Goal: Task Accomplishment & Management: Manage account settings

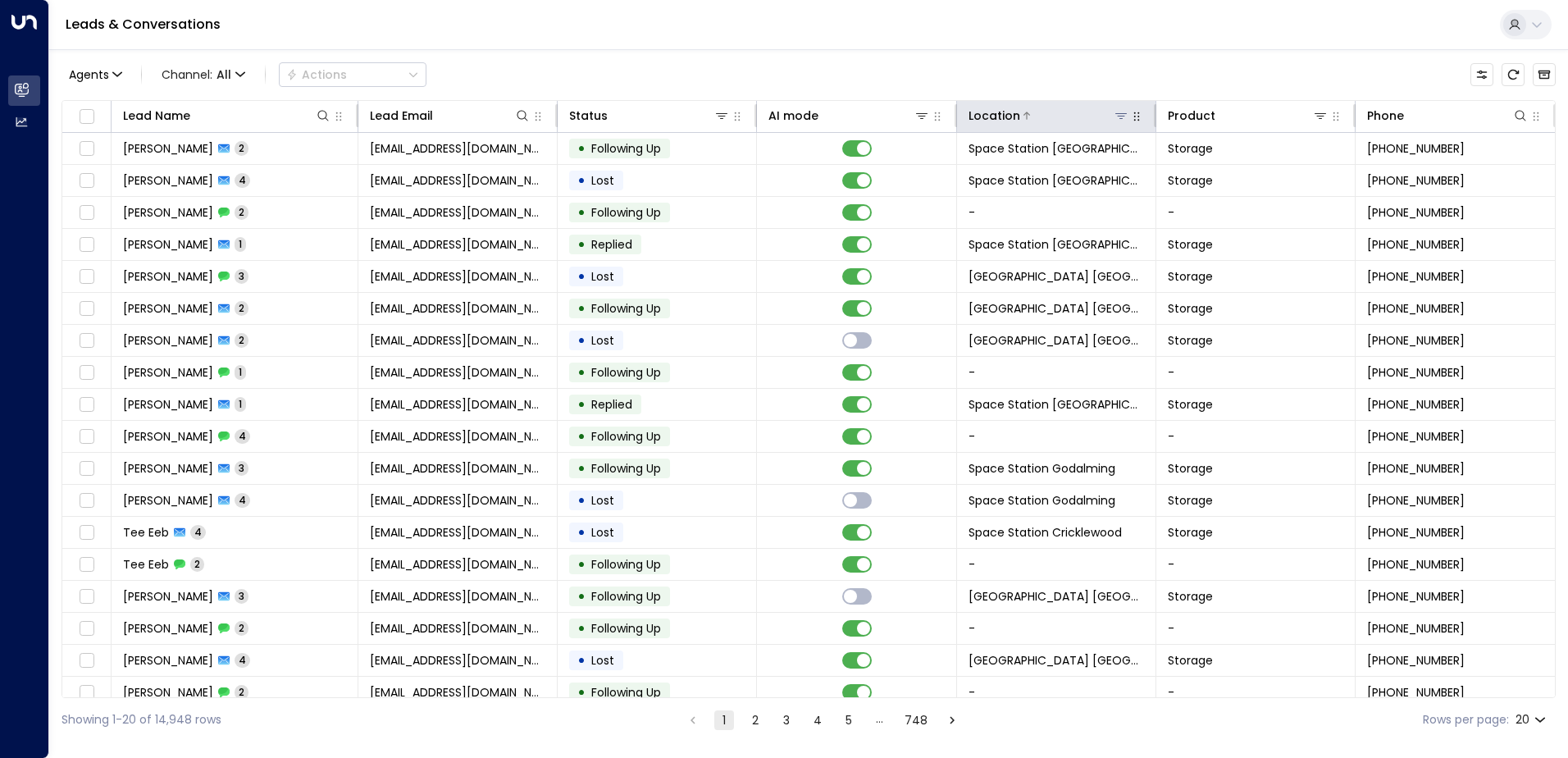
click at [1116, 116] on icon at bounding box center [1121, 115] width 12 height 6
click at [1088, 36] on div "Leads & Conversations" at bounding box center [808, 25] width 1519 height 50
click at [1120, 122] on button at bounding box center [1121, 115] width 17 height 17
click at [1116, 111] on icon at bounding box center [1121, 115] width 13 height 13
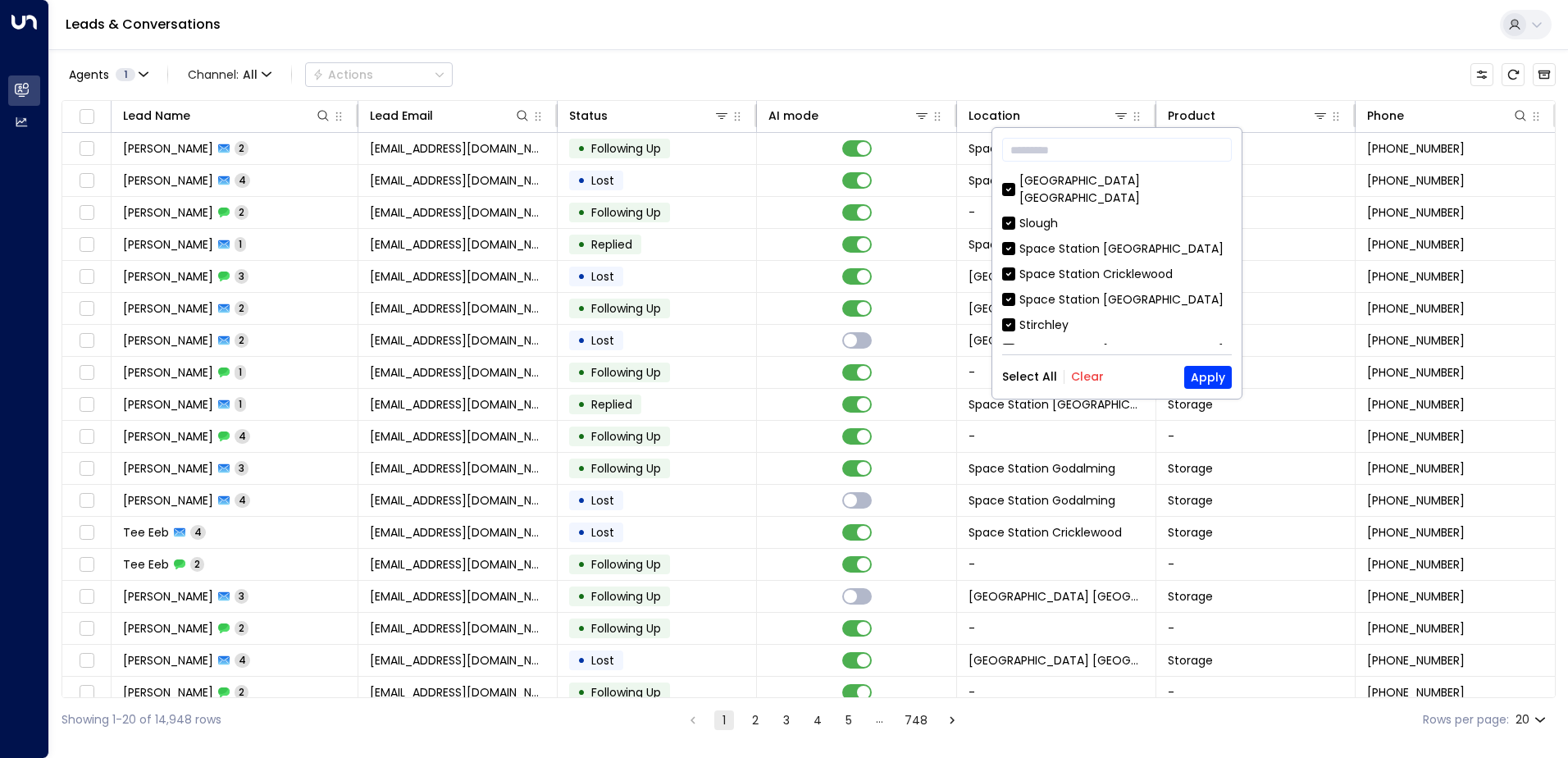
click at [1084, 366] on div "Select All Clear Apply" at bounding box center [1117, 378] width 230 height 23
click at [1081, 373] on button "Clear" at bounding box center [1088, 377] width 33 height 13
click at [1082, 146] on input "text" at bounding box center [1117, 149] width 230 height 31
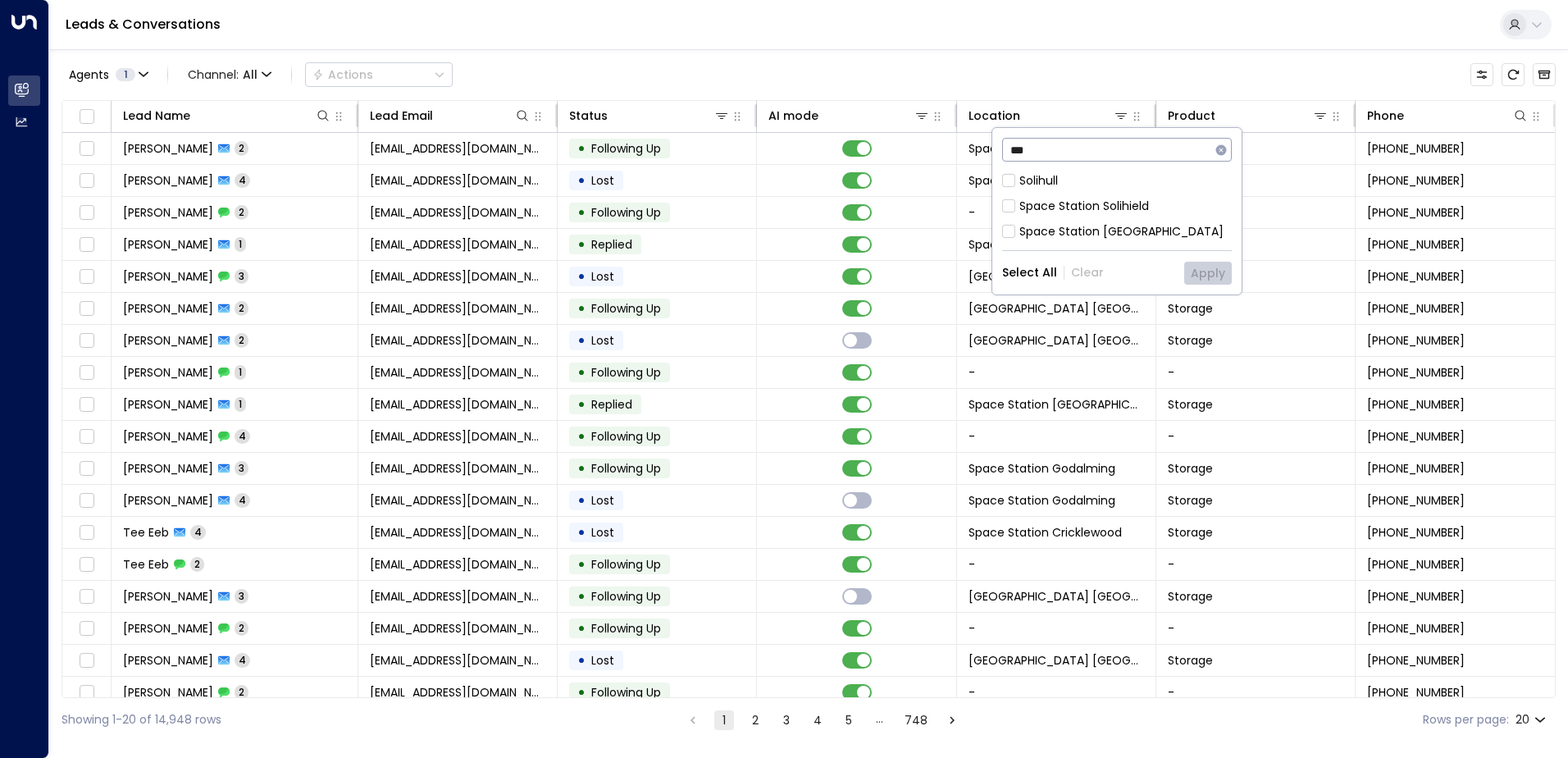
type input "***"
click at [1018, 187] on div "Solihull" at bounding box center [1117, 181] width 230 height 17
click at [1193, 272] on button "Apply" at bounding box center [1208, 273] width 47 height 23
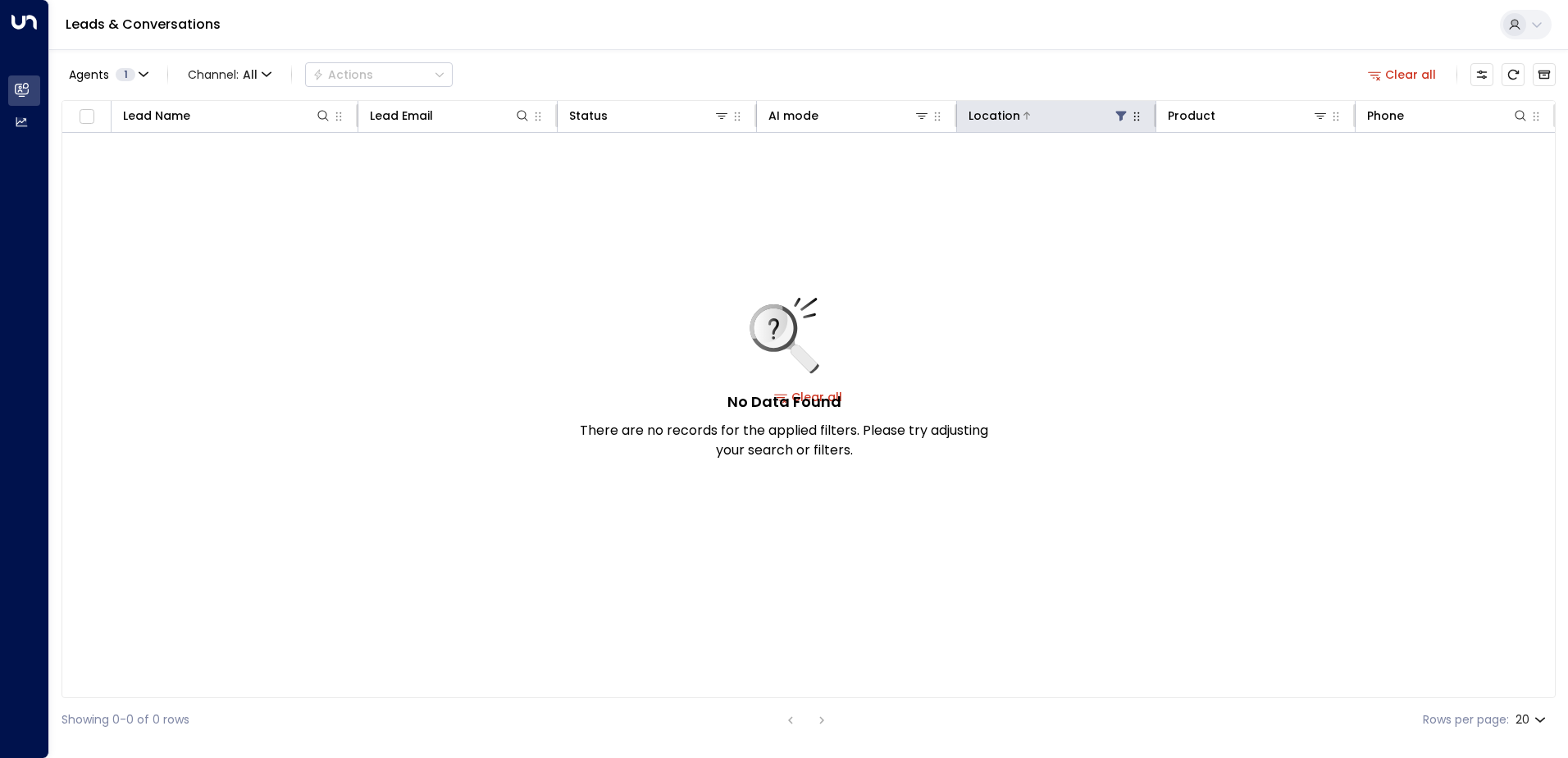
click at [1122, 124] on div "Location" at bounding box center [1049, 115] width 161 height 20
click at [1119, 115] on icon at bounding box center [1121, 115] width 13 height 13
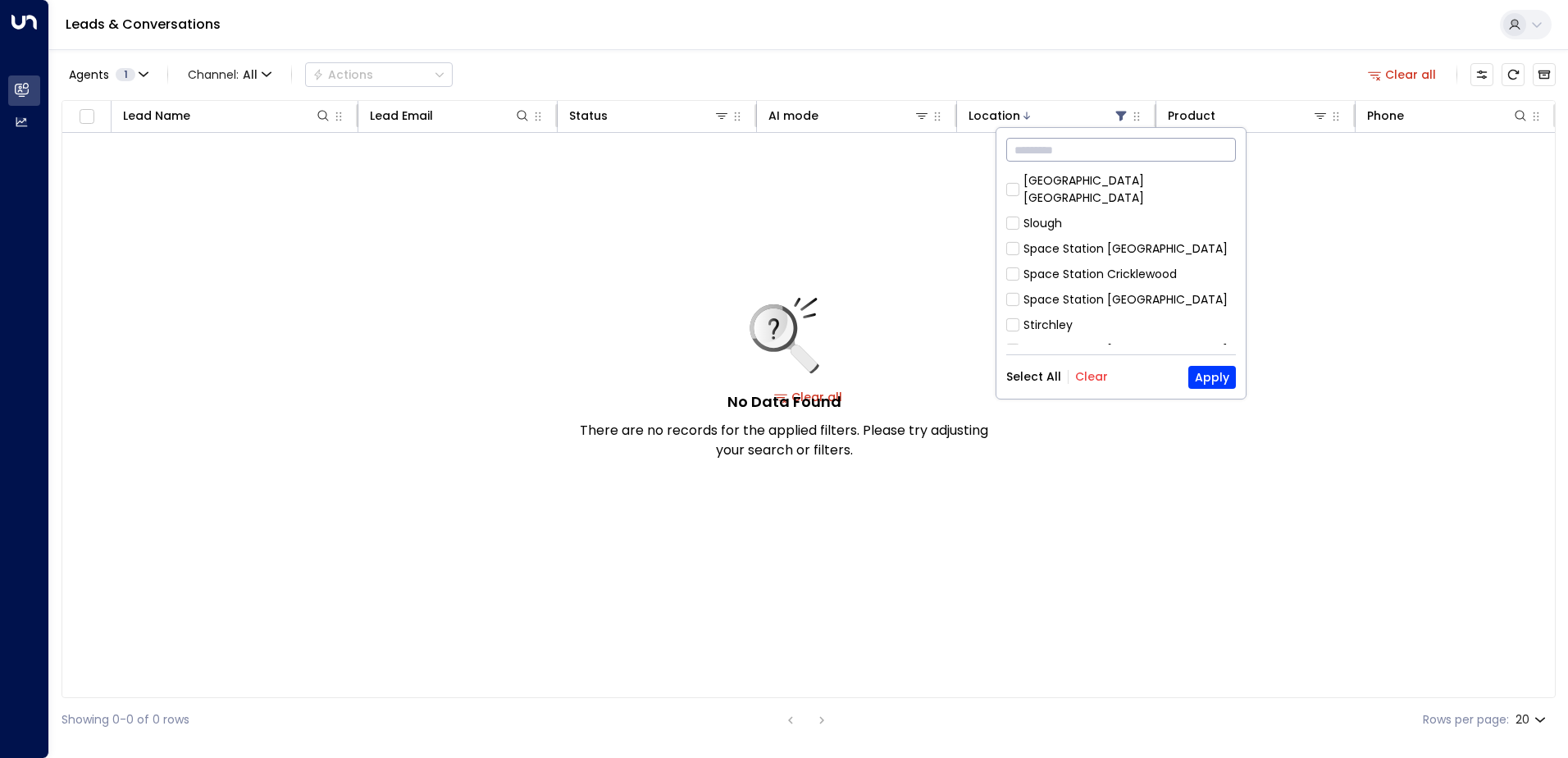
click at [1080, 157] on input "text" at bounding box center [1121, 149] width 230 height 31
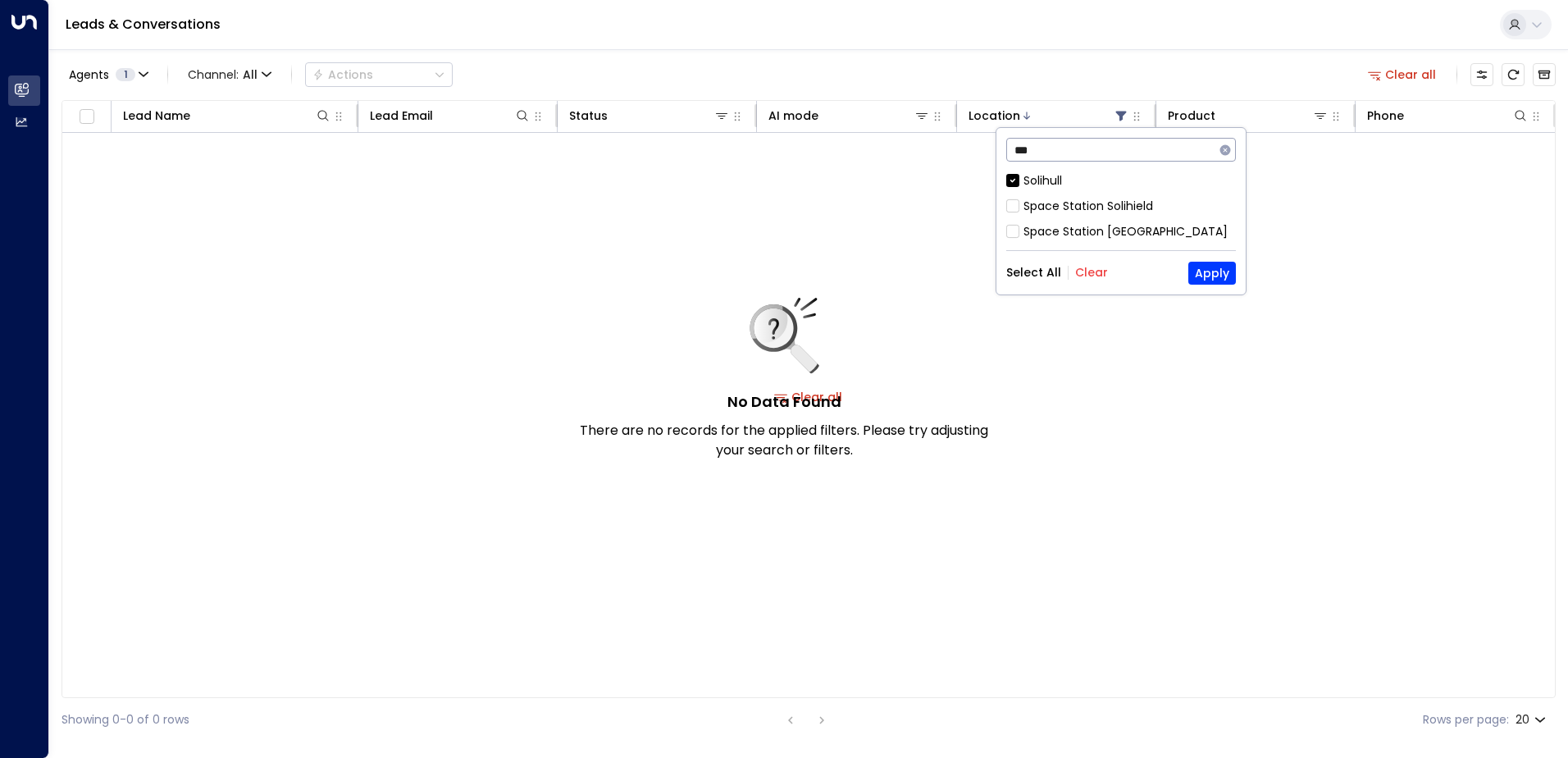
type input "***"
click at [1059, 169] on div "*** ​ [GEOGRAPHIC_DATA] [GEOGRAPHIC_DATA] Solihull Select All Clear Apply" at bounding box center [1121, 211] width 249 height 167
click at [1057, 176] on div "Solihull" at bounding box center [1043, 181] width 38 height 17
click at [1075, 228] on div "Space Station [GEOGRAPHIC_DATA]" at bounding box center [1126, 232] width 204 height 17
click at [1196, 268] on button "Apply" at bounding box center [1212, 273] width 47 height 23
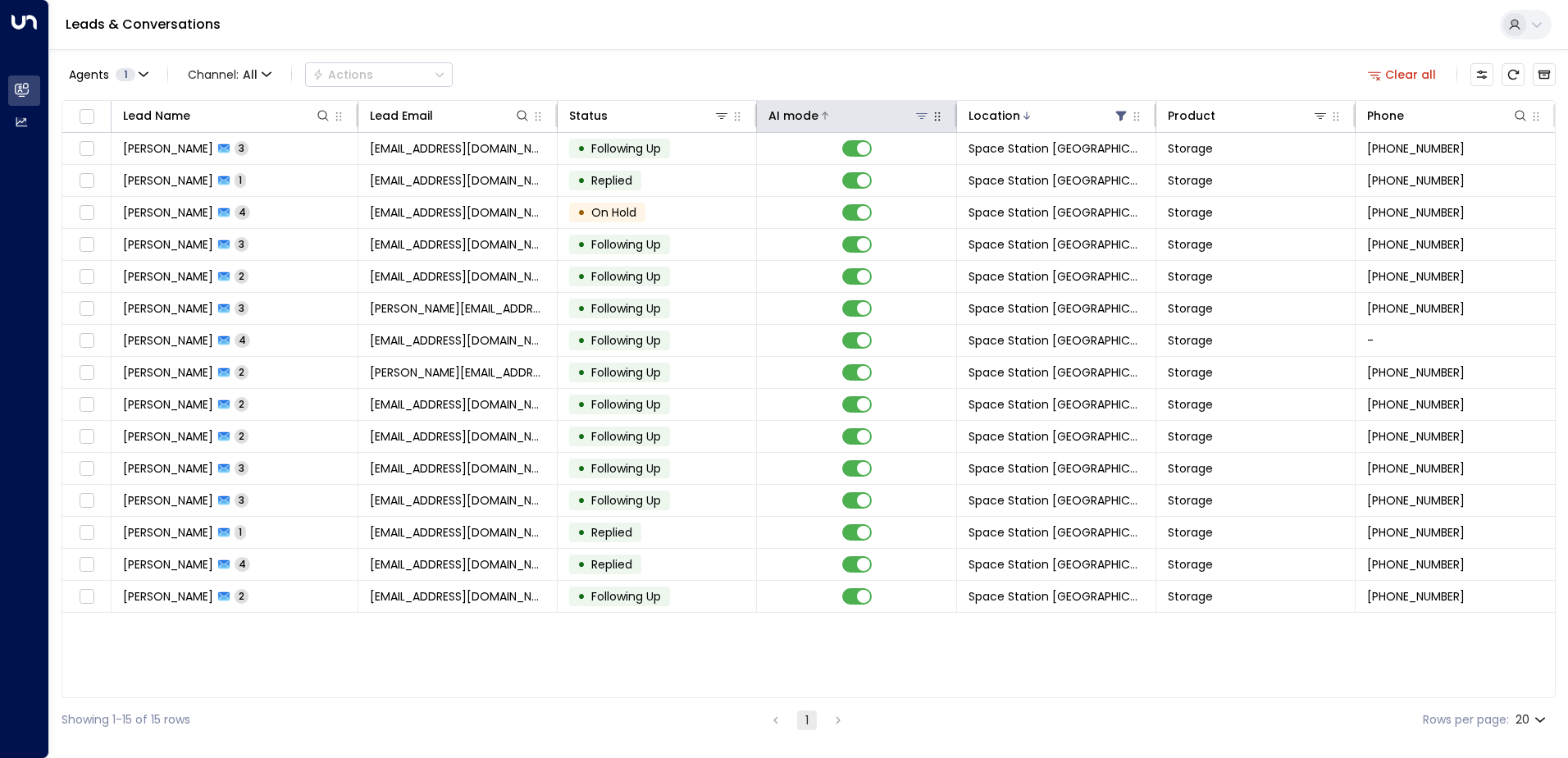
click at [862, 113] on div at bounding box center [873, 115] width 110 height 17
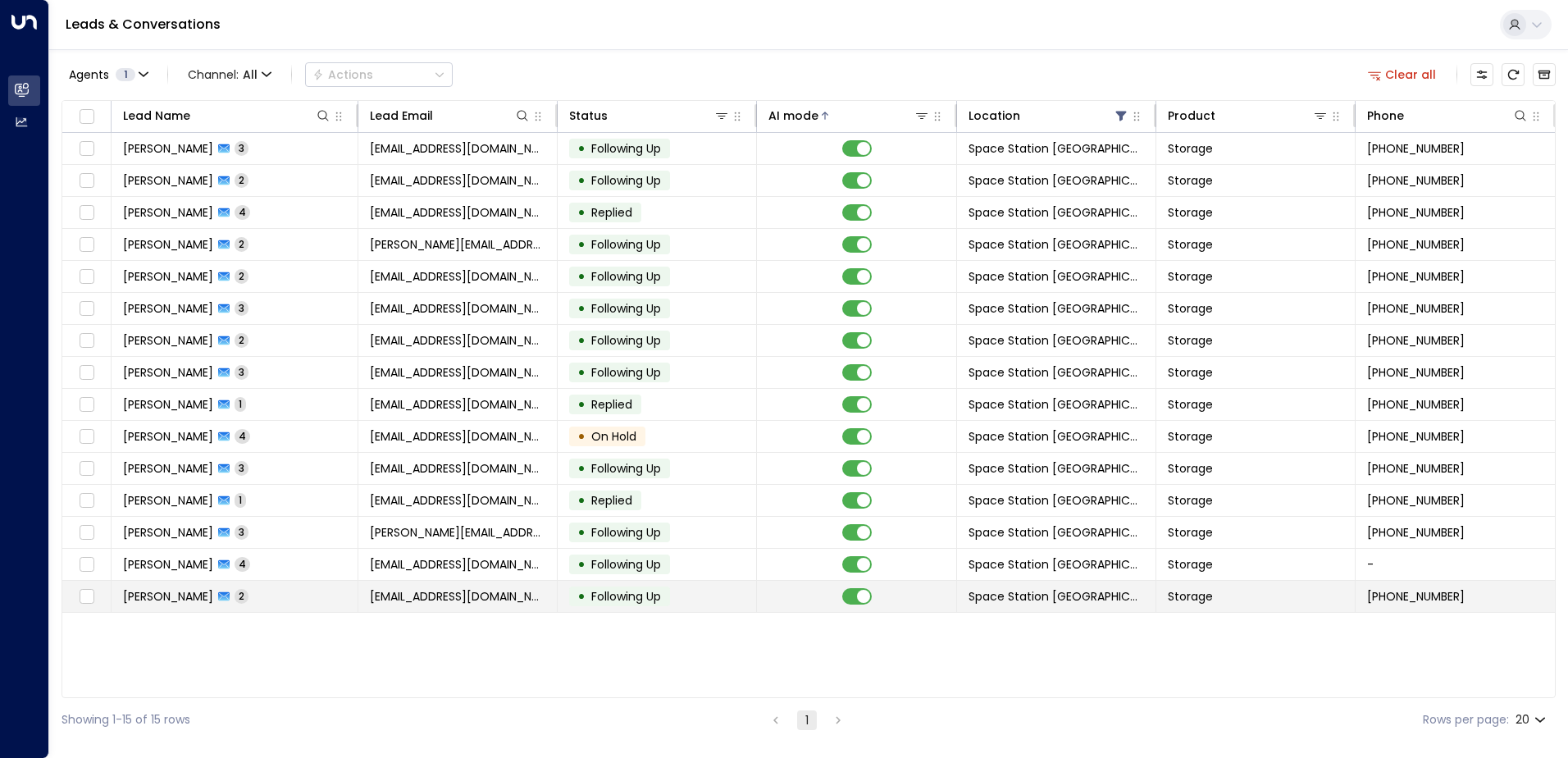
click at [433, 587] on td "[EMAIL_ADDRESS][DOMAIN_NAME]" at bounding box center [458, 597] width 199 height 32
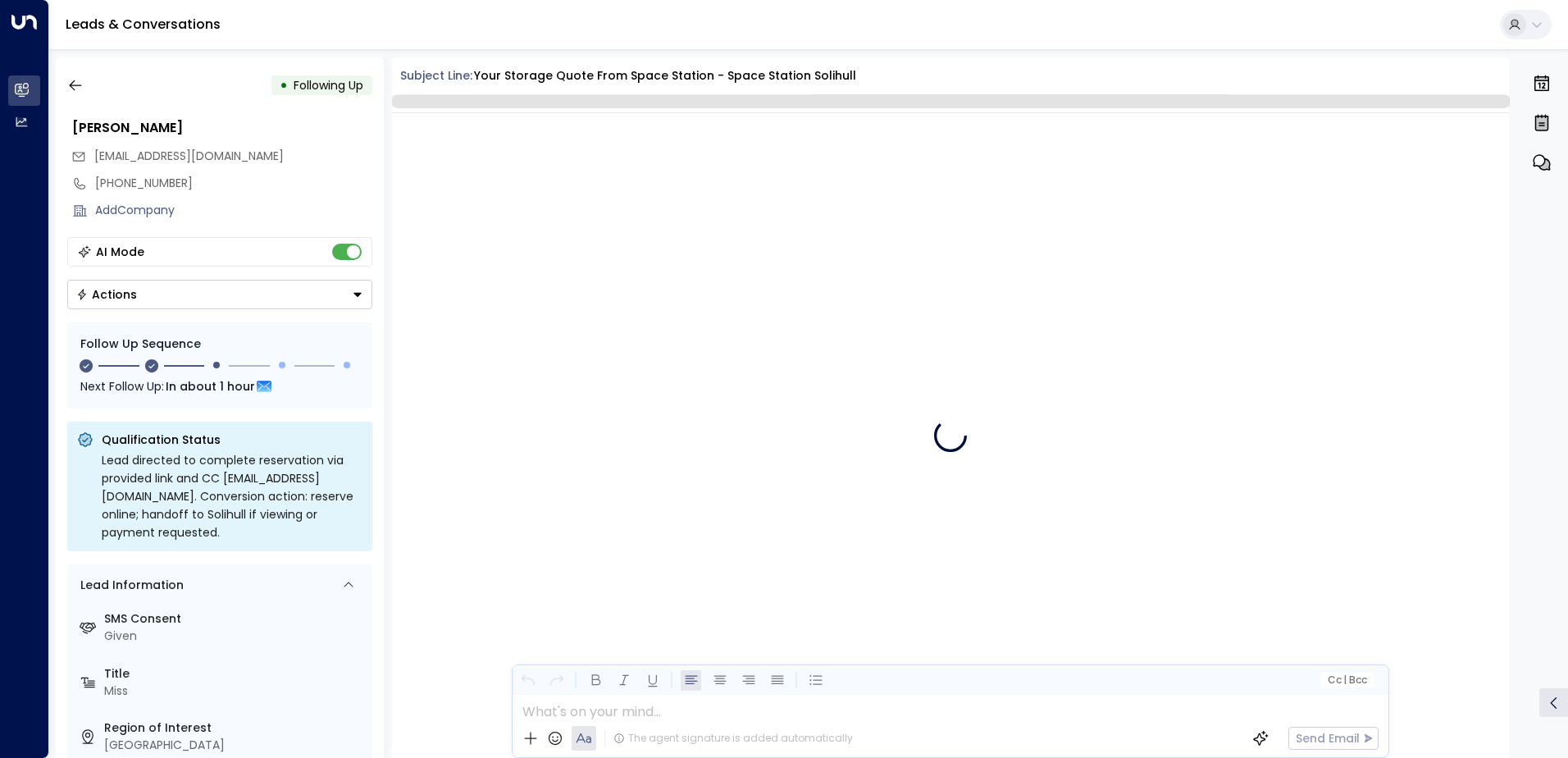
scroll to position [1564, 0]
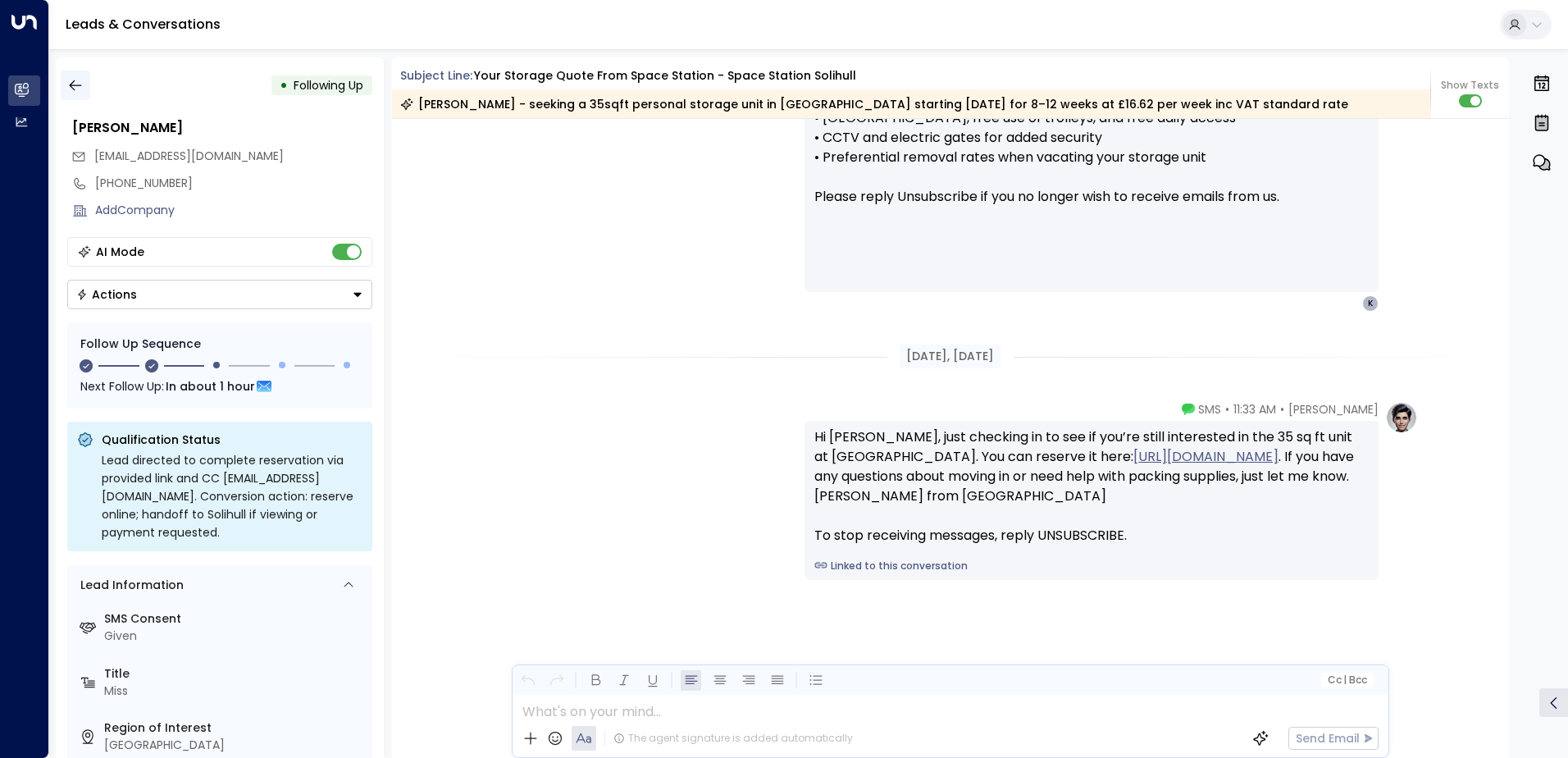
click at [88, 89] on button "button" at bounding box center [76, 86] width 30 height 30
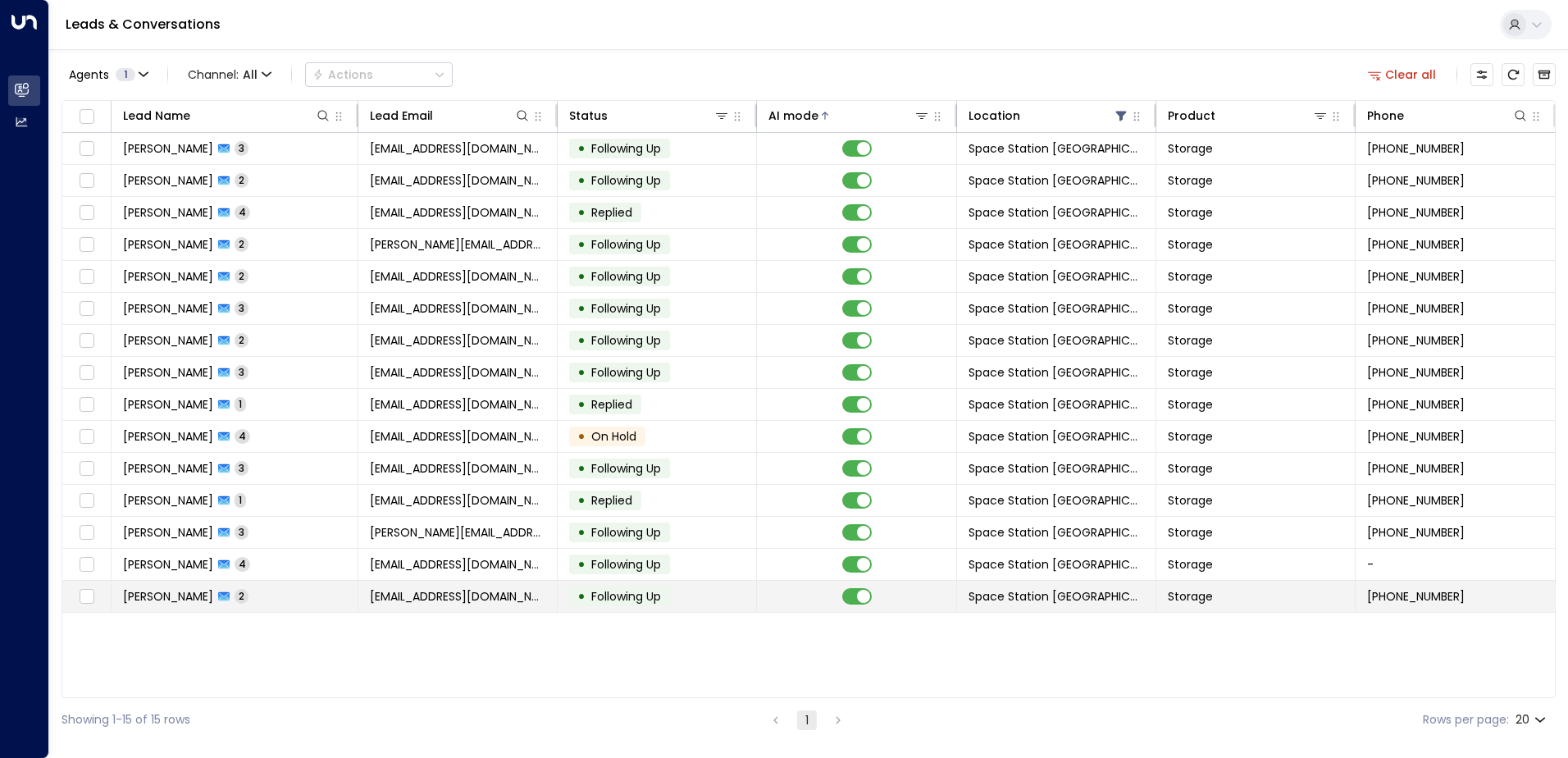
click at [466, 589] on span "[EMAIL_ADDRESS][DOMAIN_NAME]" at bounding box center [457, 597] width 175 height 17
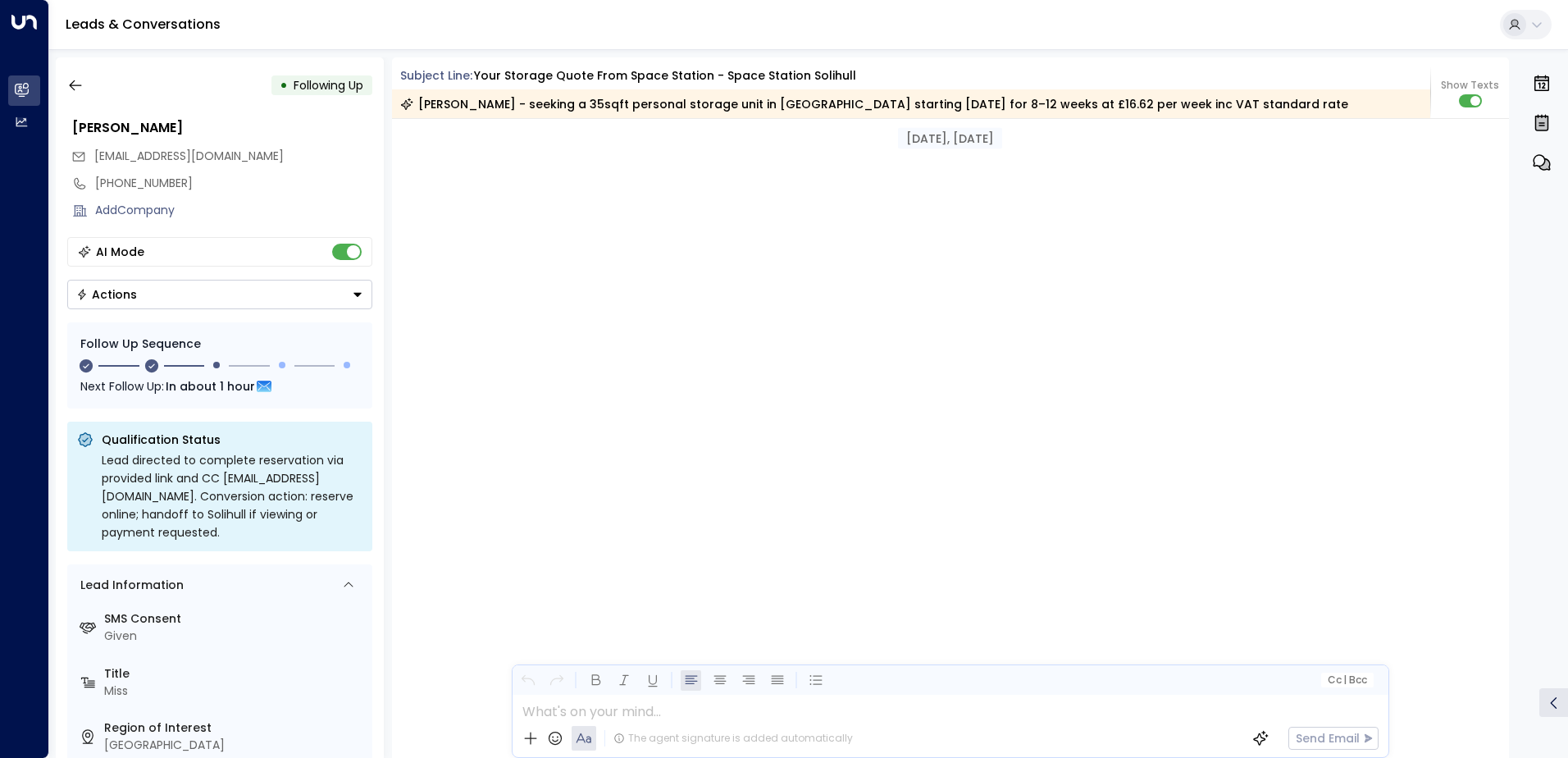
scroll to position [1569, 0]
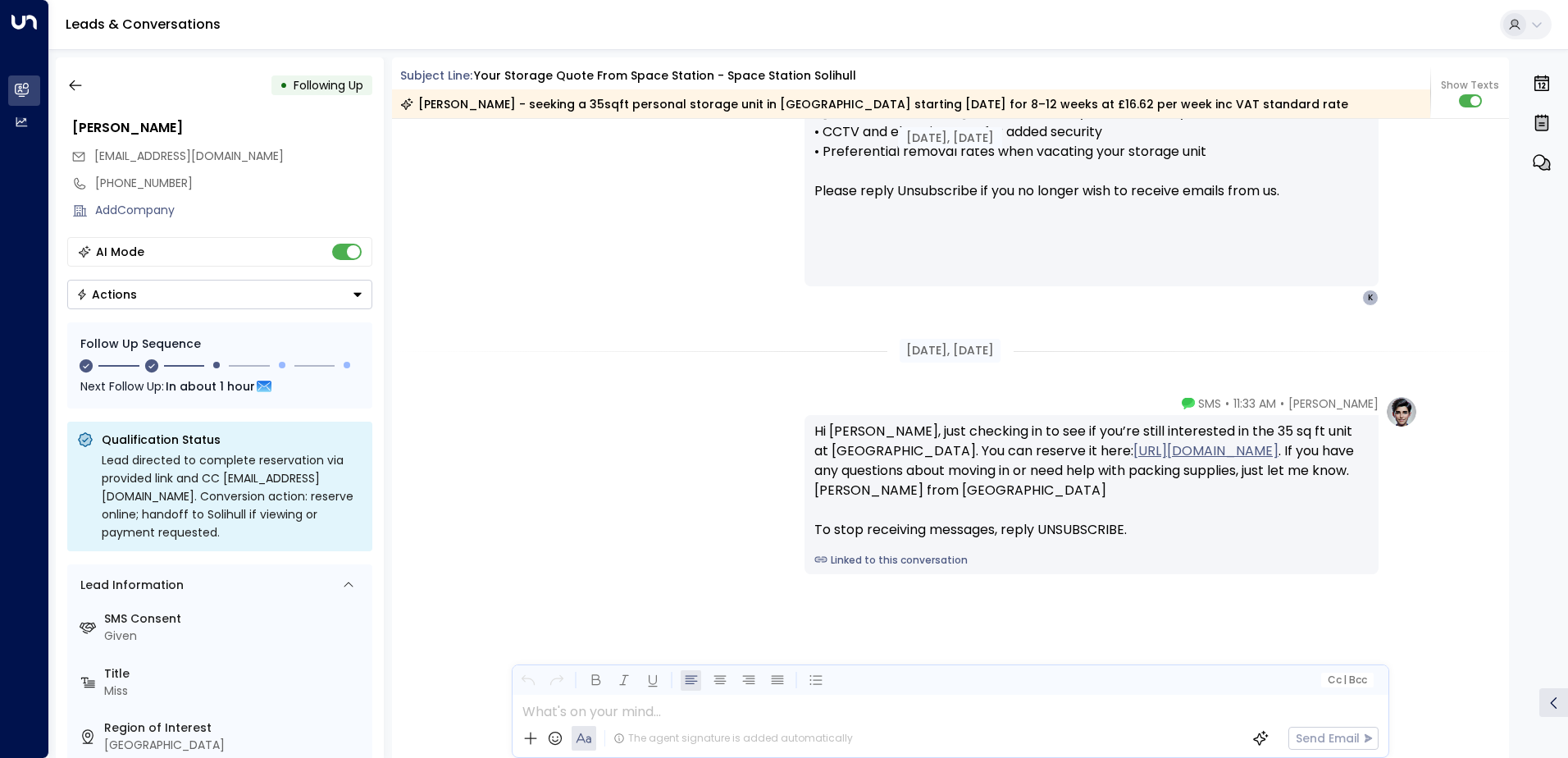
click at [90, 82] on div "• Following Up" at bounding box center [220, 86] width 305 height 30
click at [75, 77] on icon "button" at bounding box center [76, 86] width 17 height 17
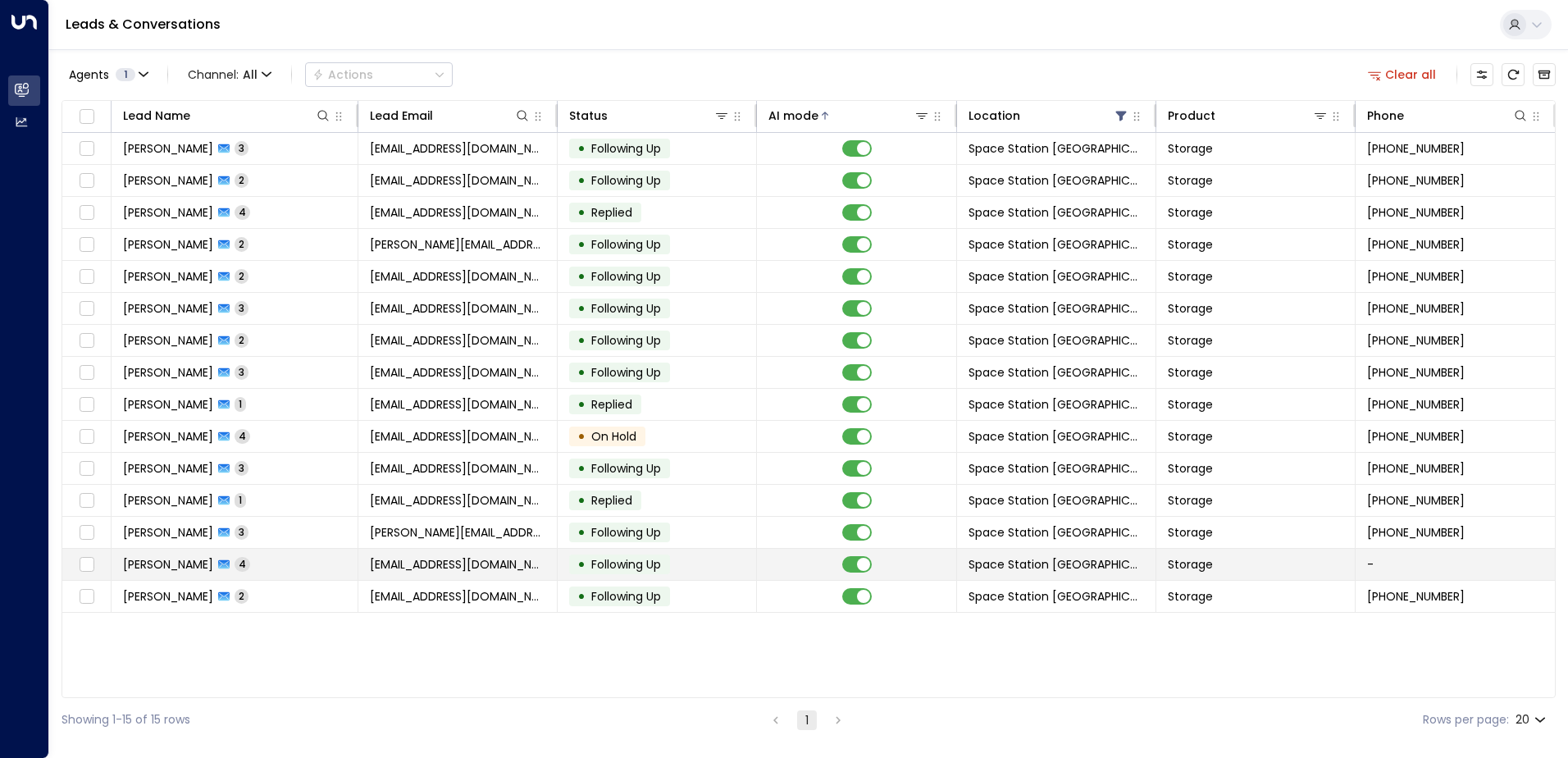
click at [564, 571] on td "• Following Up" at bounding box center [657, 565] width 199 height 32
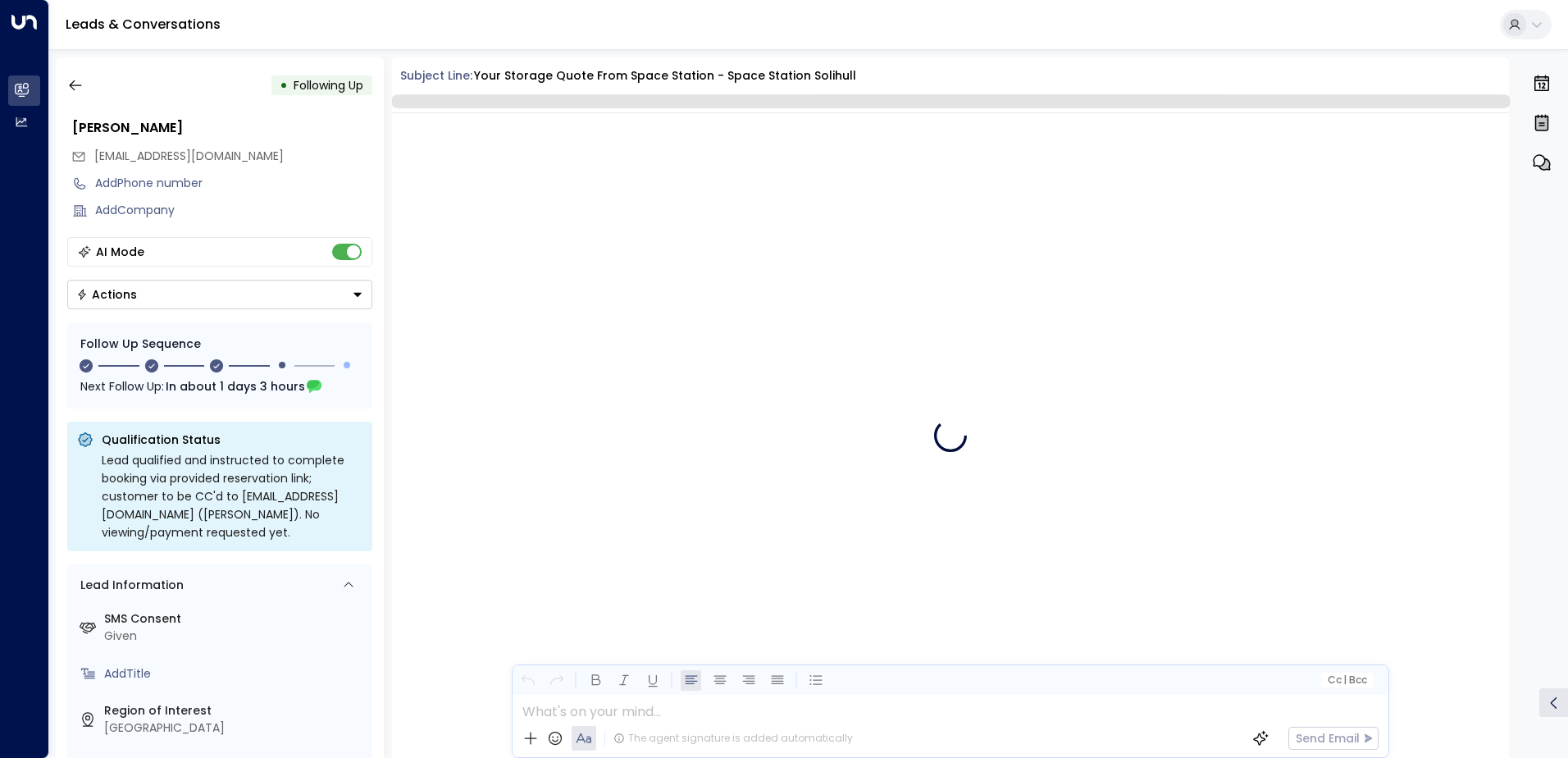
scroll to position [1977, 0]
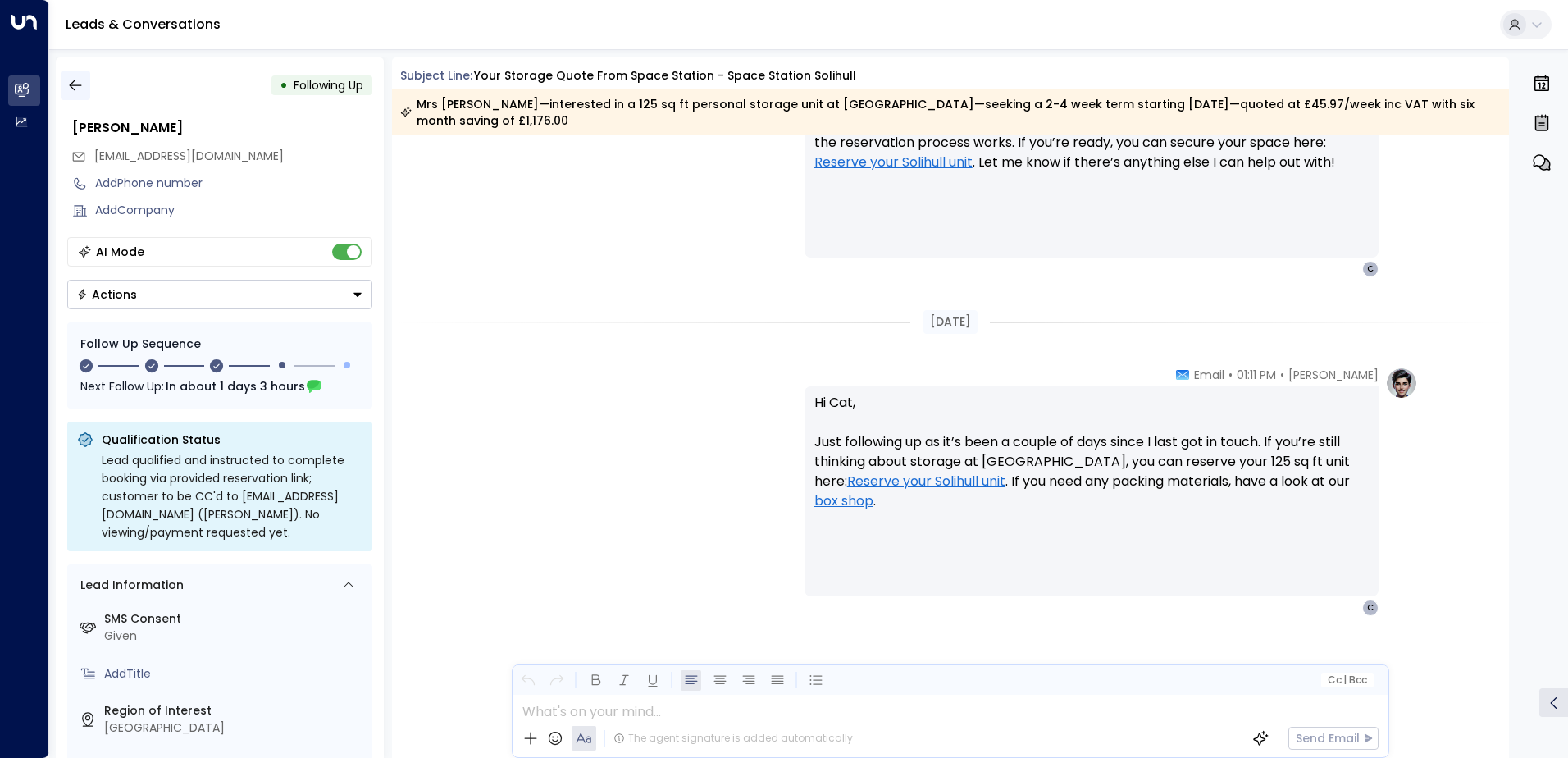
click at [78, 88] on icon "button" at bounding box center [76, 86] width 17 height 17
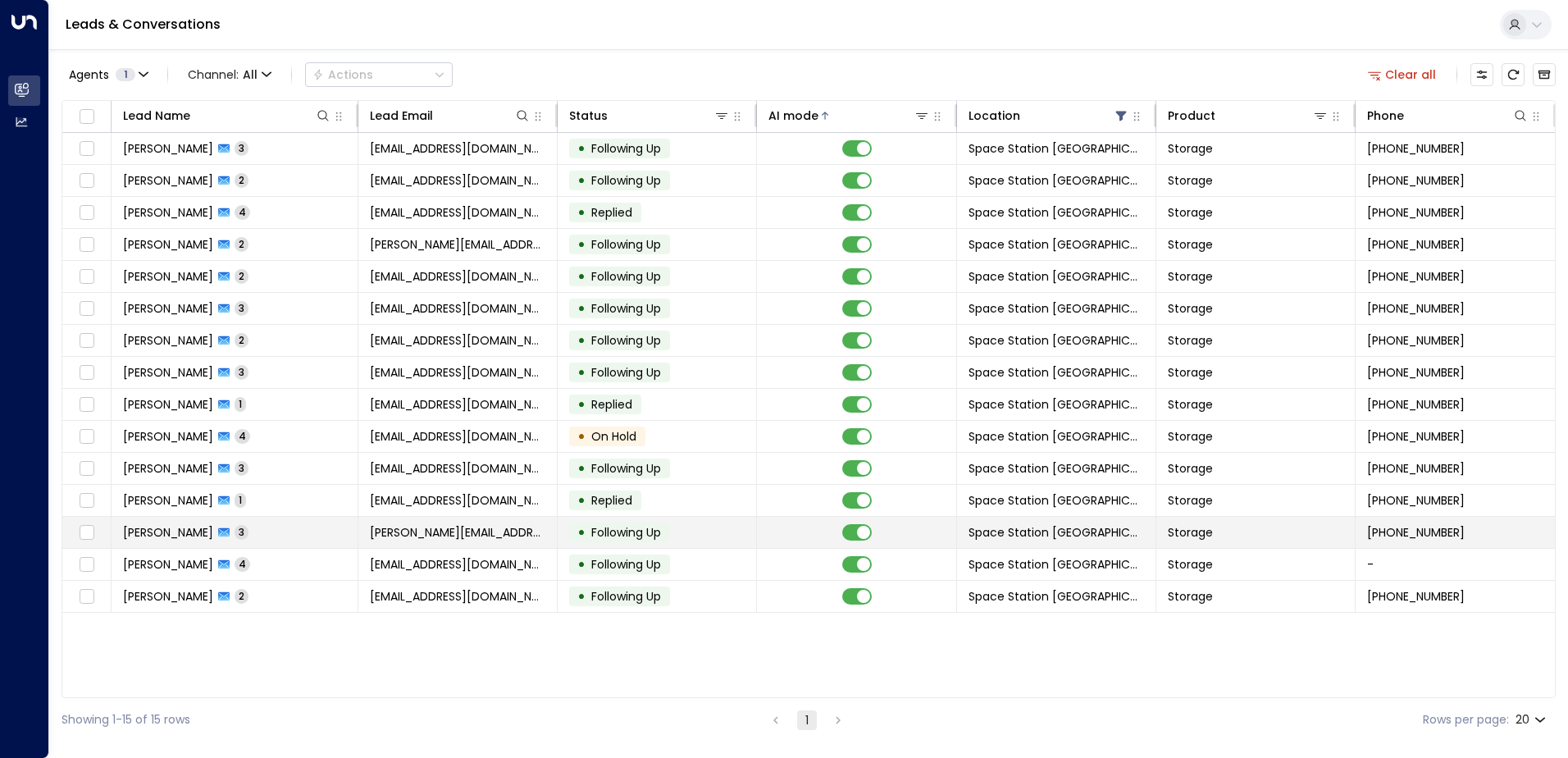
click at [598, 530] on span "Following Up" at bounding box center [627, 532] width 70 height 17
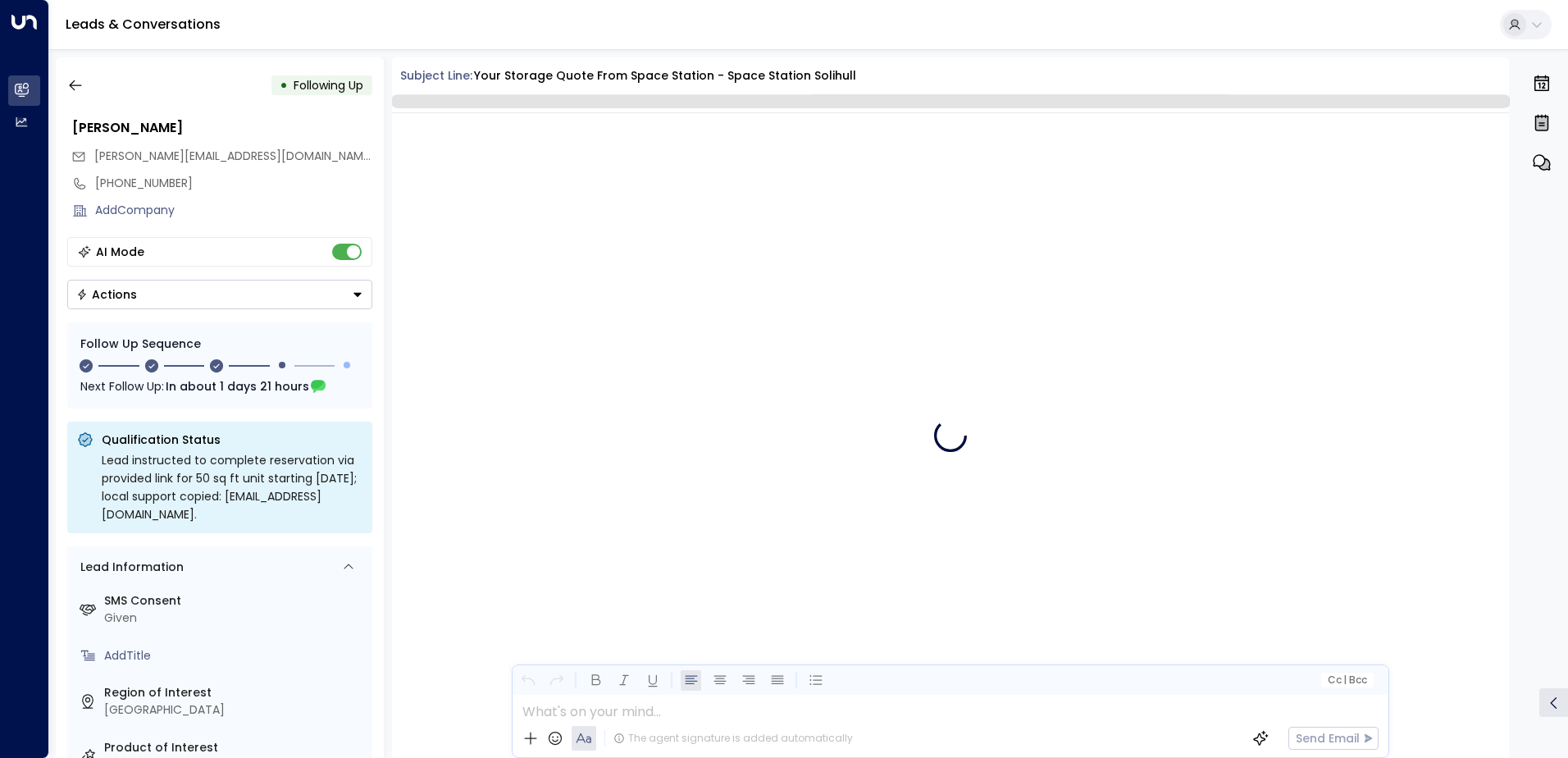
scroll to position [1866, 0]
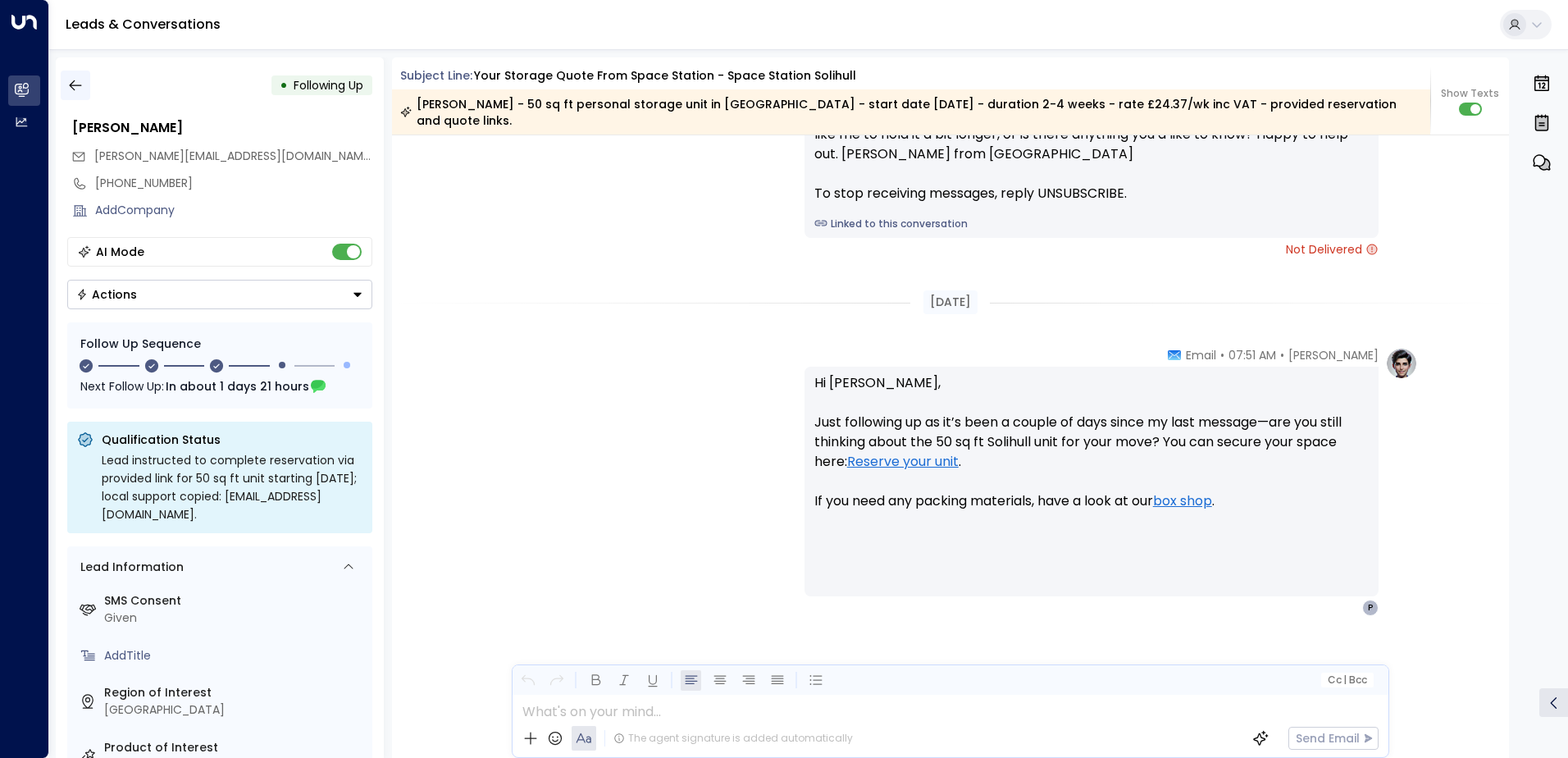
click at [78, 79] on icon "button" at bounding box center [76, 86] width 17 height 17
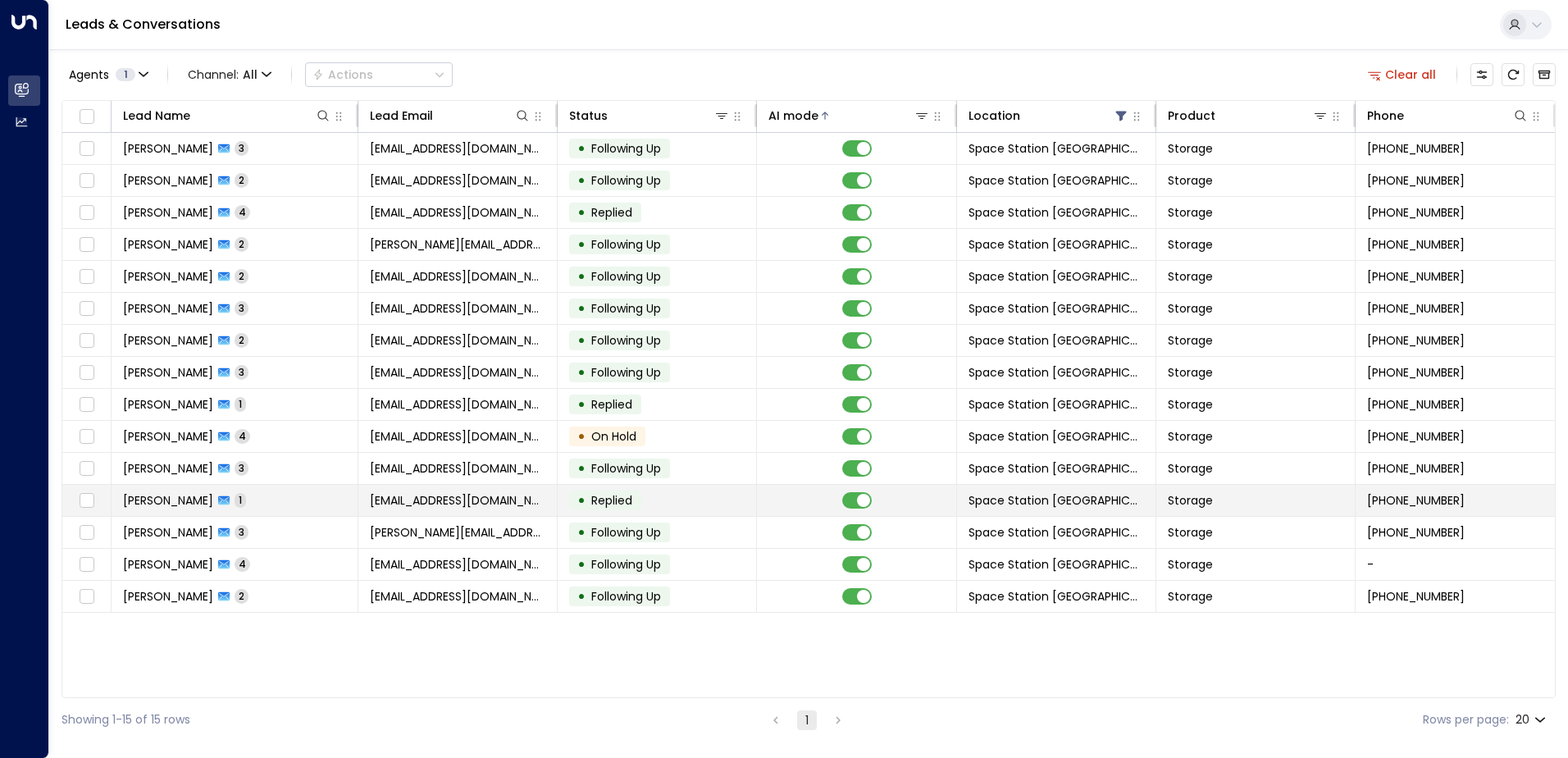
click at [591, 508] on span "Replied" at bounding box center [612, 501] width 52 height 17
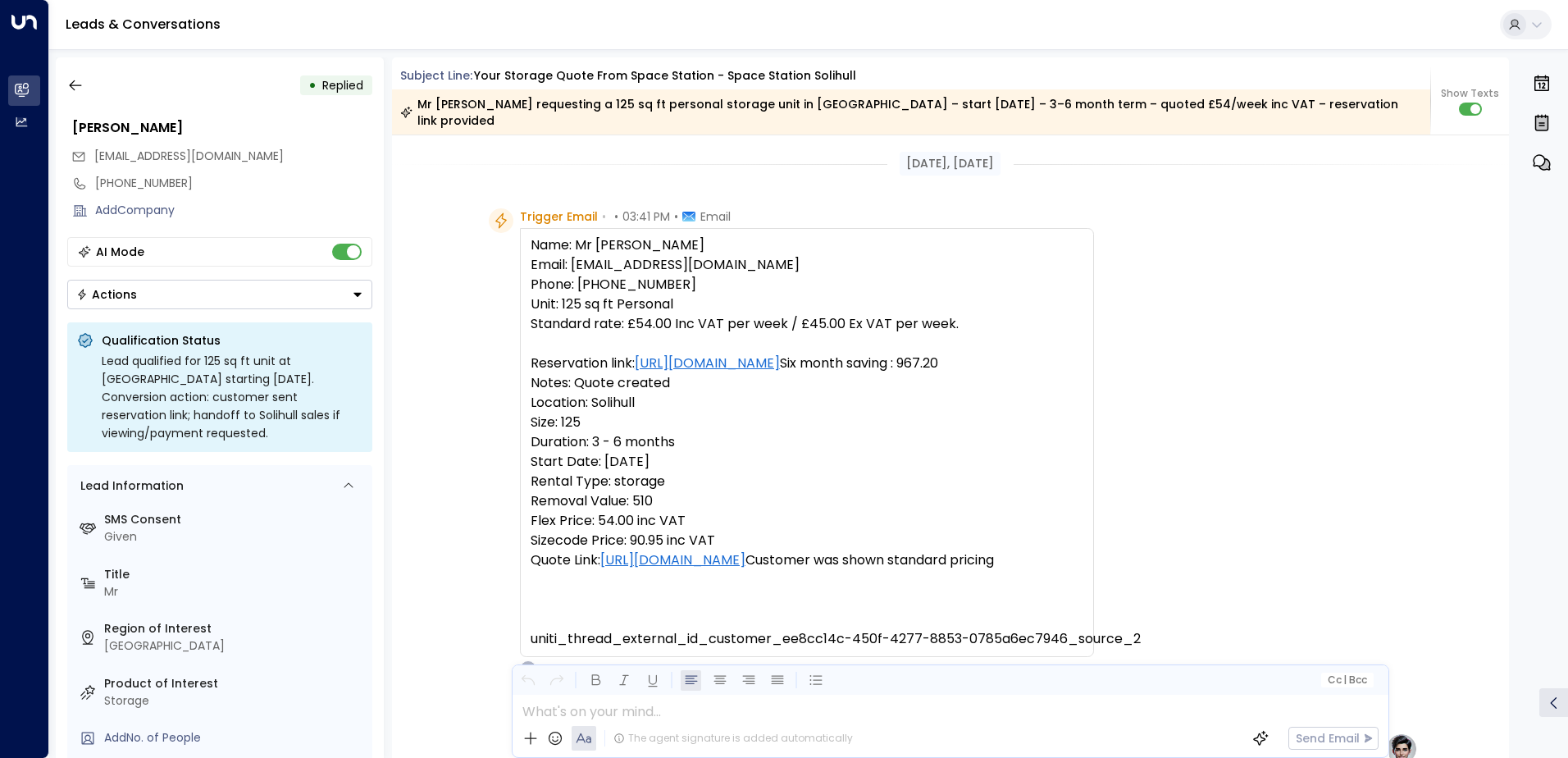
click at [93, 81] on div "• Replied" at bounding box center [220, 86] width 305 height 30
click at [81, 81] on icon "button" at bounding box center [76, 86] width 17 height 17
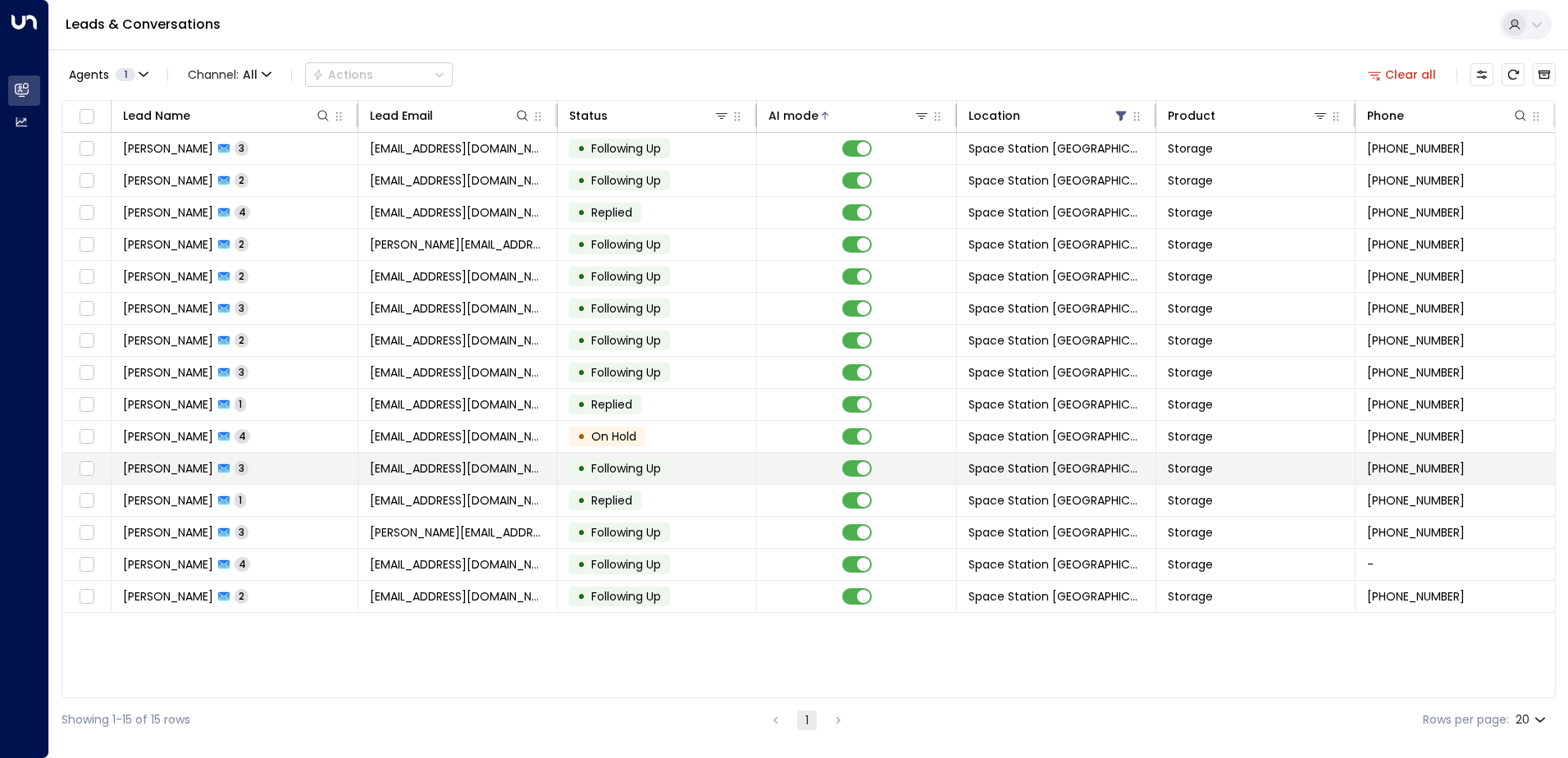
click at [658, 473] on span "Following Up" at bounding box center [627, 468] width 70 height 17
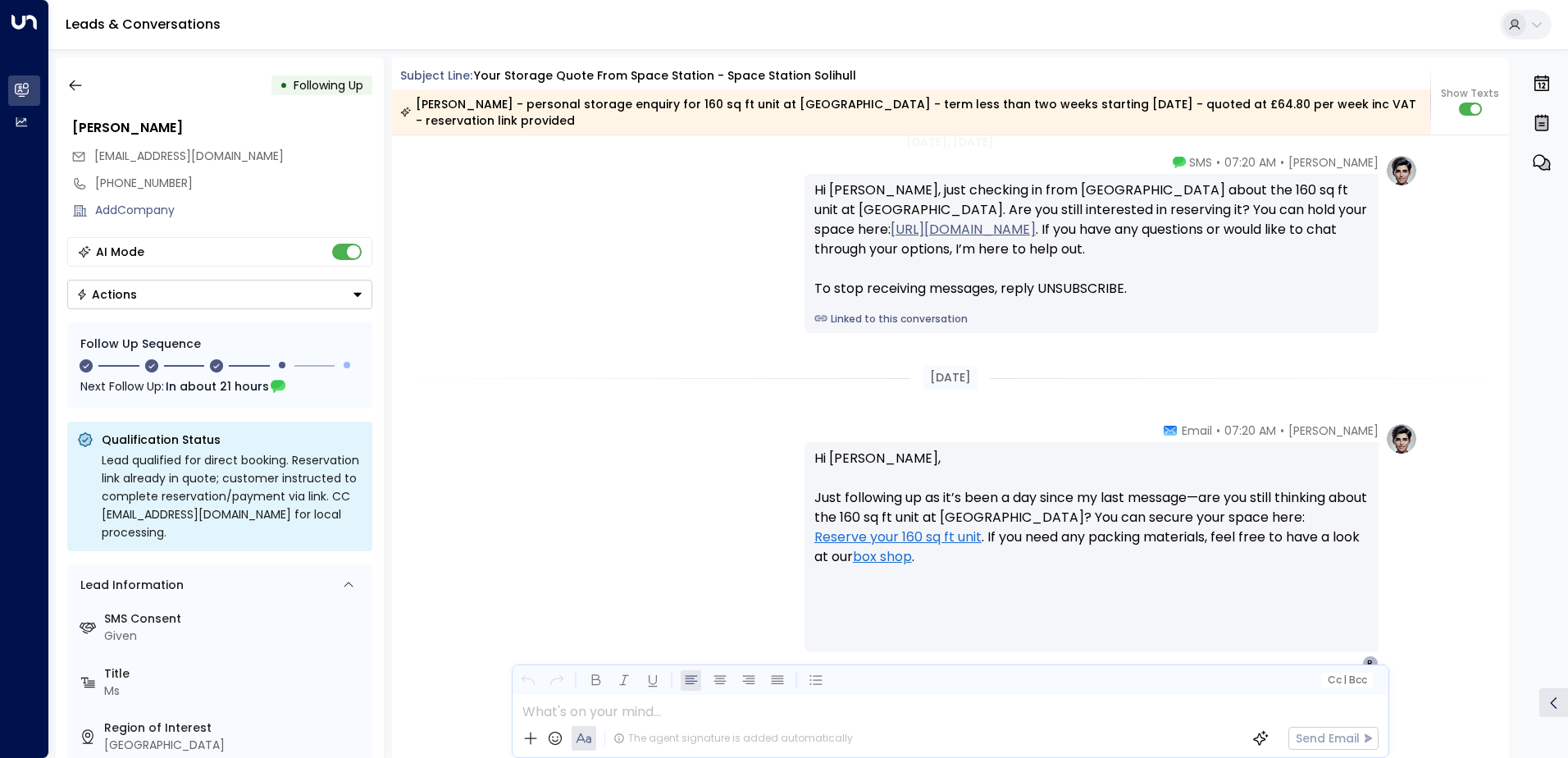
scroll to position [1367, 0]
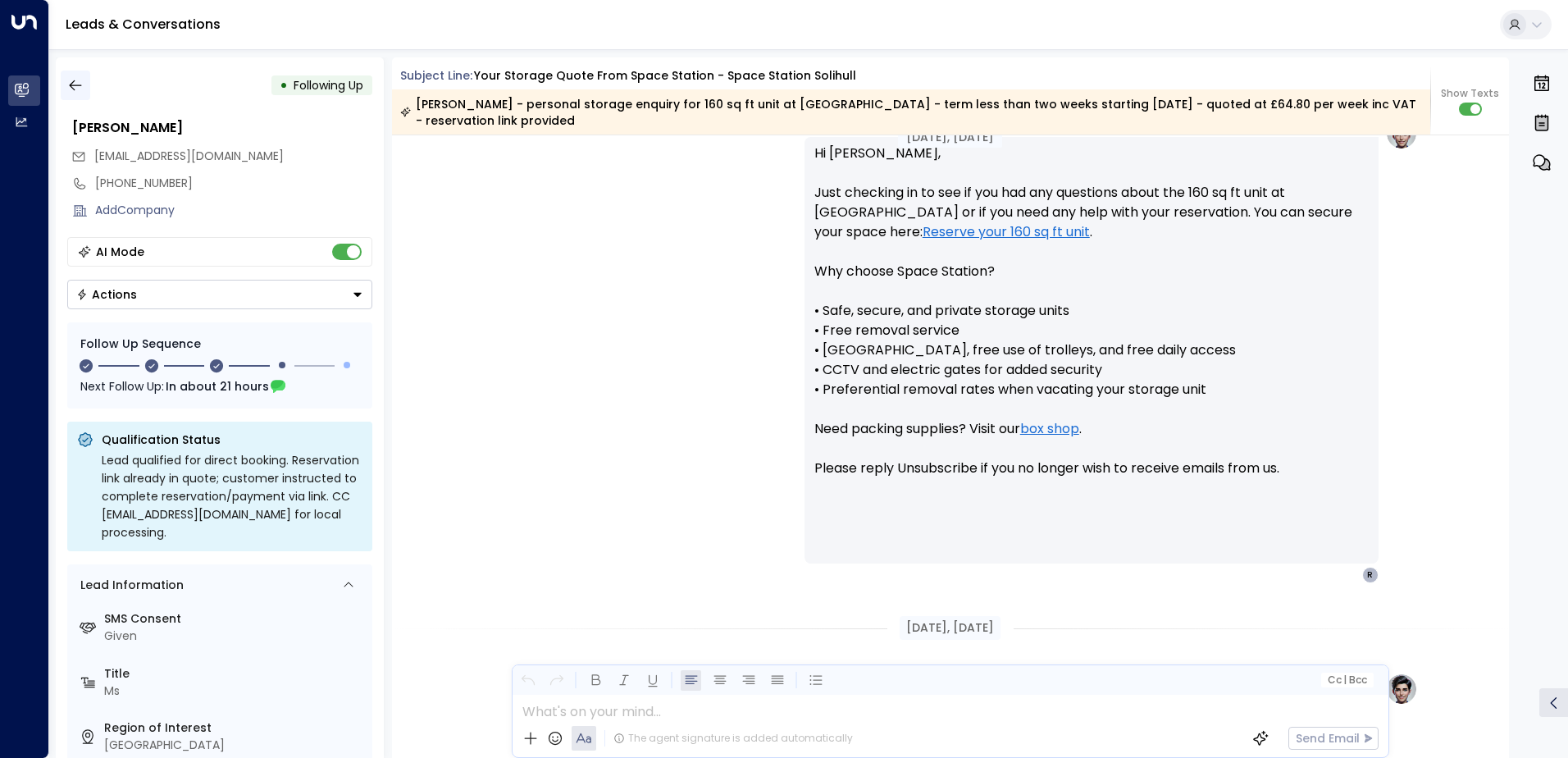
click at [68, 79] on icon "button" at bounding box center [76, 86] width 17 height 17
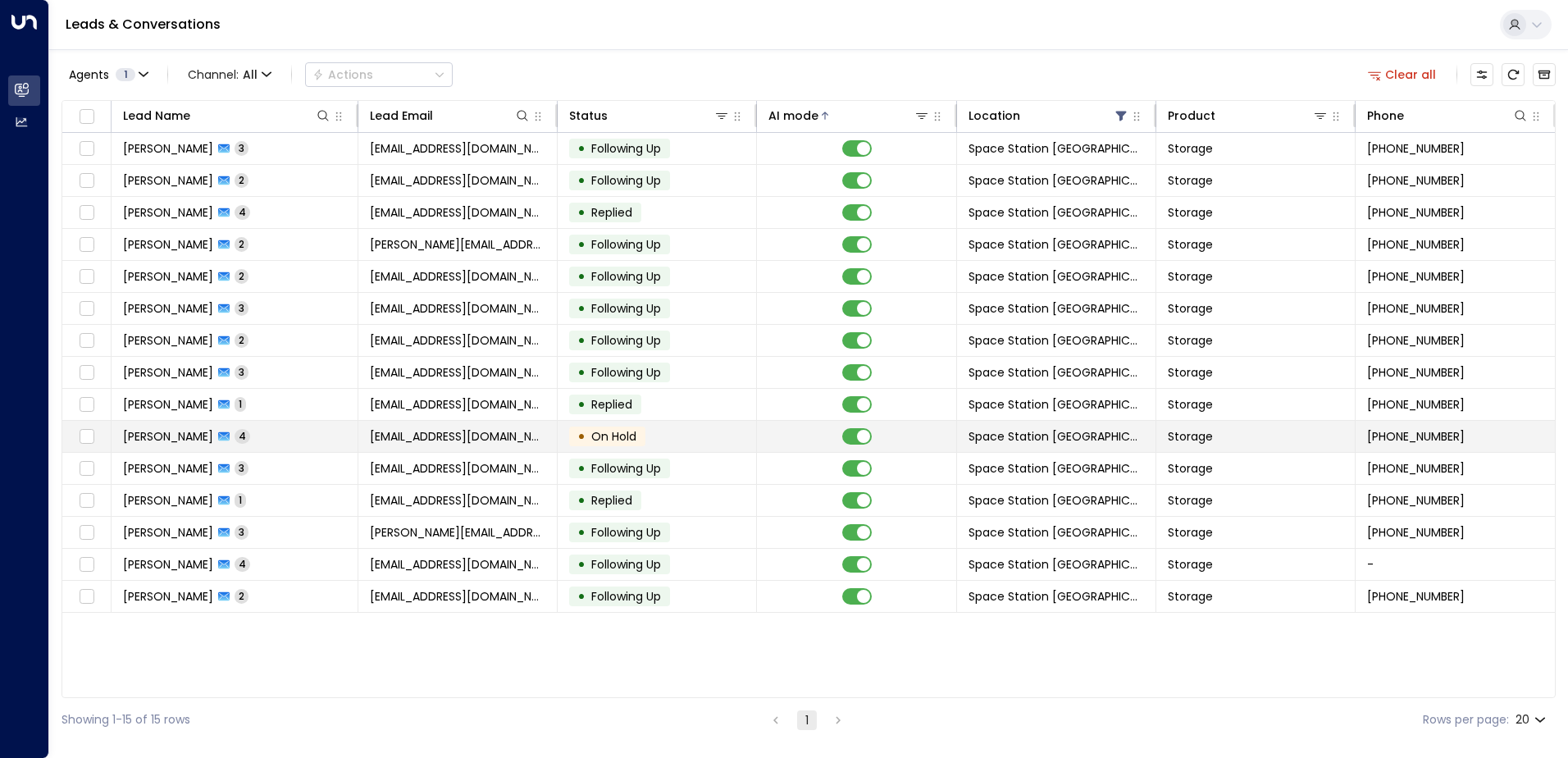
click at [593, 443] on span "On Hold" at bounding box center [614, 437] width 45 height 17
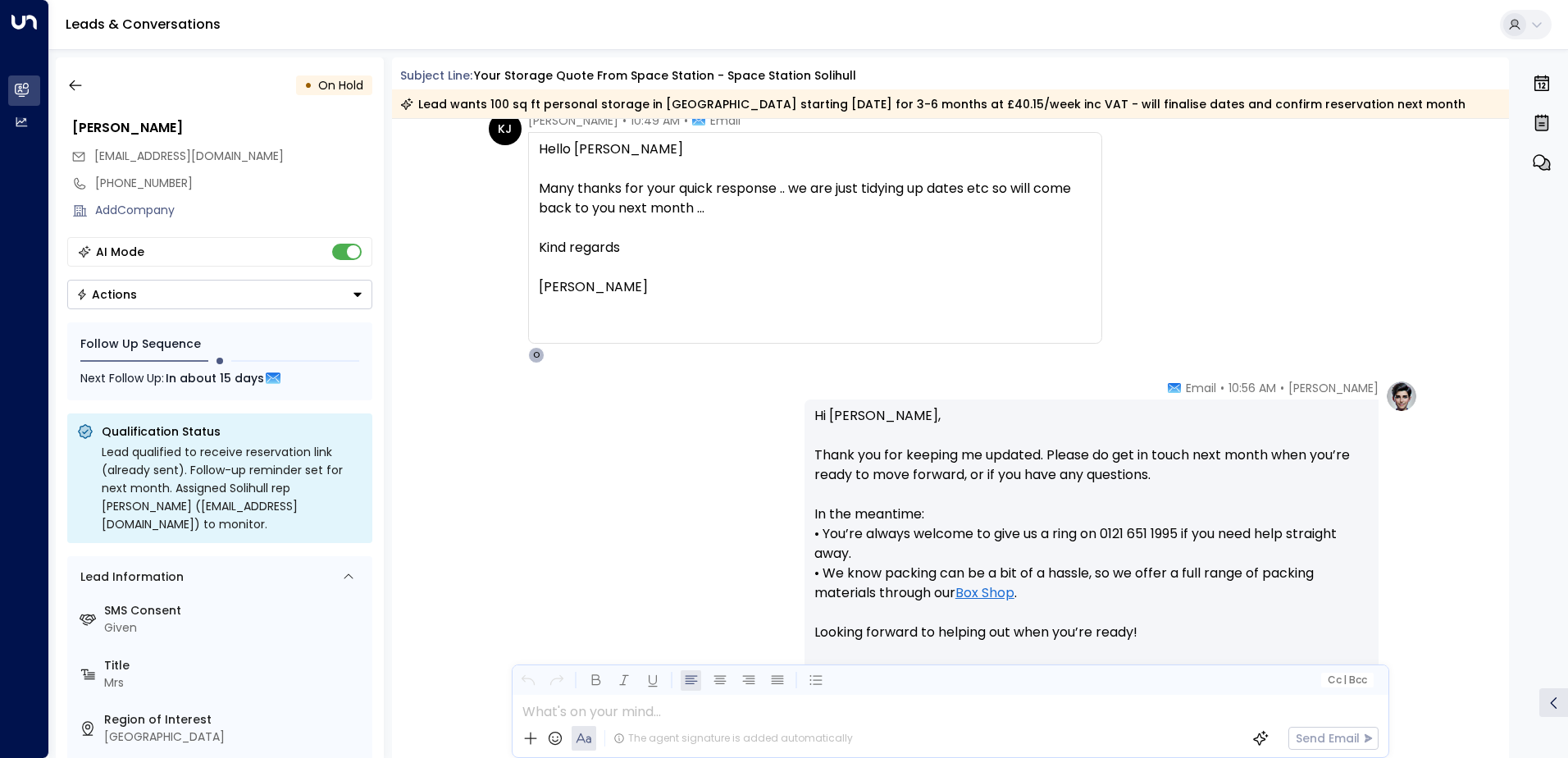
scroll to position [1678, 0]
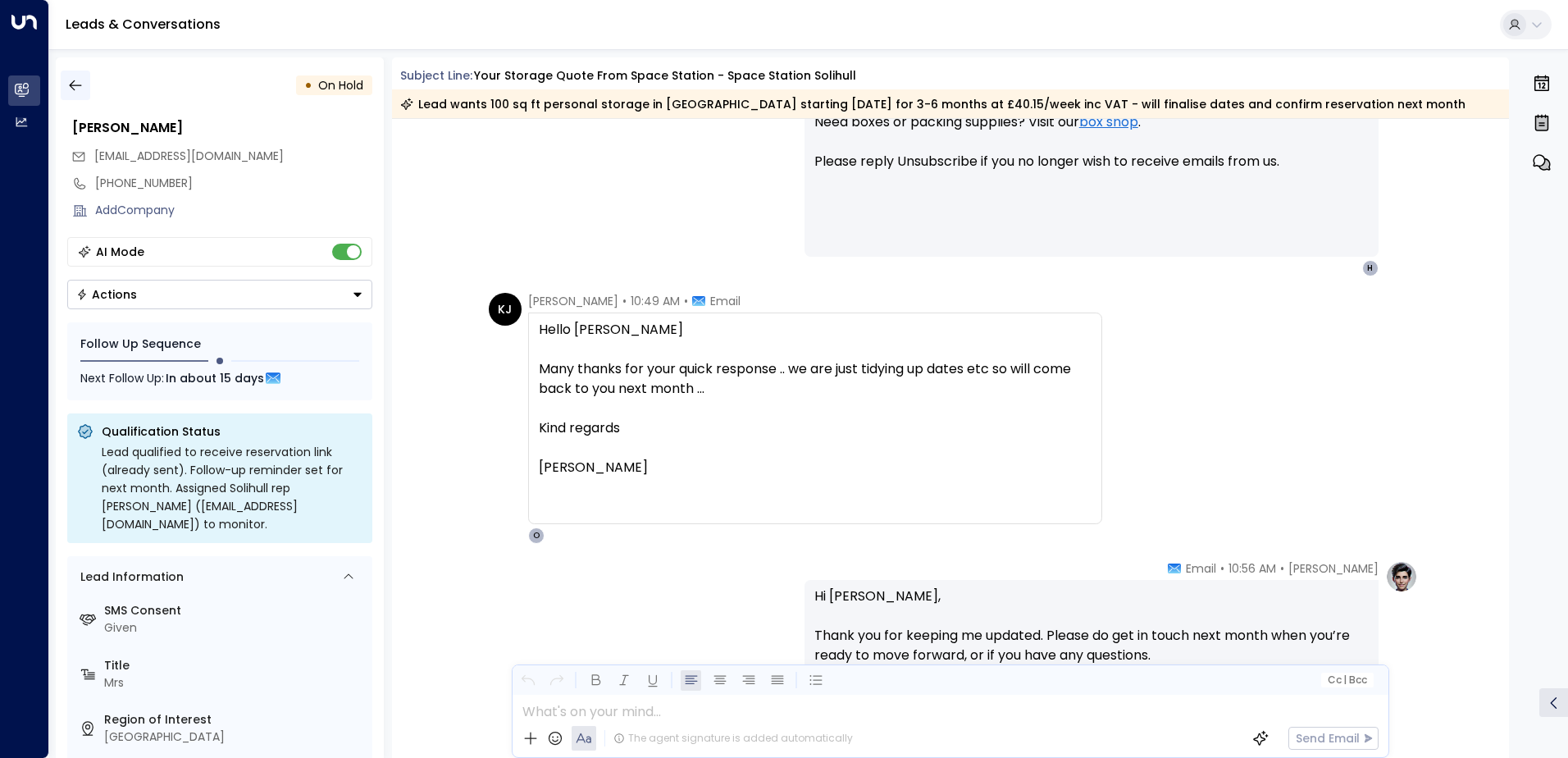
click at [80, 93] on icon "button" at bounding box center [76, 86] width 17 height 17
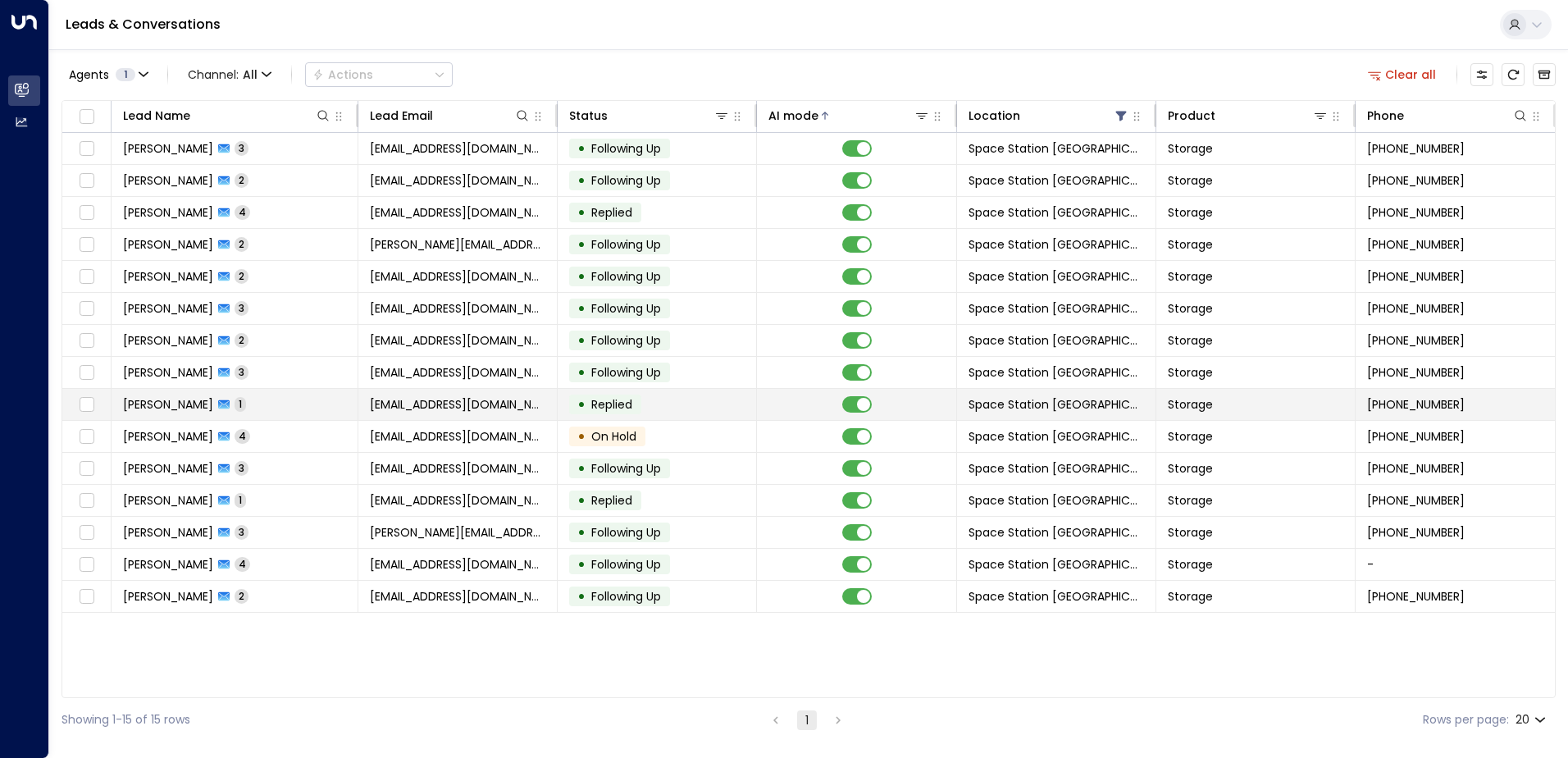
click at [591, 401] on span "Replied" at bounding box center [612, 404] width 52 height 17
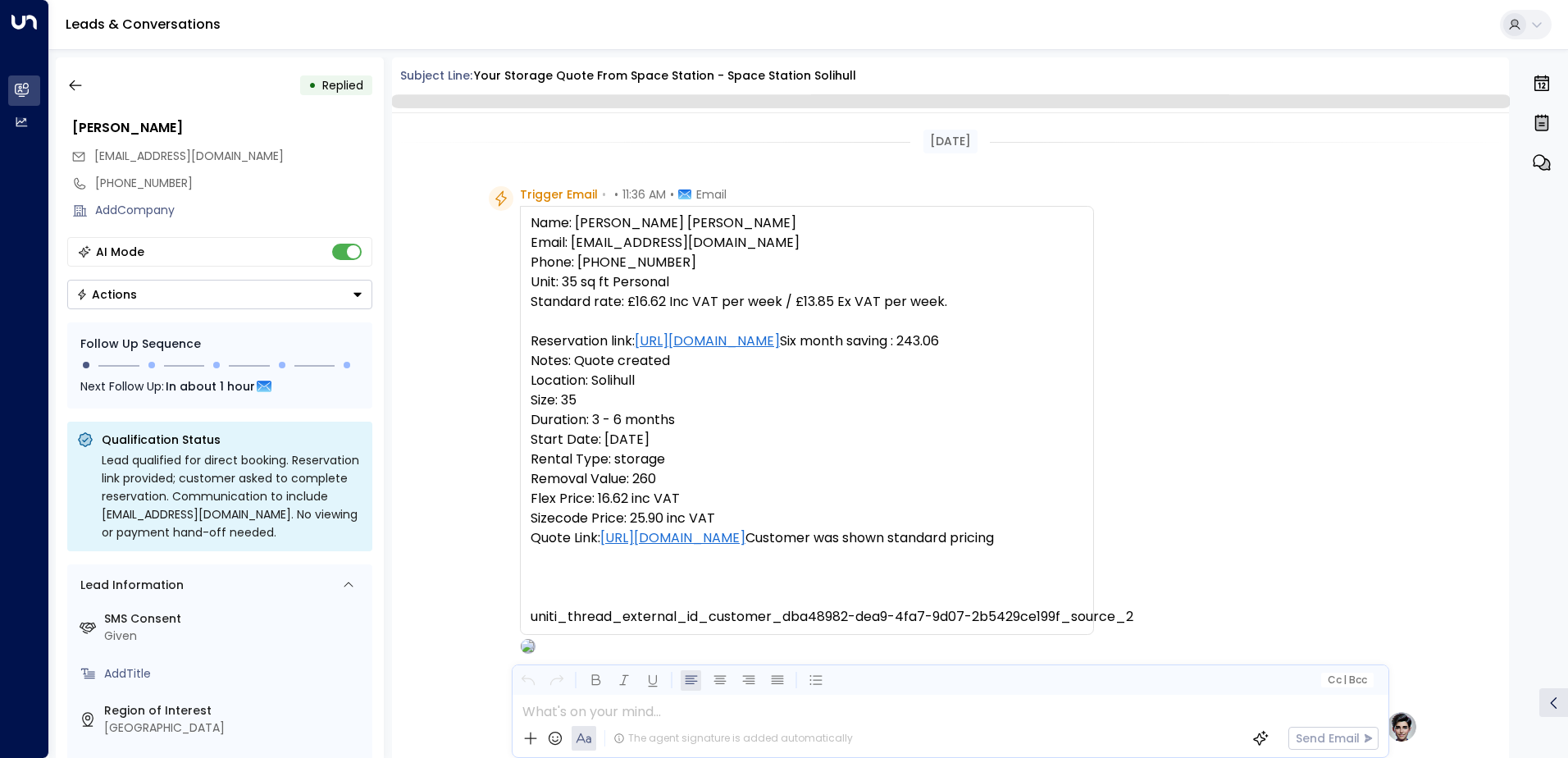
scroll to position [619, 0]
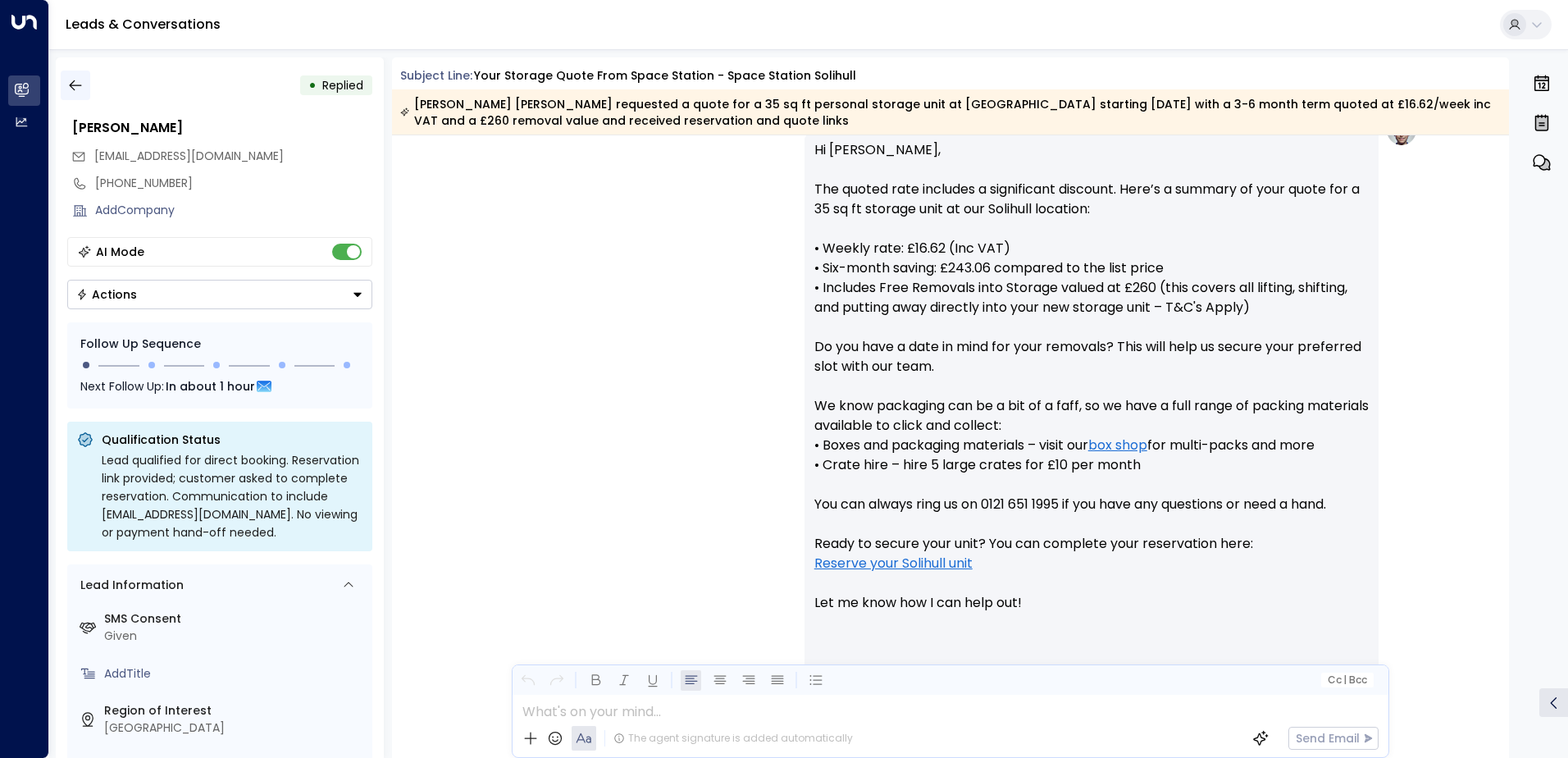
click at [74, 86] on icon "button" at bounding box center [75, 86] width 12 height 11
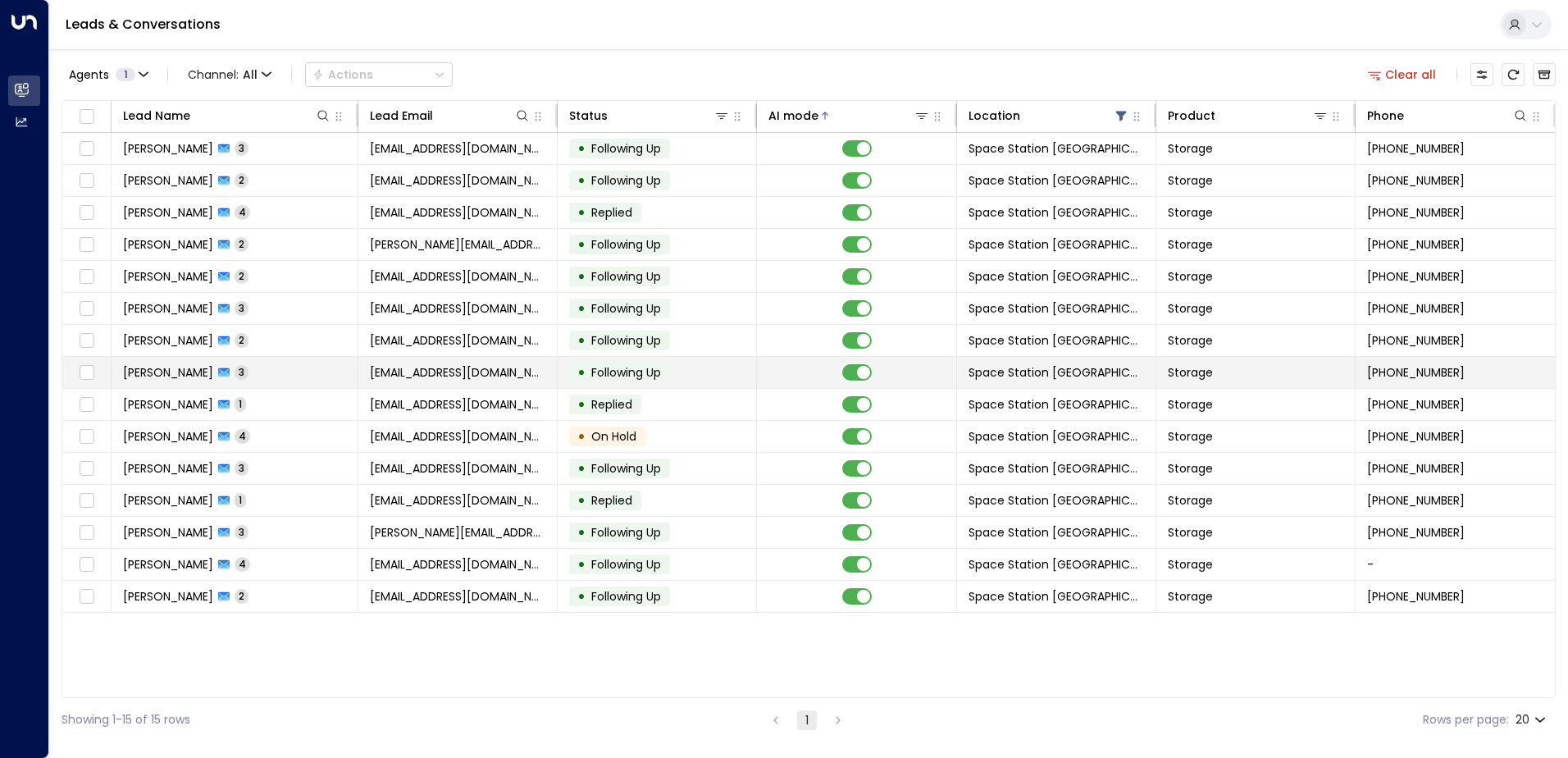
click at [634, 381] on div "• Following Up" at bounding box center [620, 373] width 101 height 20
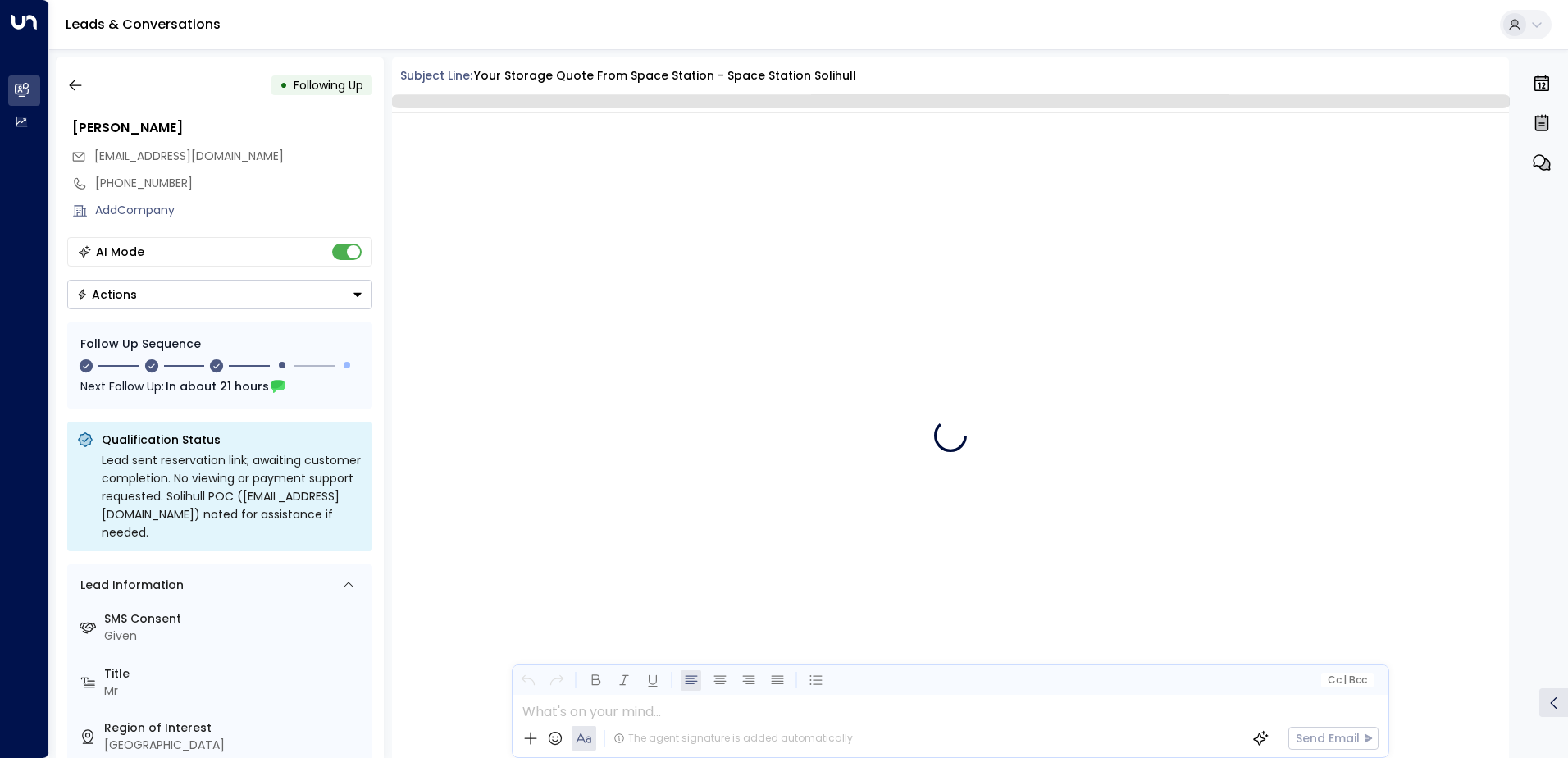
scroll to position [2024, 0]
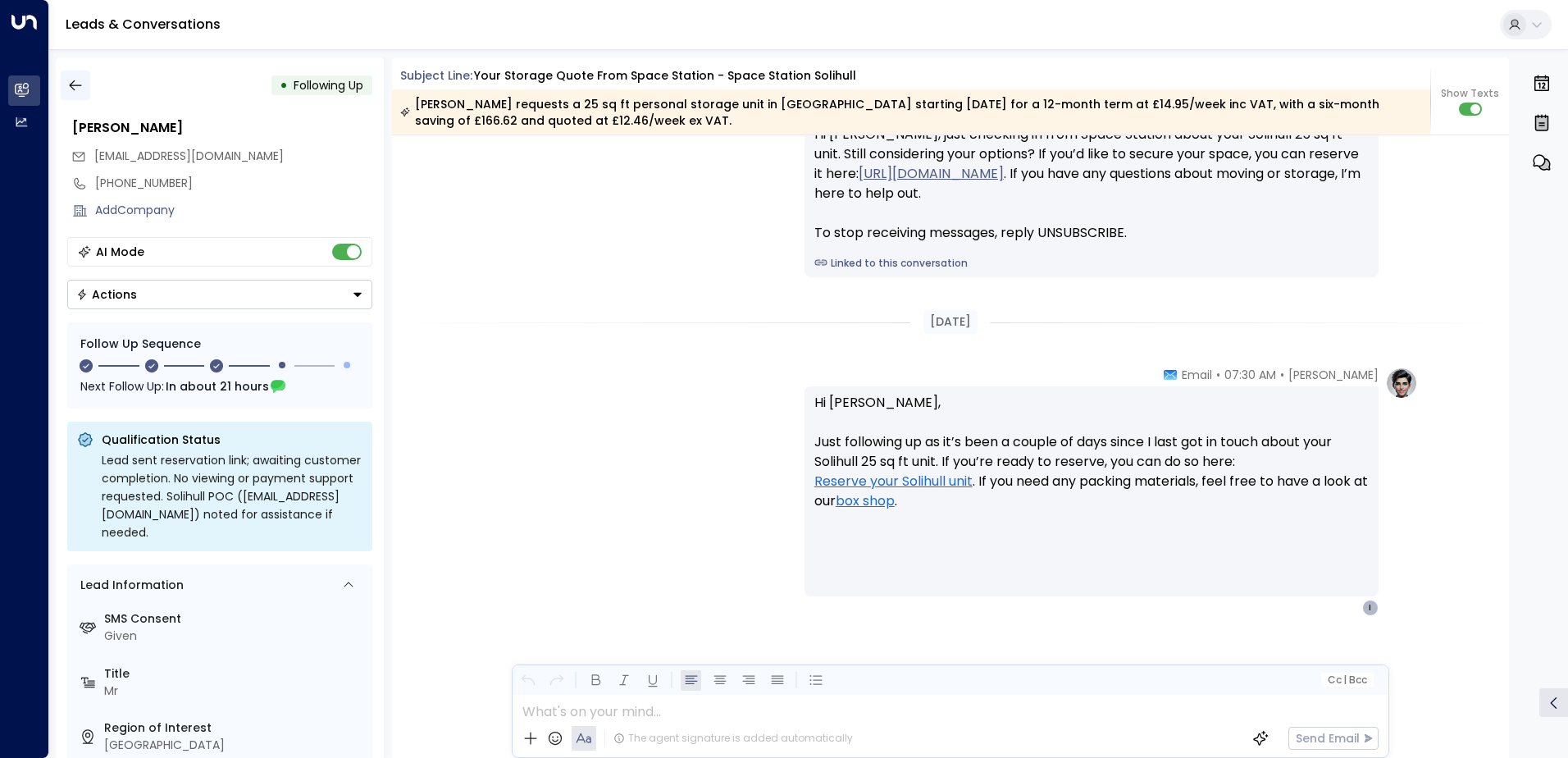
click at [84, 85] on button "button" at bounding box center [76, 86] width 30 height 30
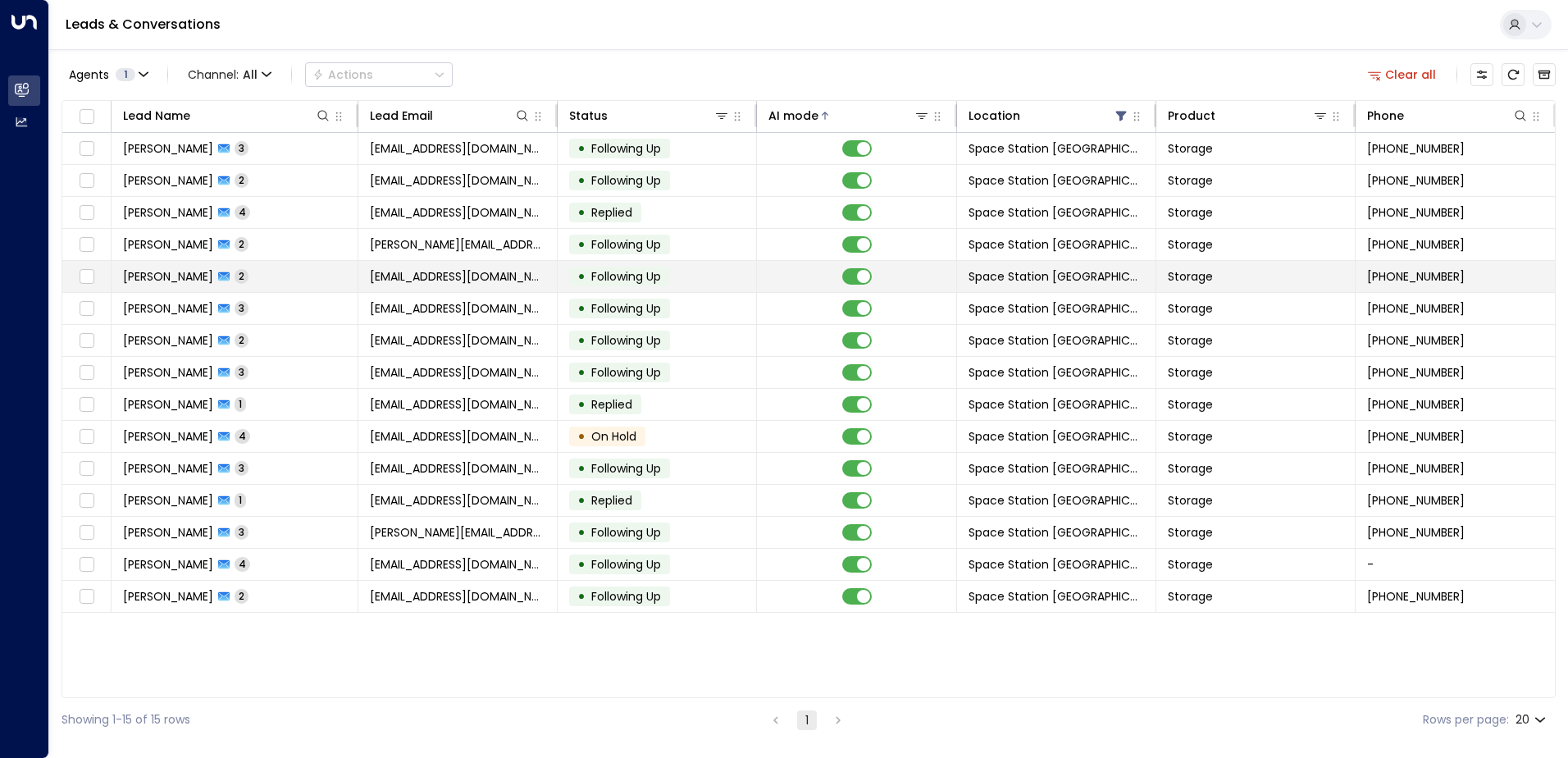
click at [425, 273] on span "[EMAIL_ADDRESS][DOMAIN_NAME]" at bounding box center [457, 276] width 175 height 17
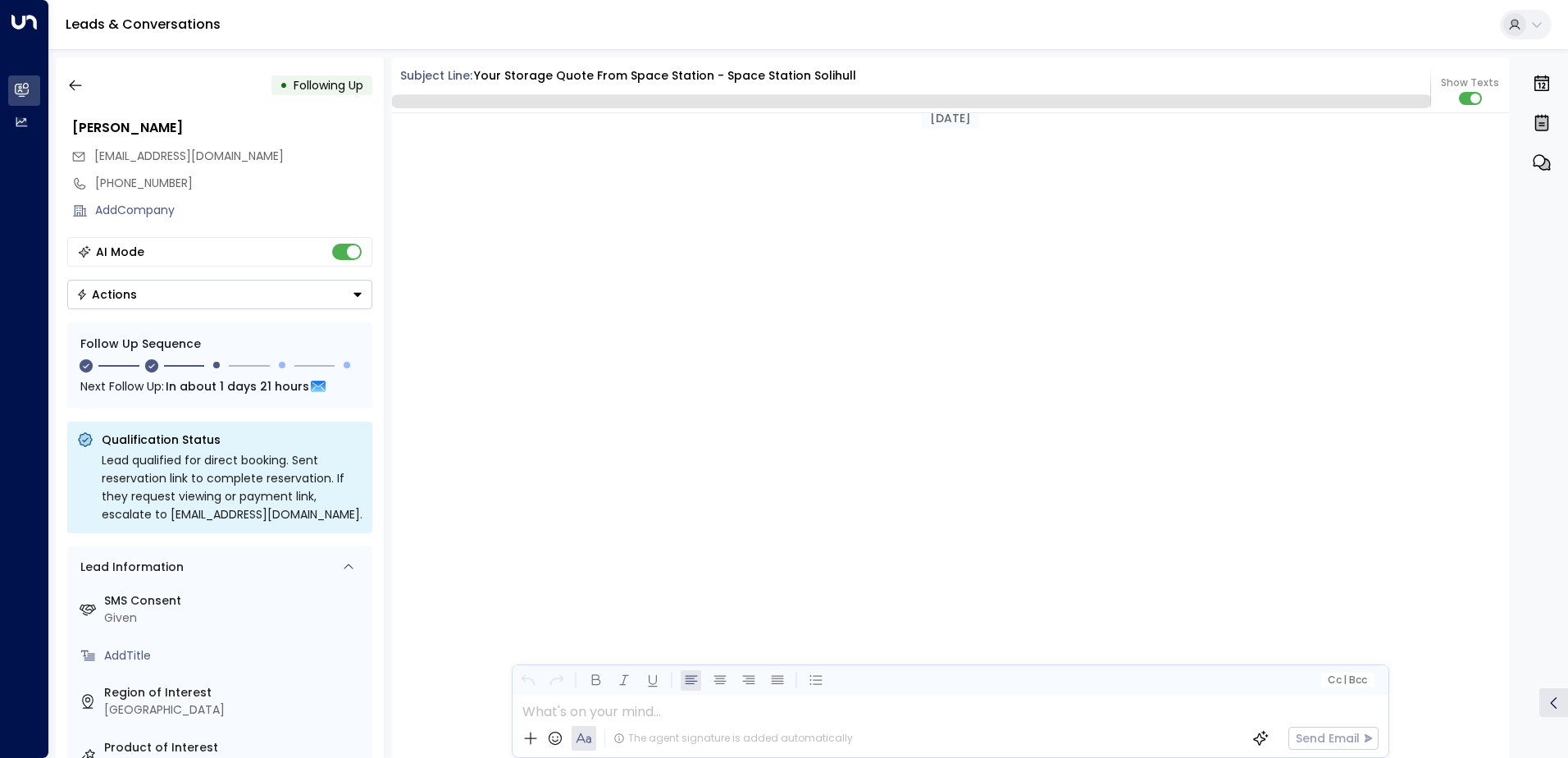
scroll to position [1524, 0]
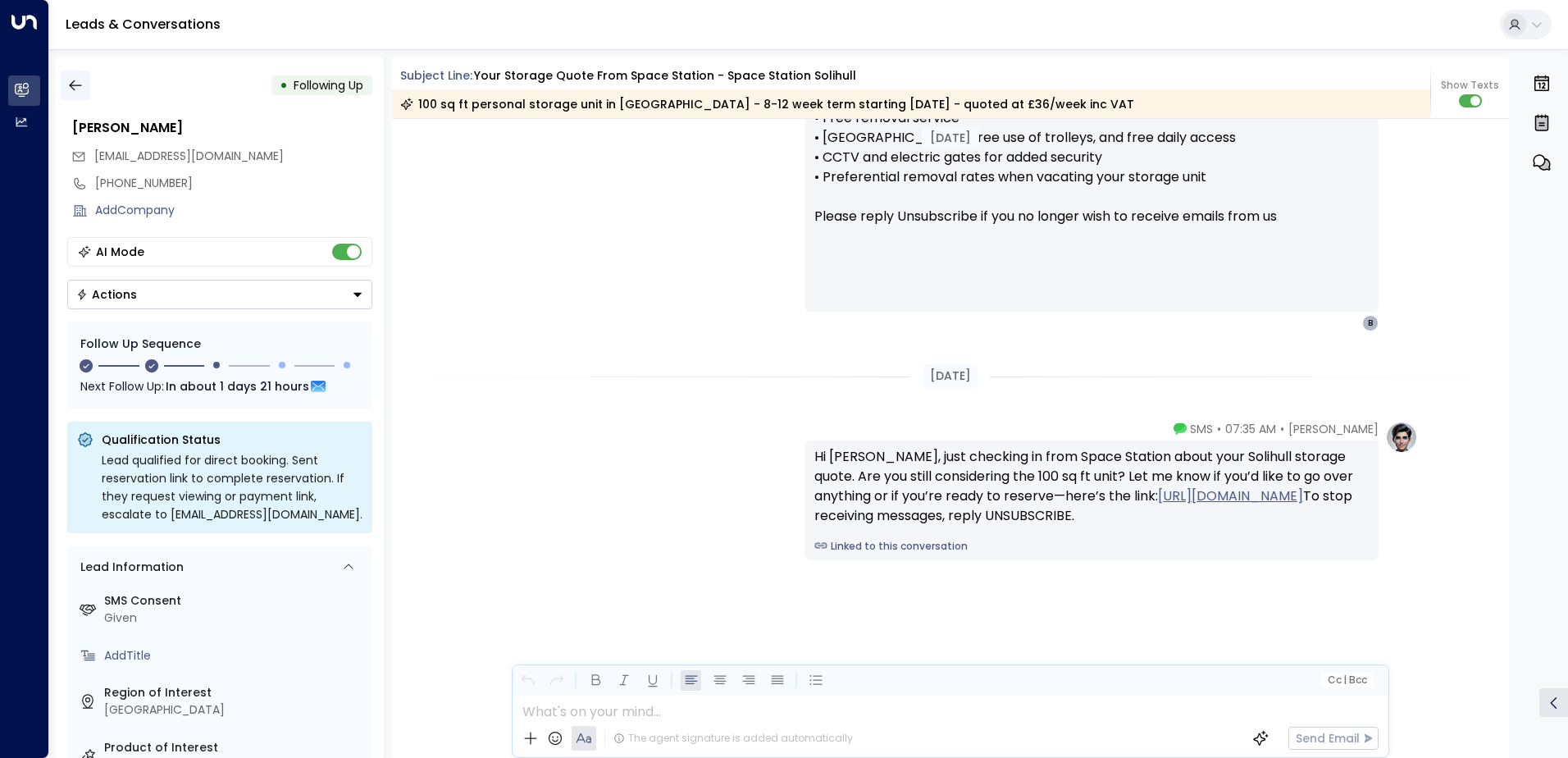
click at [81, 79] on icon "button" at bounding box center [76, 86] width 17 height 17
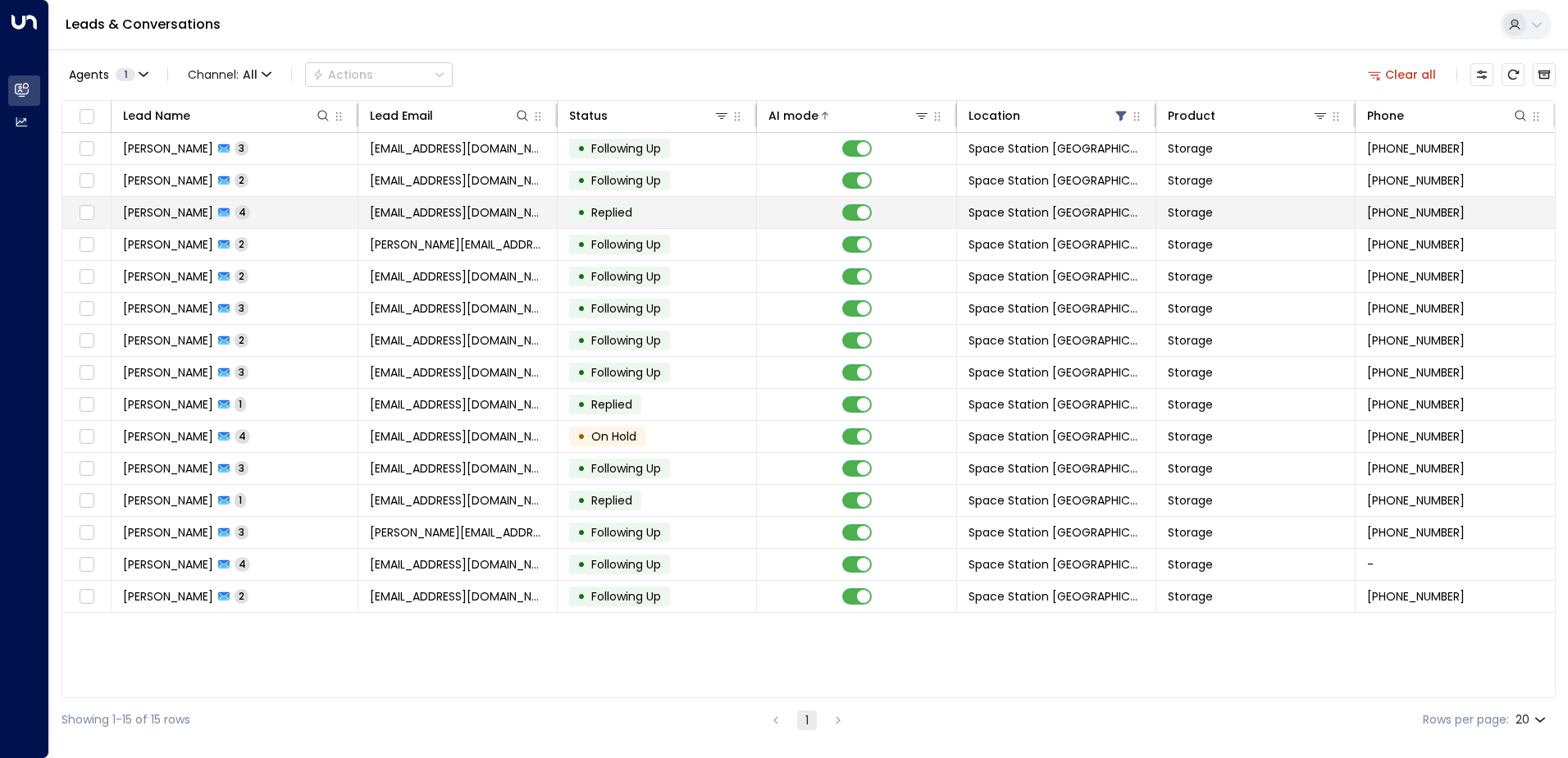
click at [452, 208] on span "[EMAIL_ADDRESS][DOMAIN_NAME]" at bounding box center [457, 213] width 175 height 17
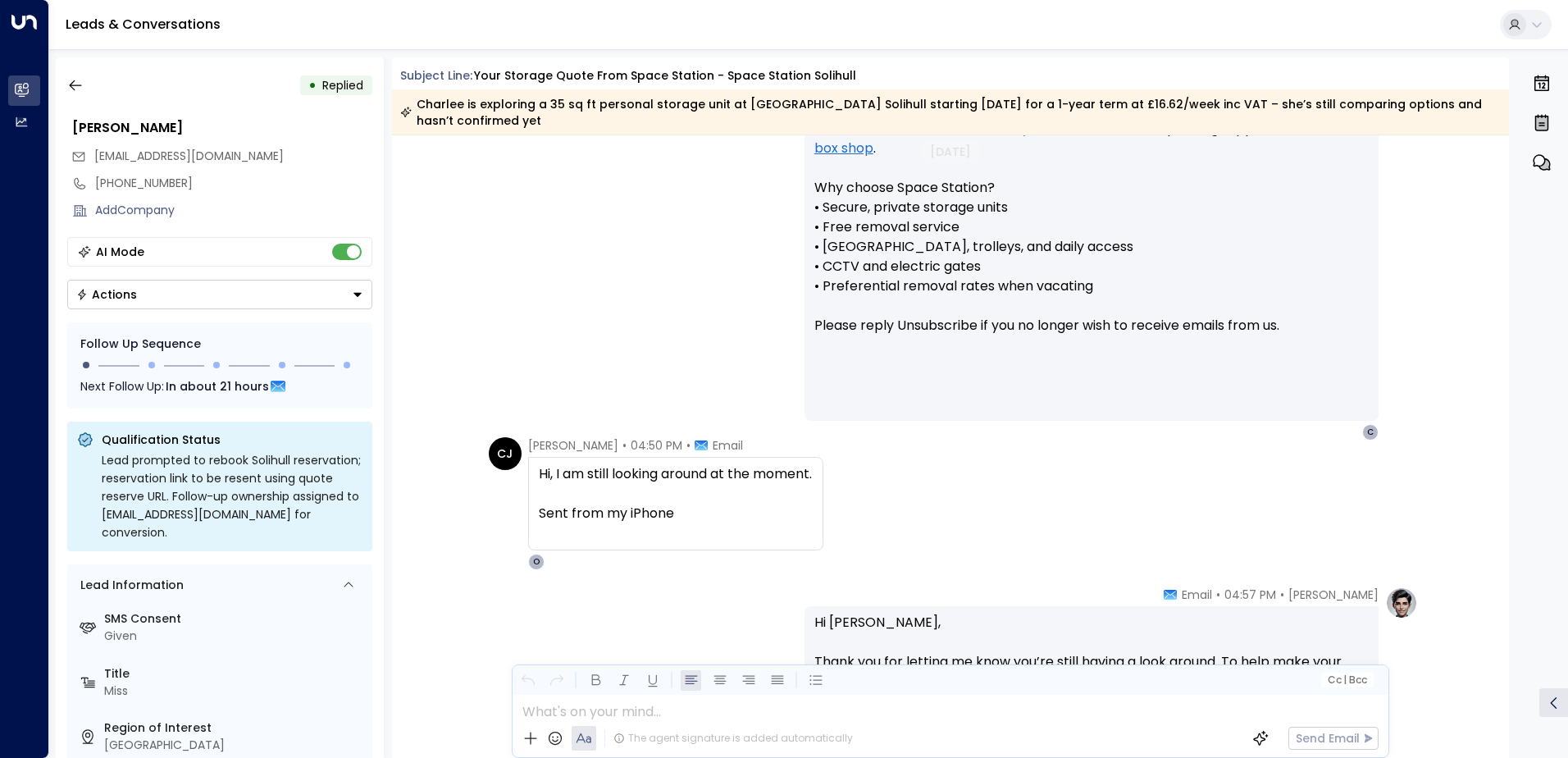
scroll to position [1485, 0]
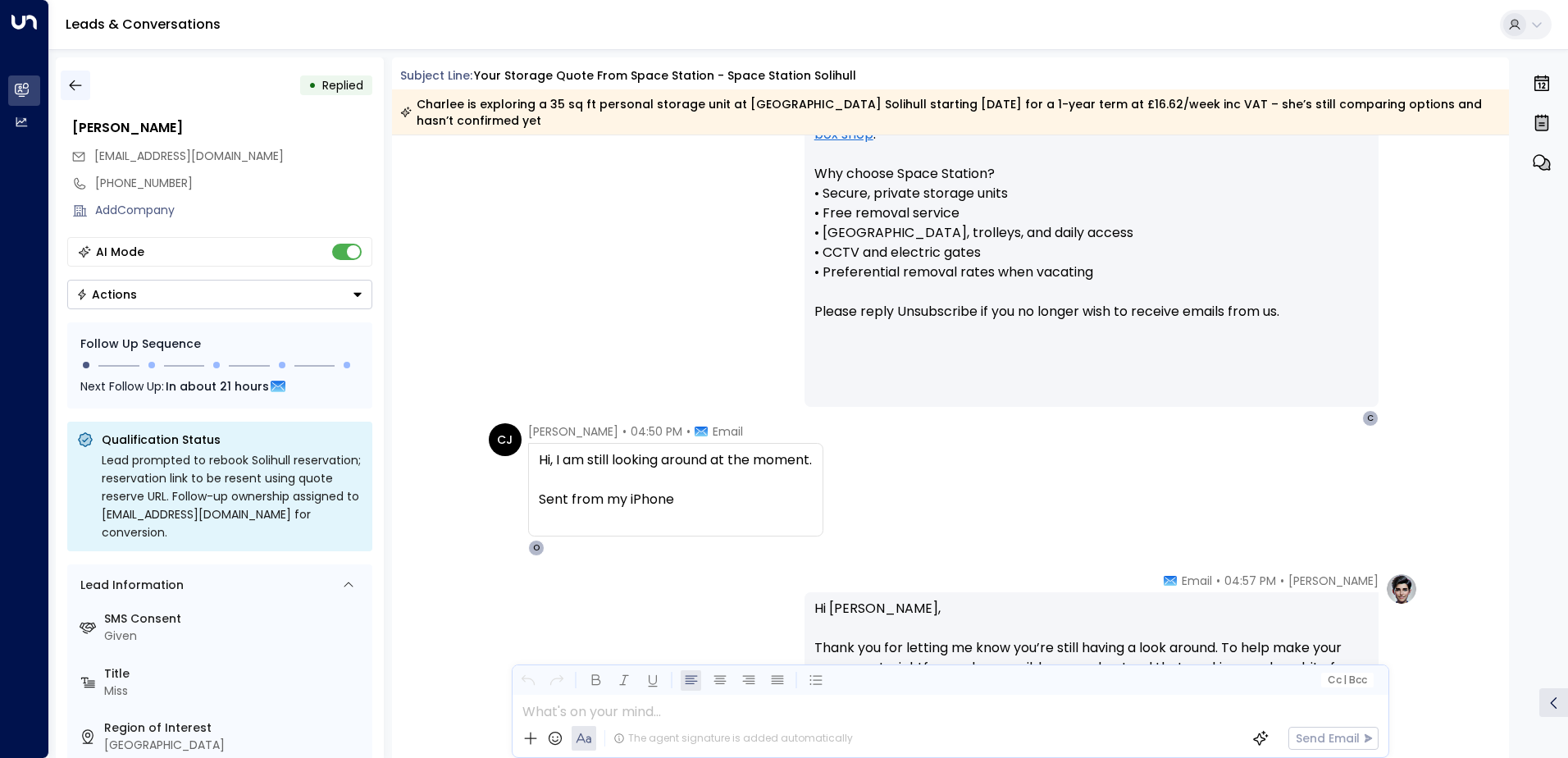
click at [86, 85] on button "button" at bounding box center [76, 86] width 30 height 30
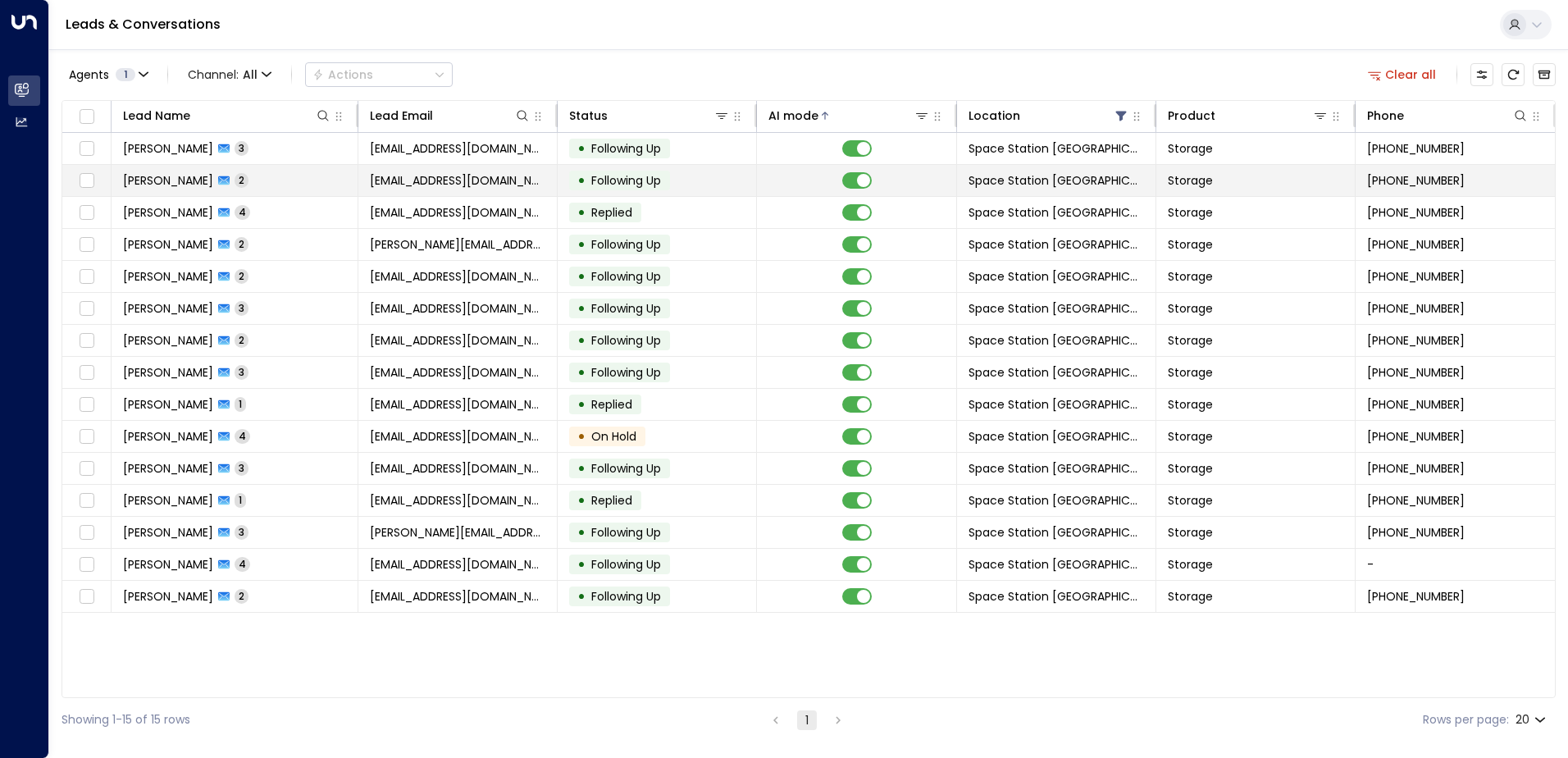
click at [374, 169] on td "[EMAIL_ADDRESS][DOMAIN_NAME]" at bounding box center [458, 181] width 199 height 32
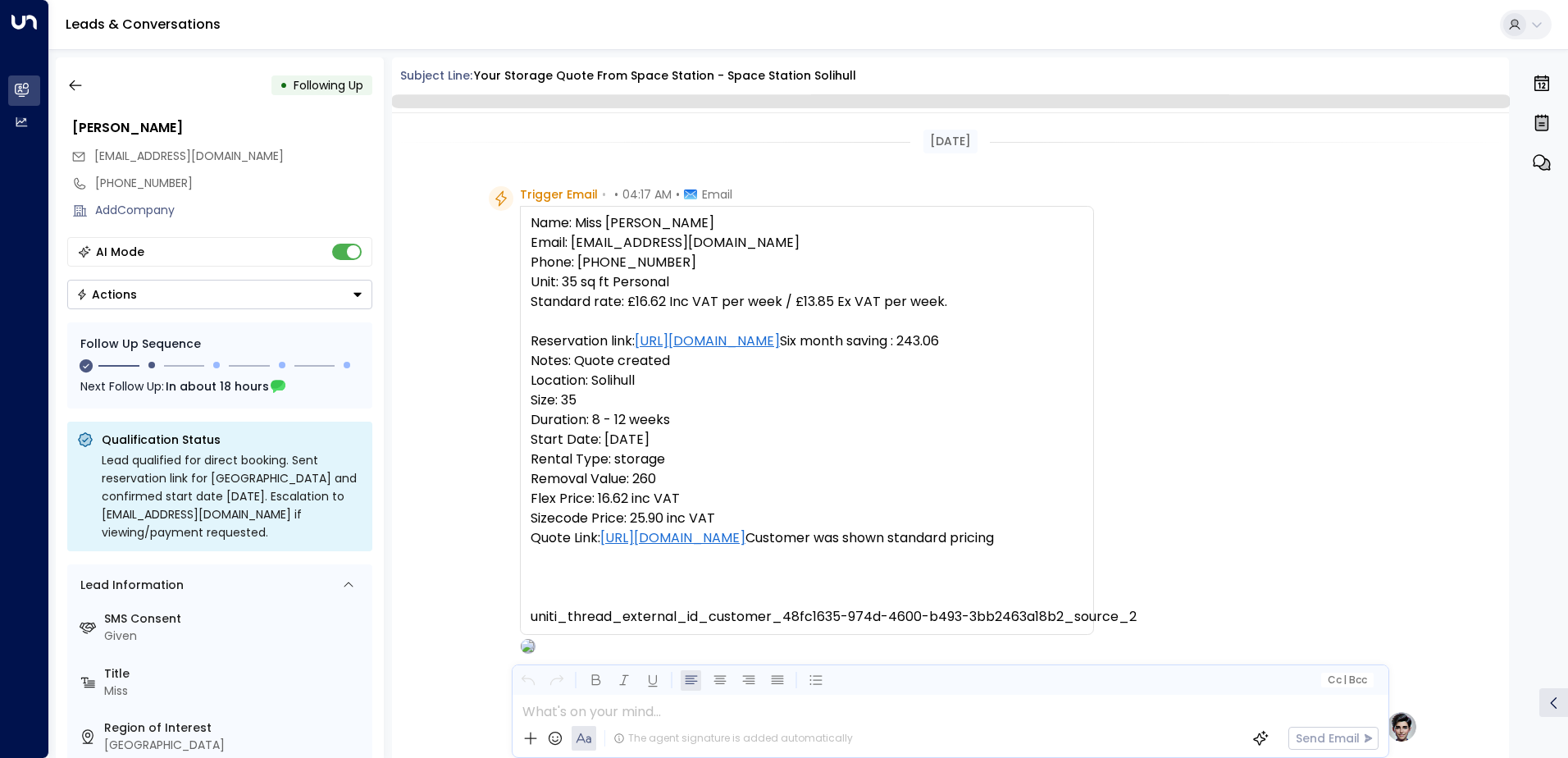
scroll to position [1315, 0]
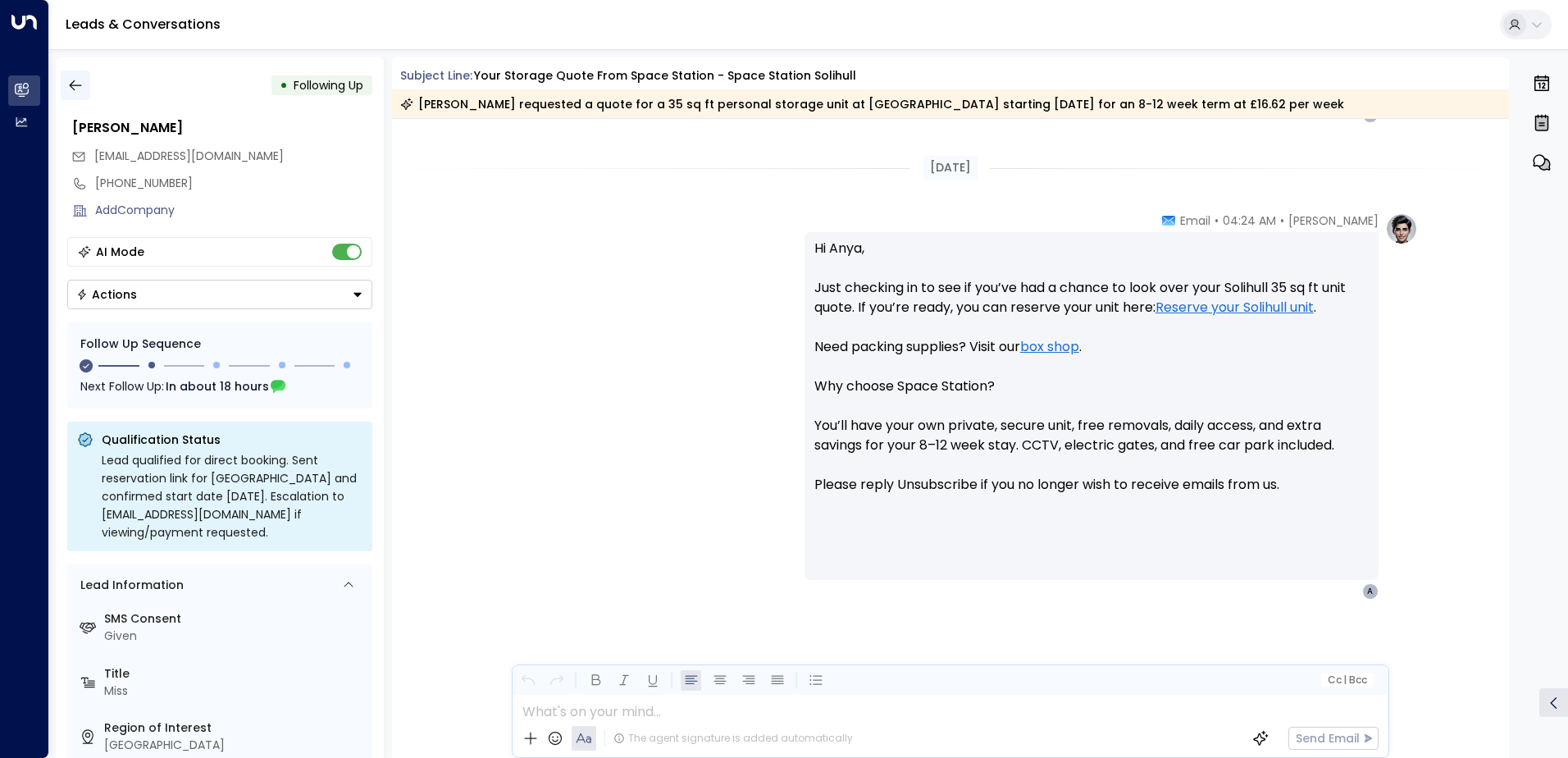
click at [88, 81] on button "button" at bounding box center [76, 86] width 30 height 30
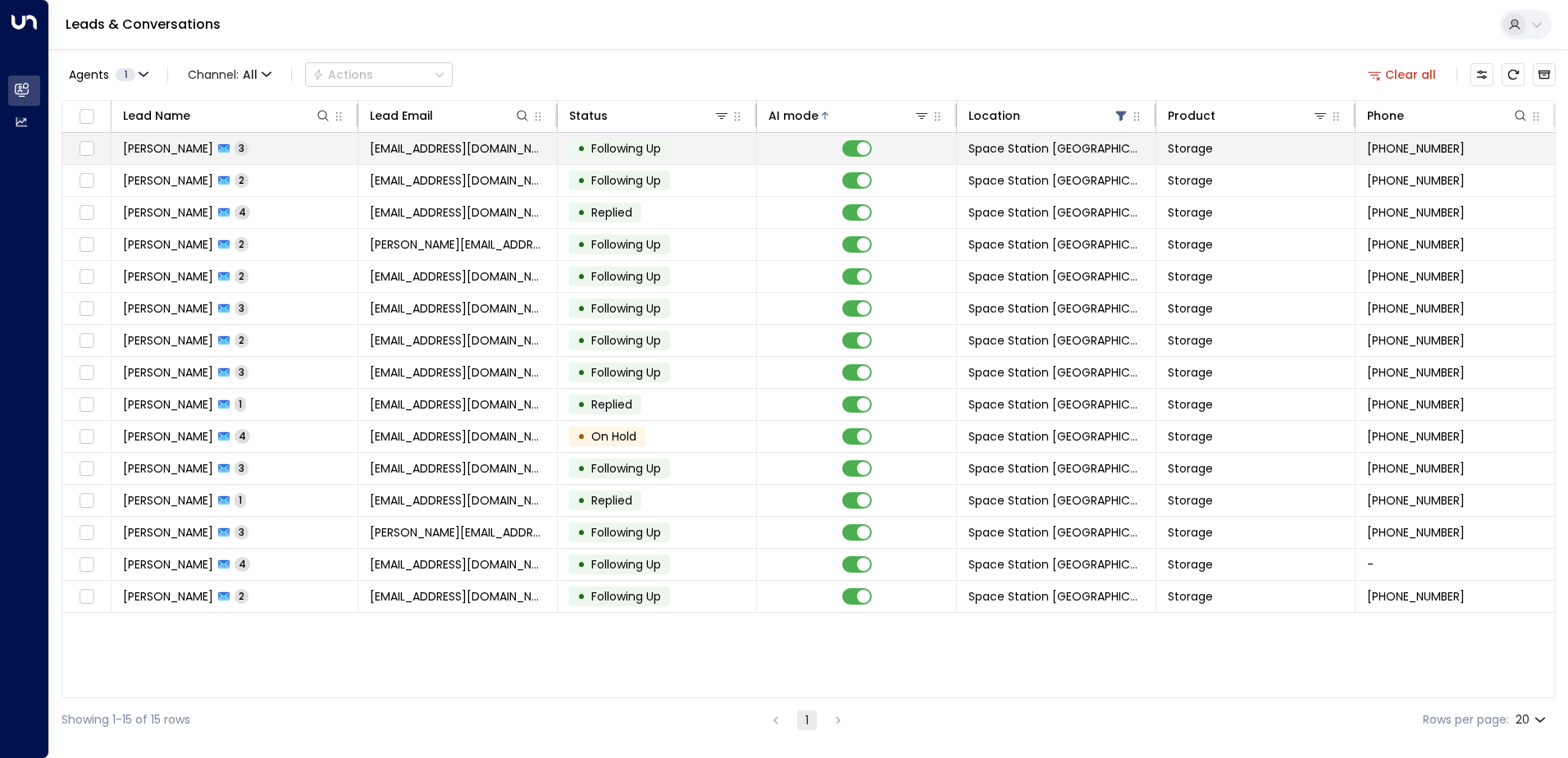
click at [436, 159] on td "[EMAIL_ADDRESS][DOMAIN_NAME]" at bounding box center [458, 149] width 199 height 32
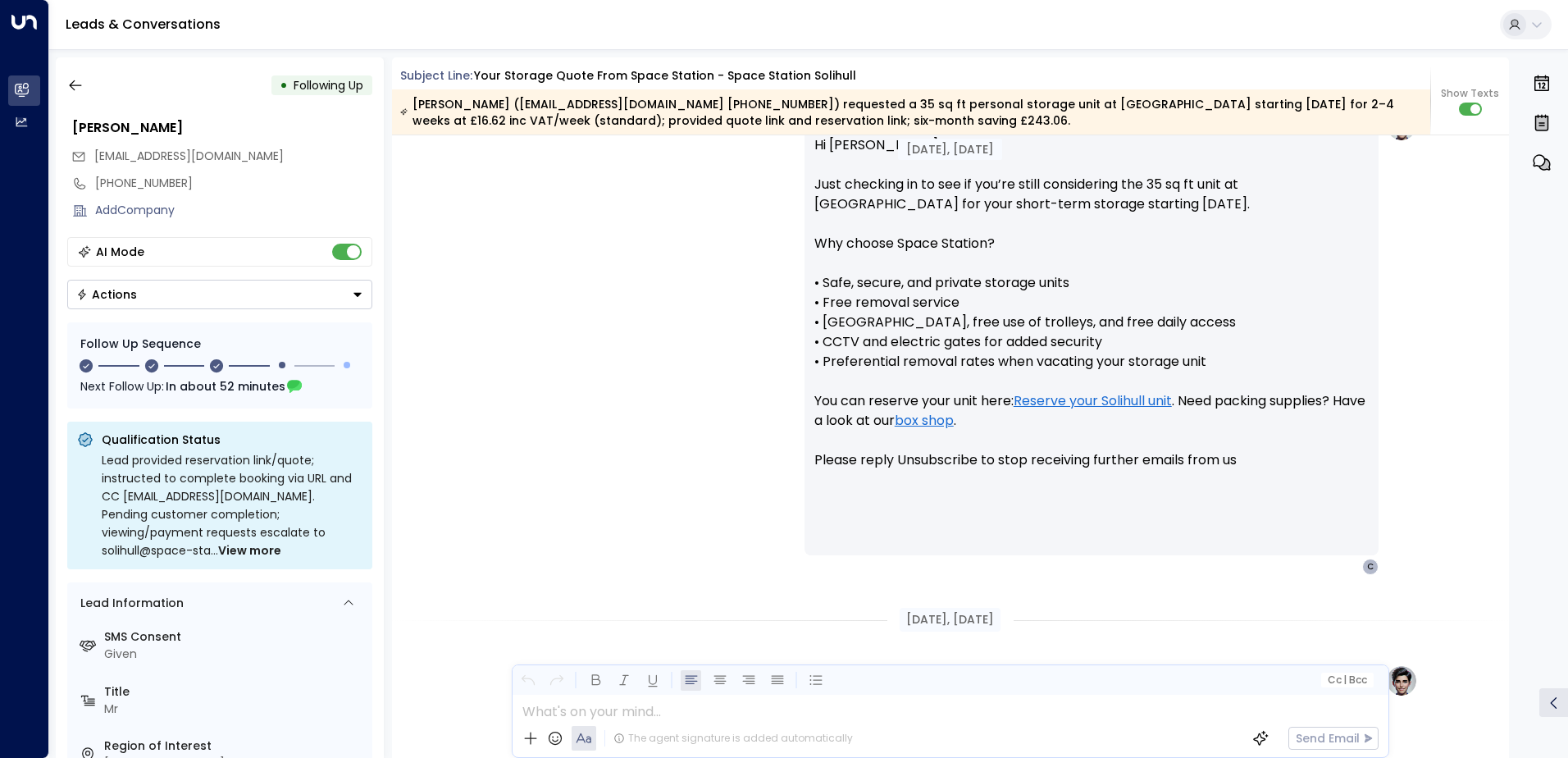
scroll to position [1246, 0]
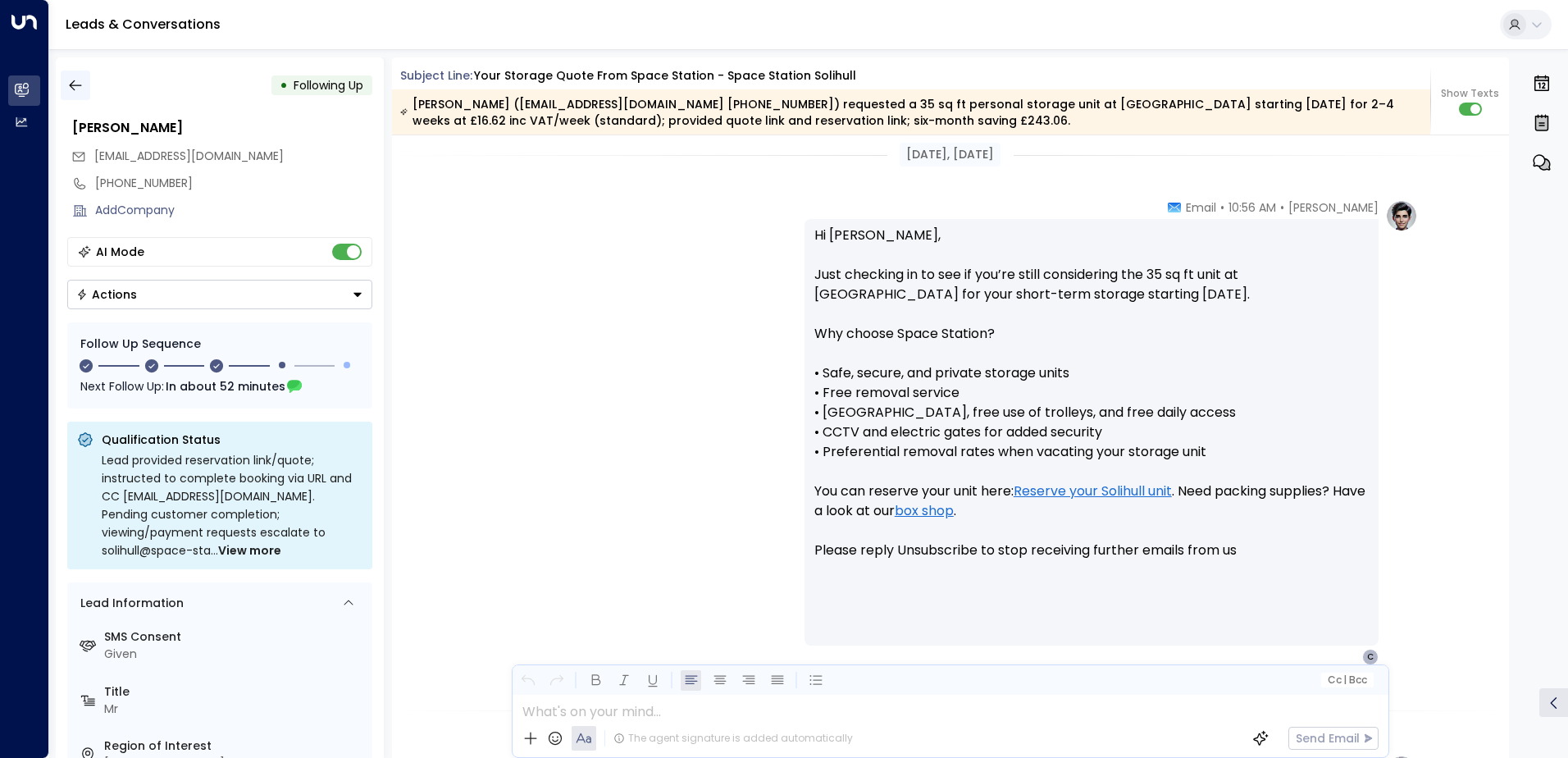
click at [86, 90] on button "button" at bounding box center [76, 86] width 30 height 30
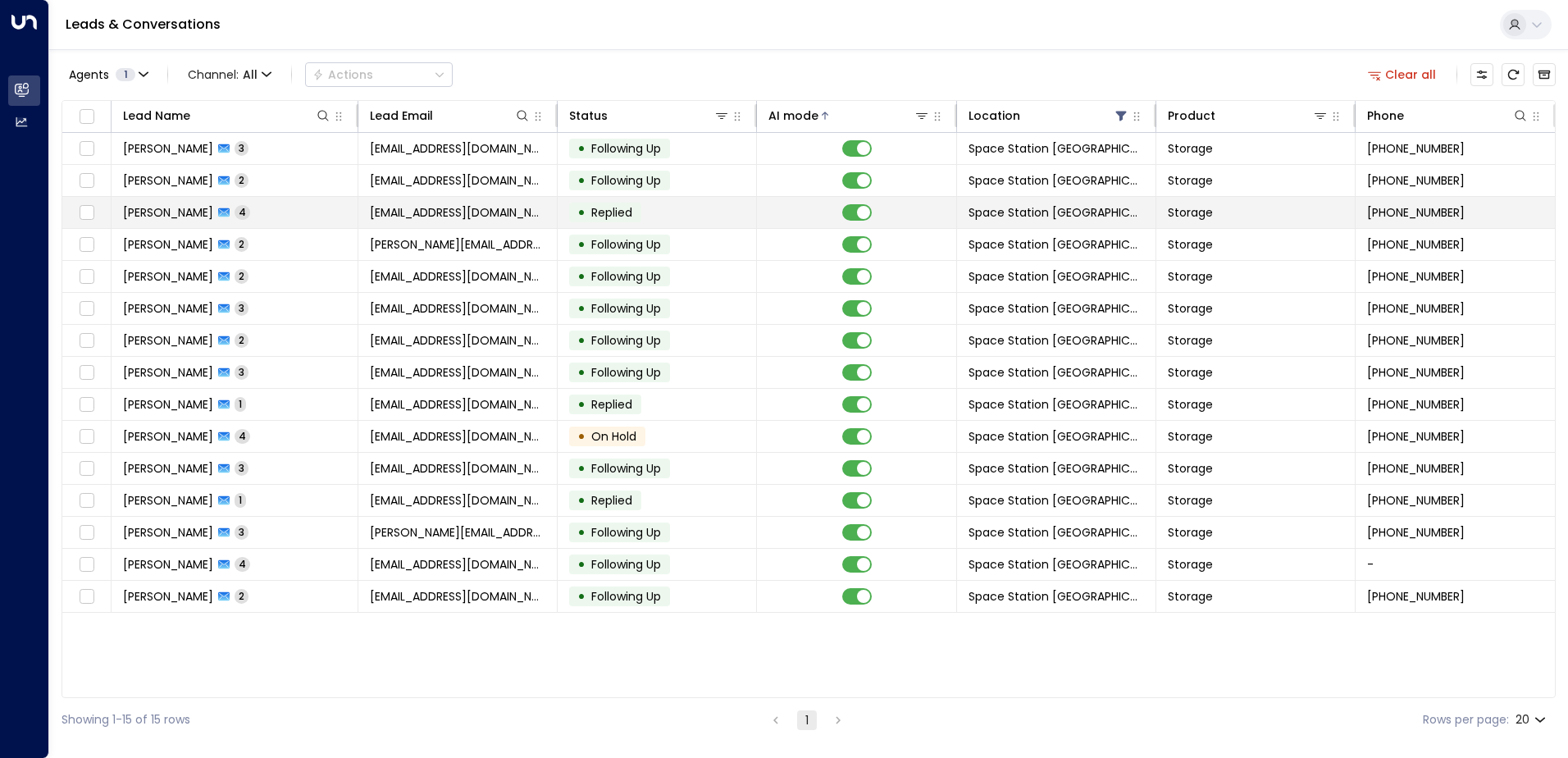
click at [419, 206] on span "[EMAIL_ADDRESS][DOMAIN_NAME]" at bounding box center [457, 213] width 175 height 17
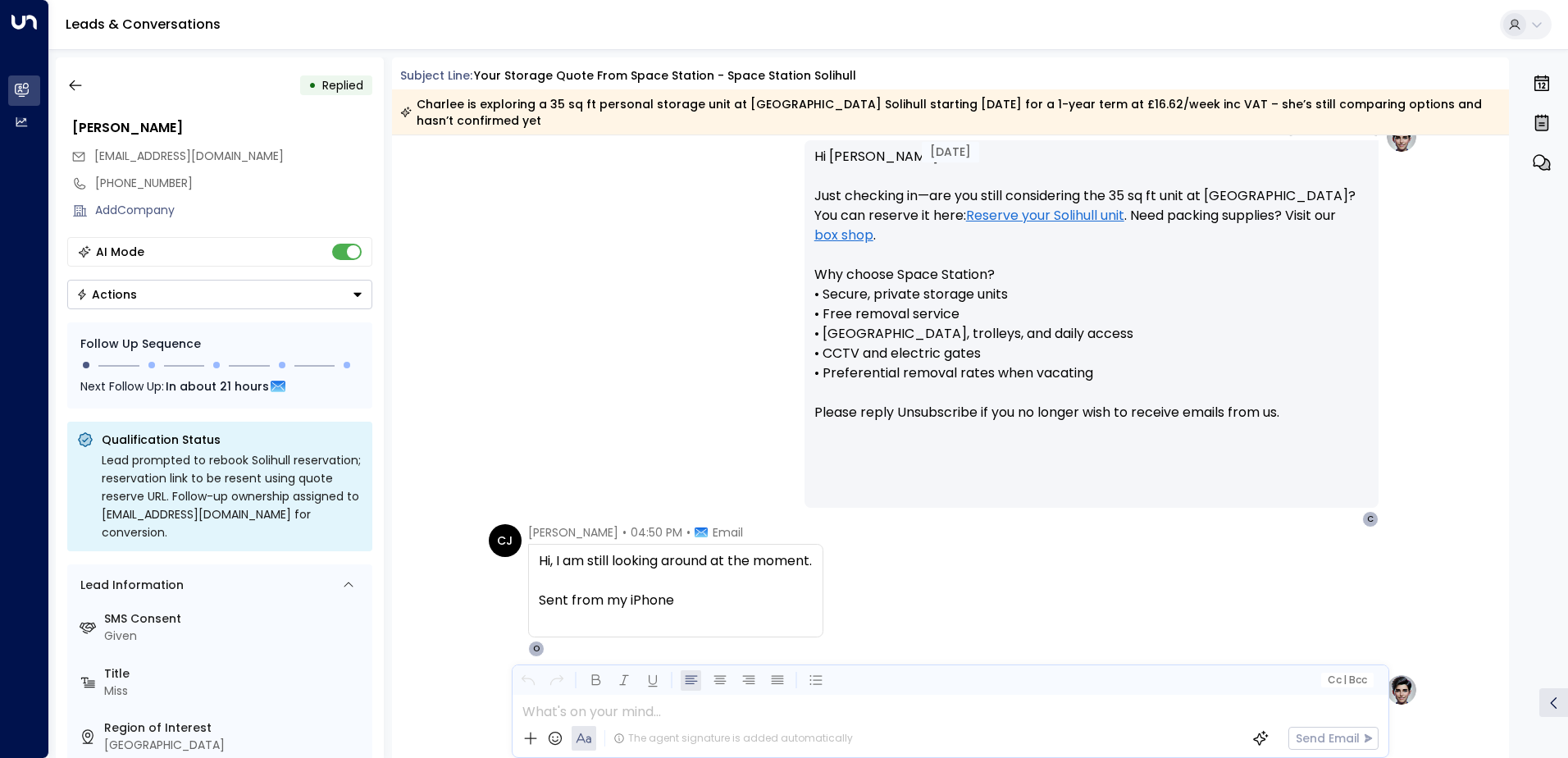
scroll to position [1382, 0]
click at [69, 81] on icon "button" at bounding box center [76, 86] width 17 height 17
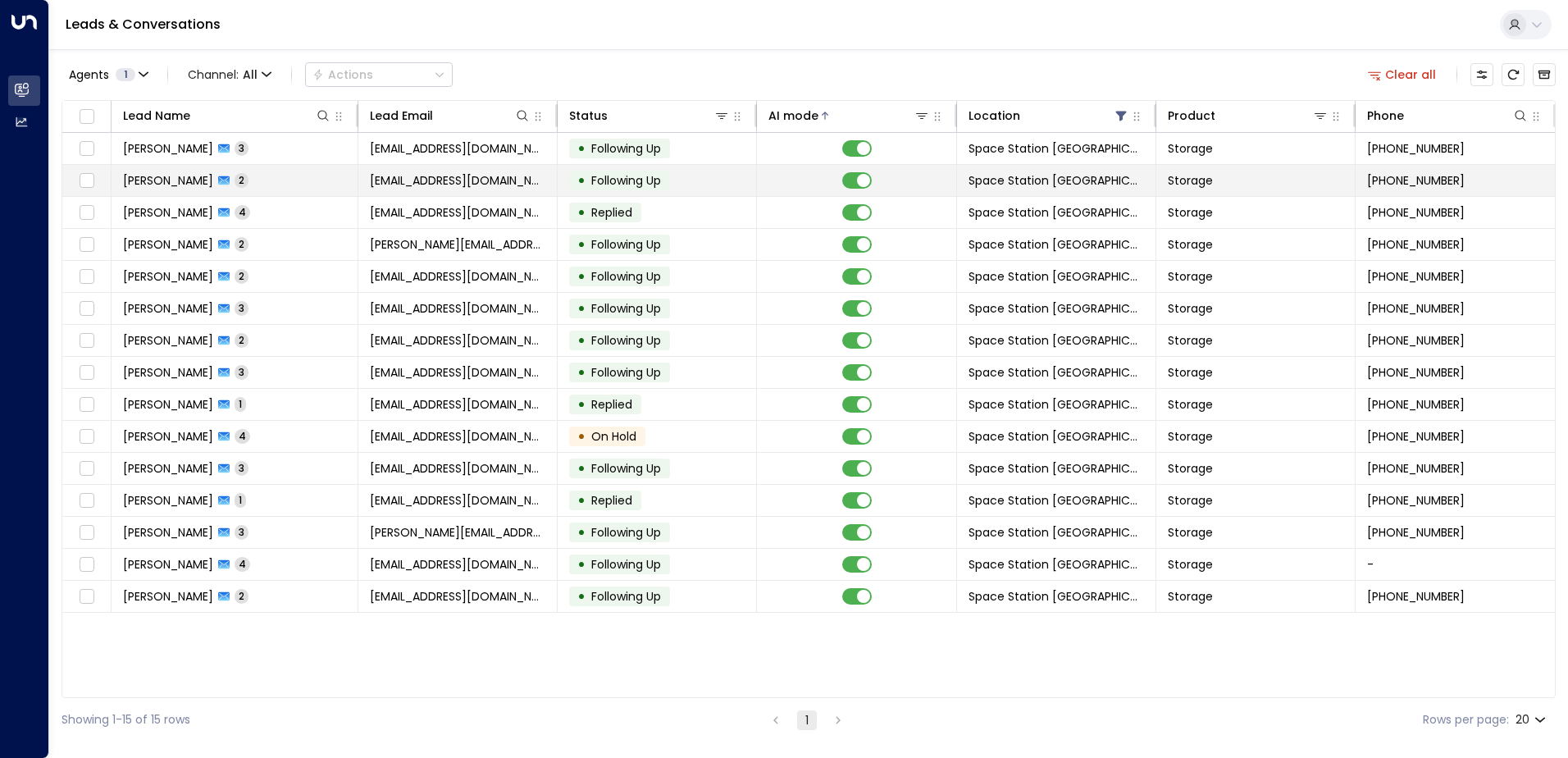
click at [281, 169] on td "[PERSON_NAME] 2" at bounding box center [234, 181] width 247 height 32
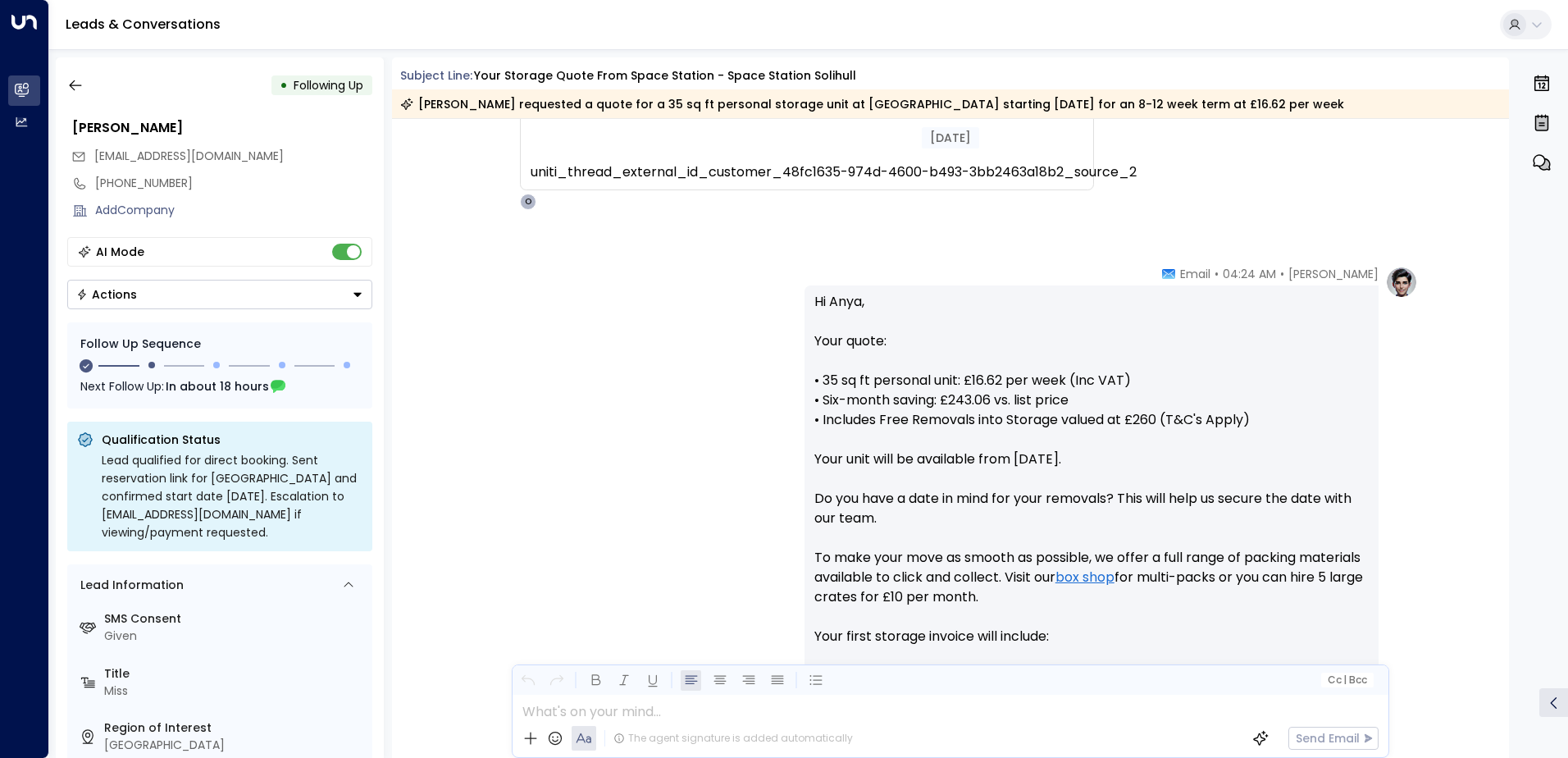
scroll to position [442, 0]
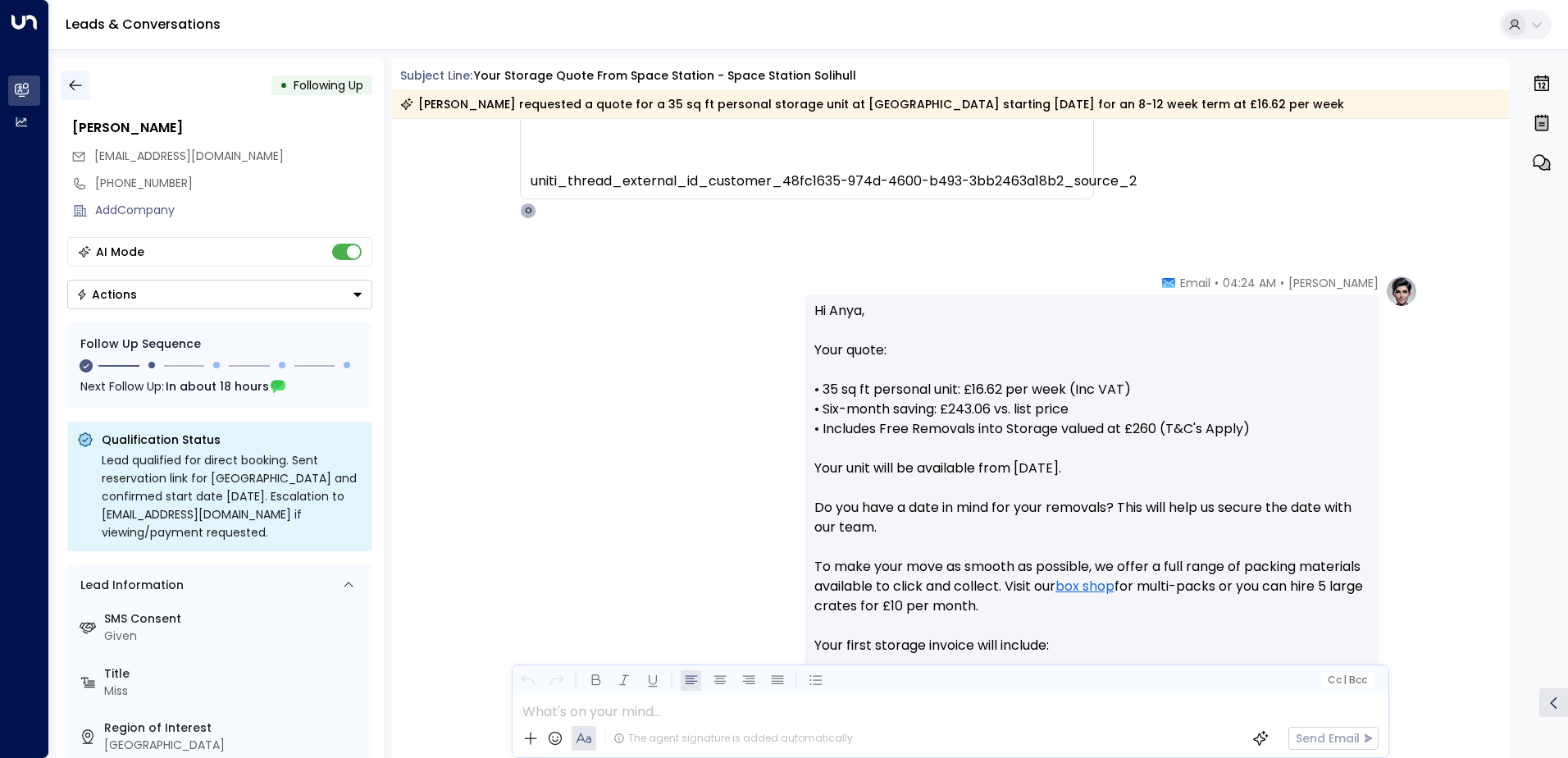
click at [88, 80] on div "• Following Up" at bounding box center [220, 86] width 305 height 30
click at [84, 81] on button "button" at bounding box center [76, 86] width 30 height 30
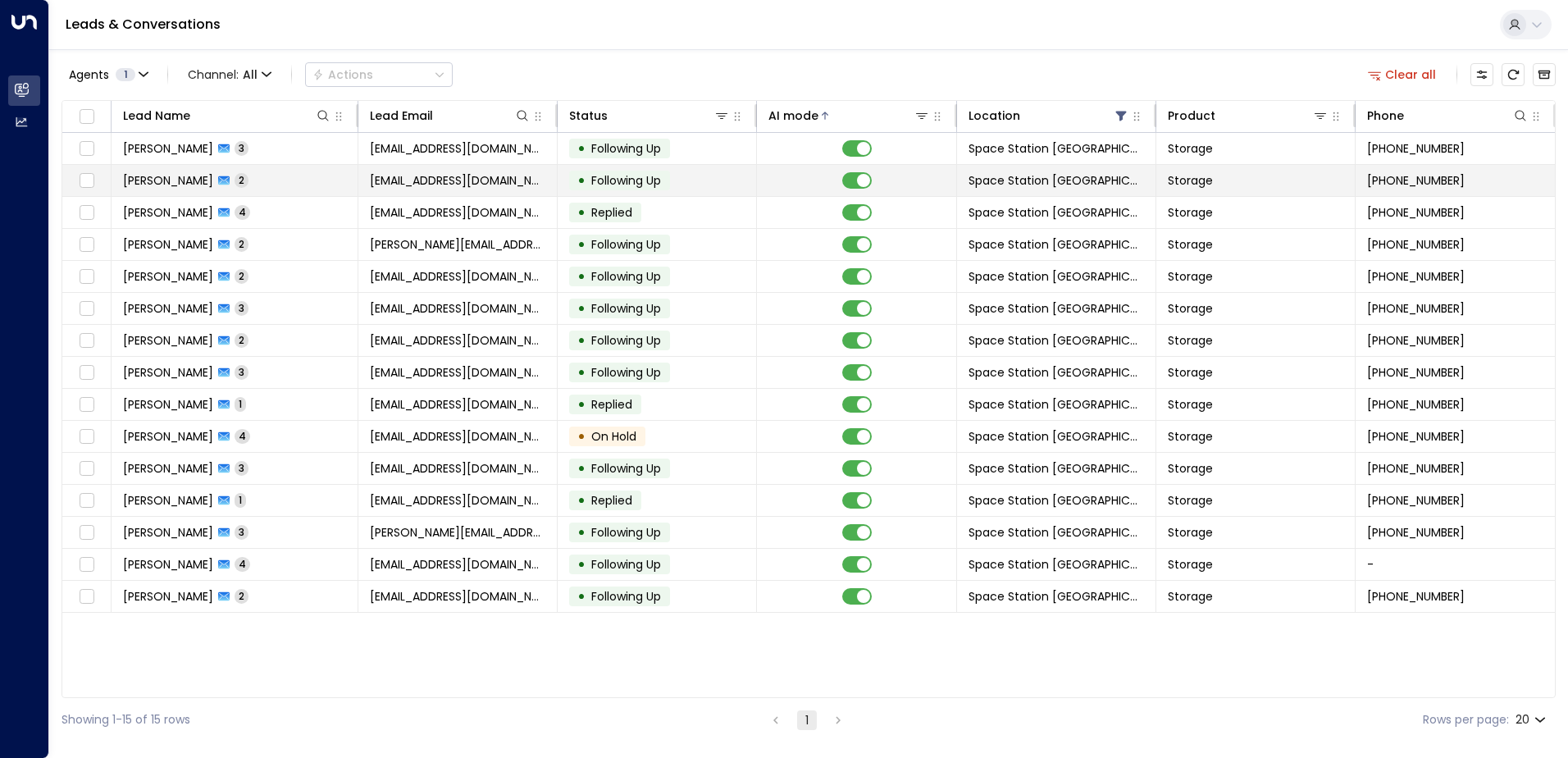
click at [623, 194] on td "• Following Up" at bounding box center [657, 181] width 199 height 32
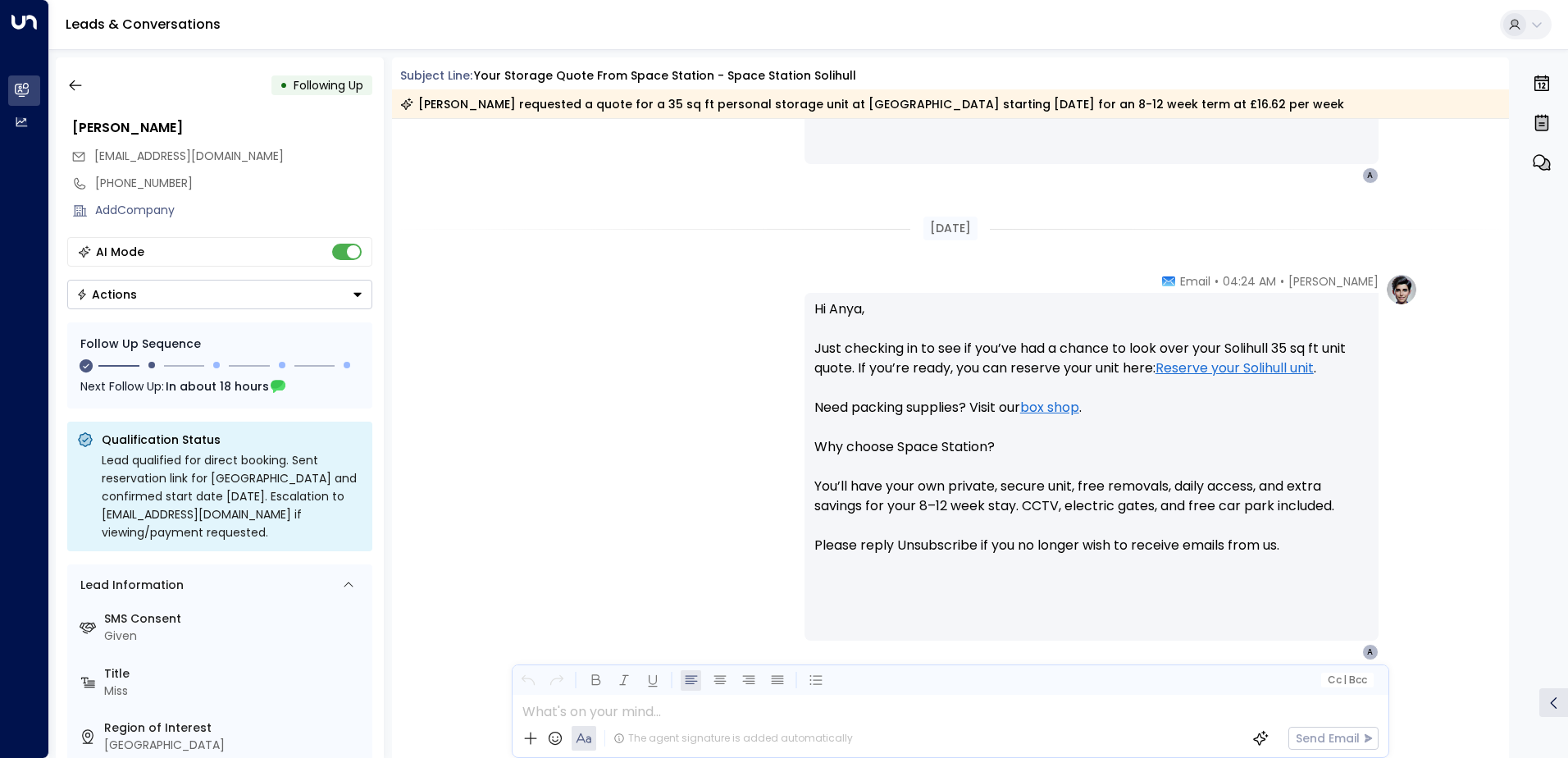
scroll to position [1321, 0]
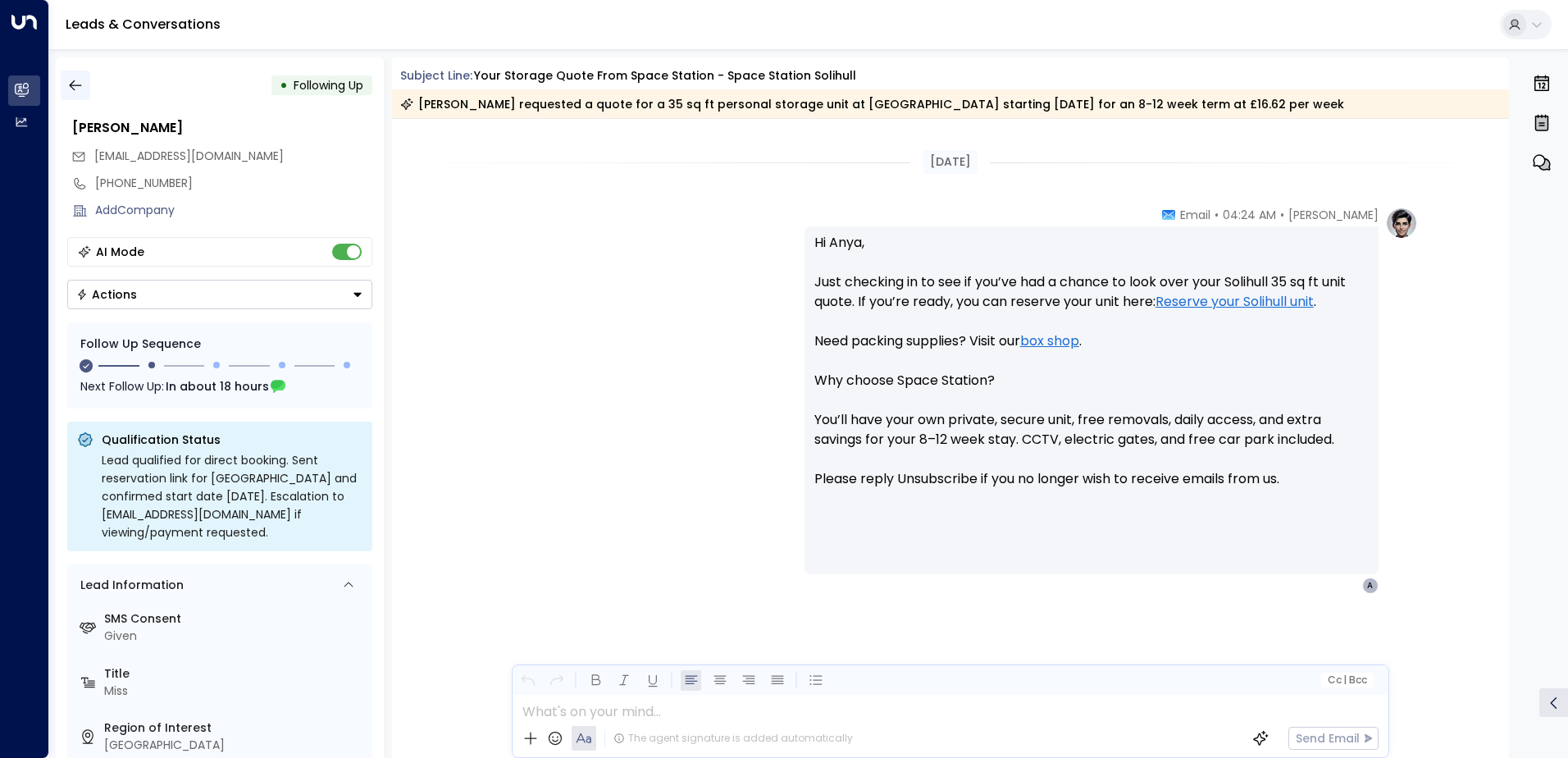
click at [69, 82] on icon "button" at bounding box center [76, 86] width 17 height 17
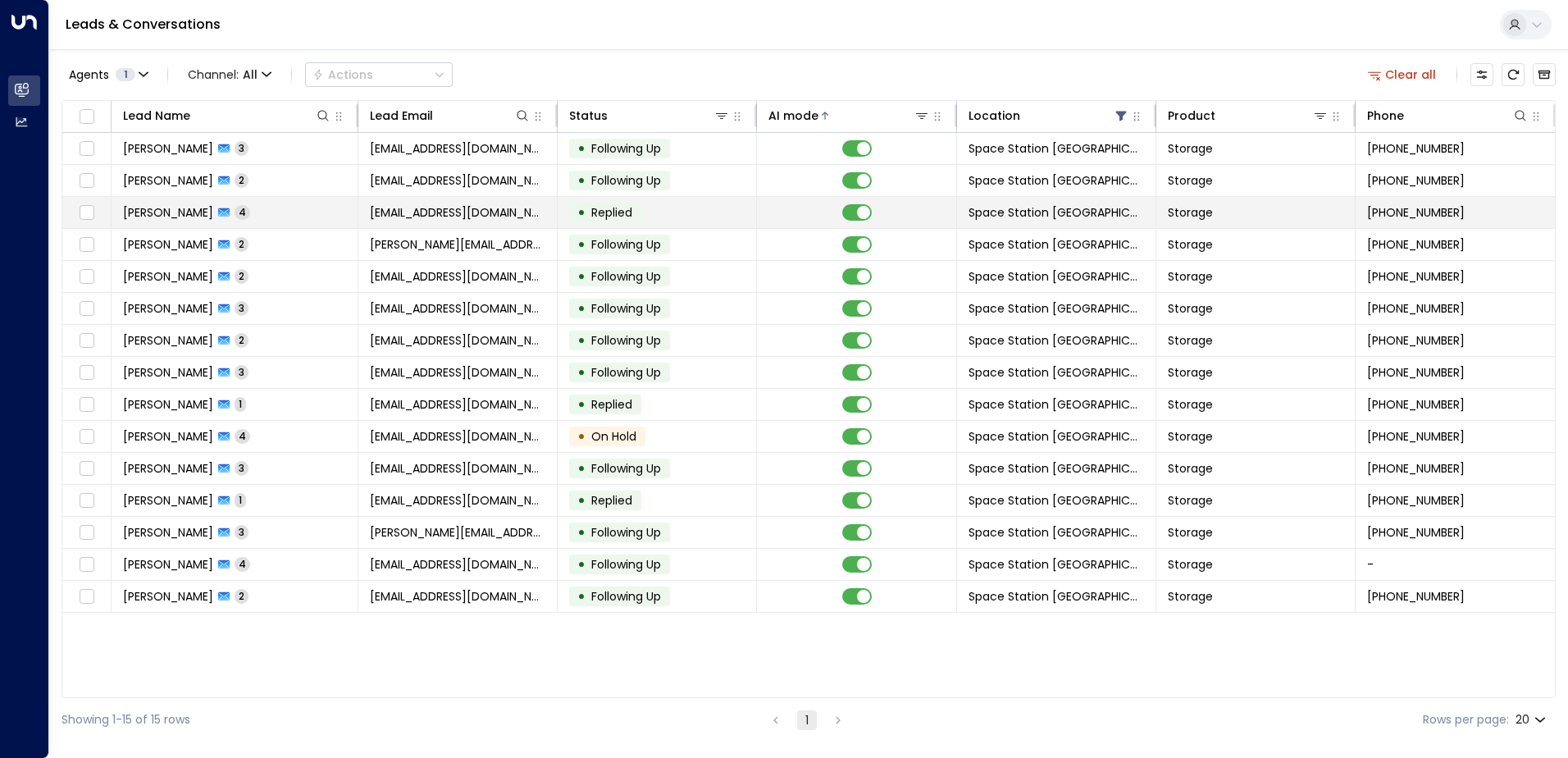
click at [504, 210] on span "[EMAIL_ADDRESS][DOMAIN_NAME]" at bounding box center [457, 213] width 175 height 17
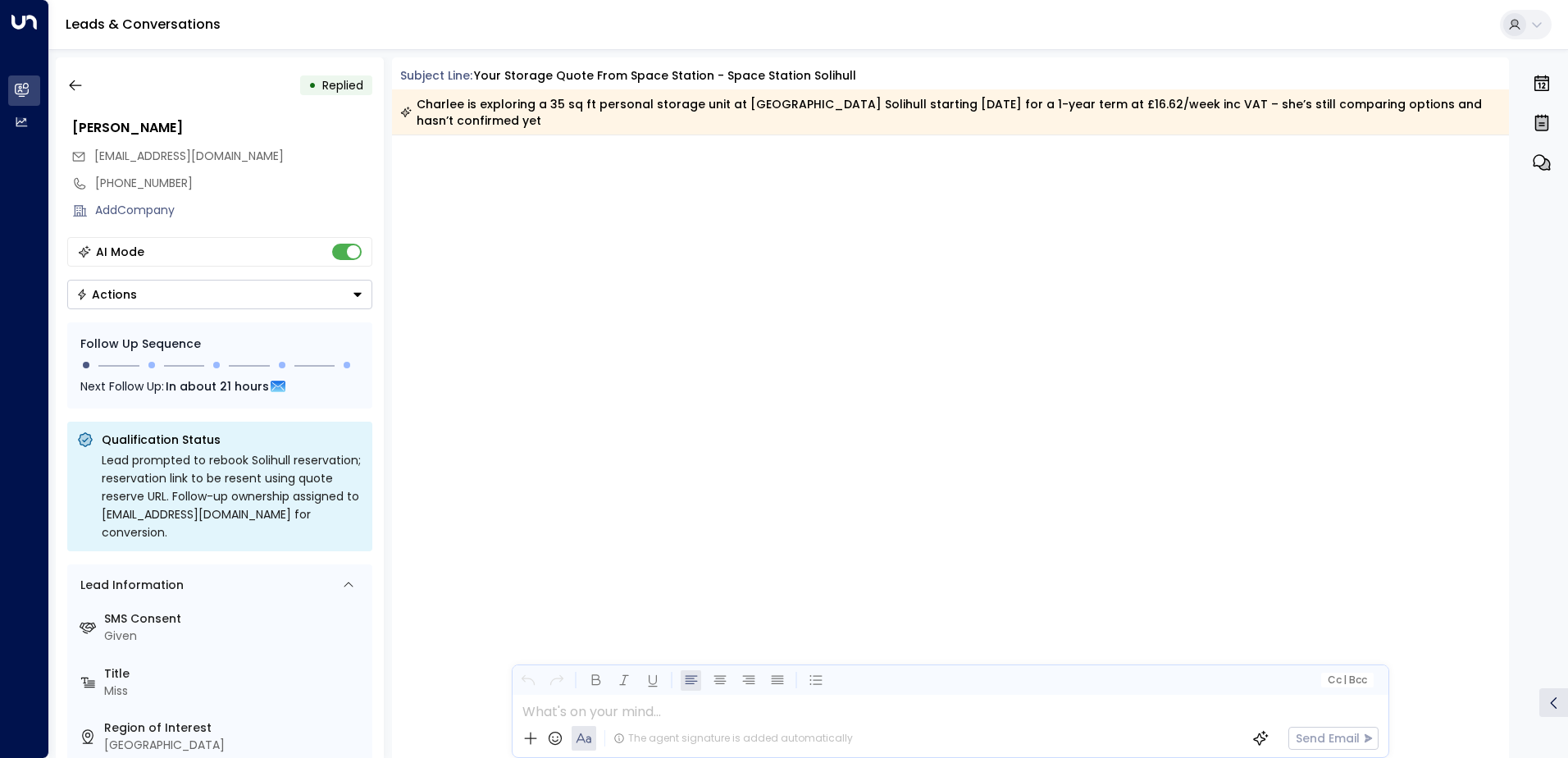
scroll to position [1709, 0]
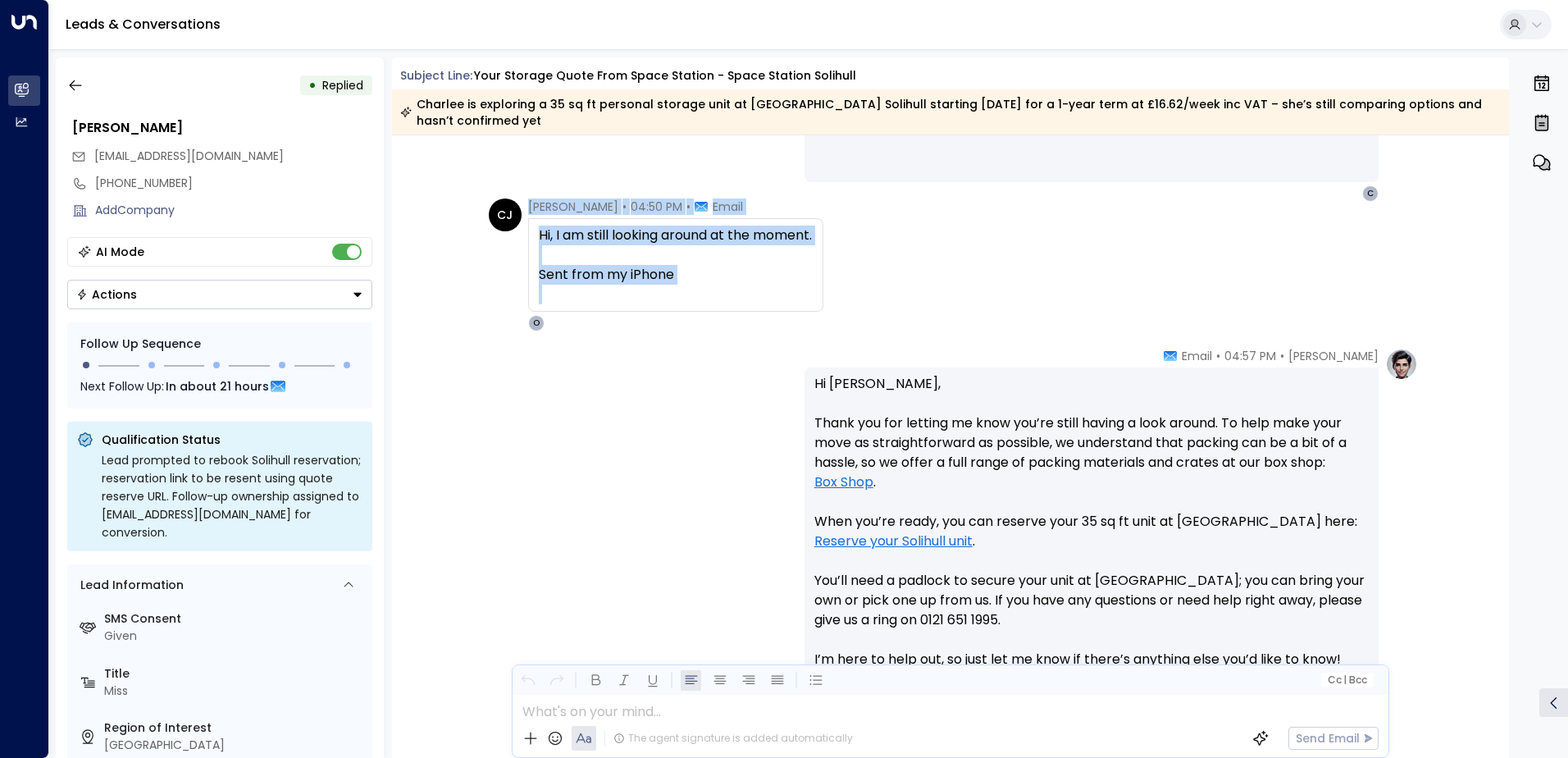
drag, startPoint x: 681, startPoint y: 295, endPoint x: 515, endPoint y: 239, distance: 175.2
click at [515, 239] on div "[PERSON_NAME] [PERSON_NAME] Jade • 04:50 PM • Email Hi, I am still looking arou…" at bounding box center [656, 265] width 335 height 133
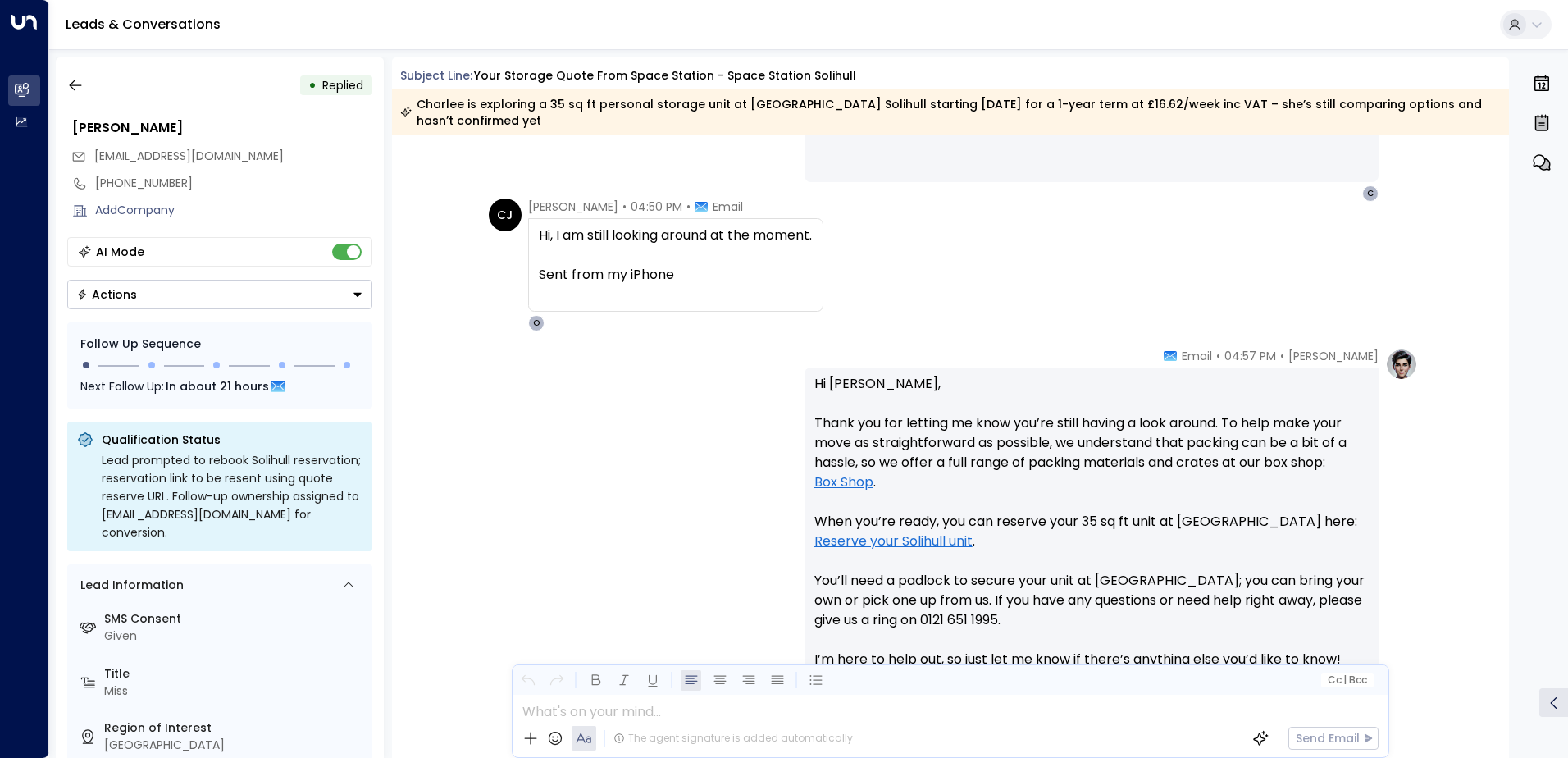
drag, startPoint x: 515, startPoint y: 239, endPoint x: 582, endPoint y: 337, distance: 118.7
drag, startPoint x: 674, startPoint y: 284, endPoint x: 538, endPoint y: 239, distance: 143.3
click at [539, 239] on div "Hi, I am still looking around at the moment. Sent from my iPhone" at bounding box center [676, 265] width 274 height 79
copy div "Hi, I am still looking around at the moment. Sent from my iPhone"
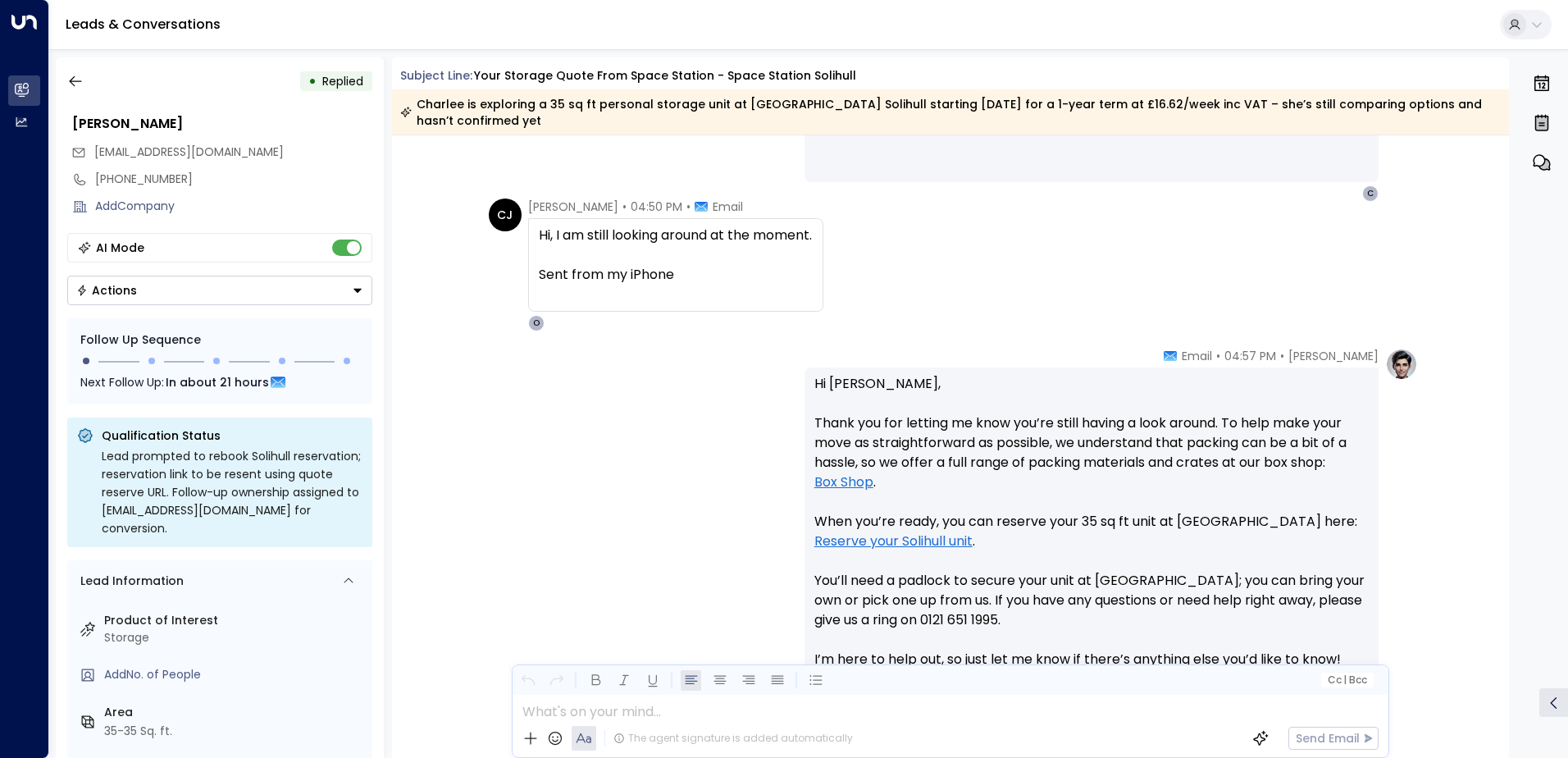
scroll to position [0, 0]
click at [78, 88] on icon "button" at bounding box center [76, 86] width 17 height 17
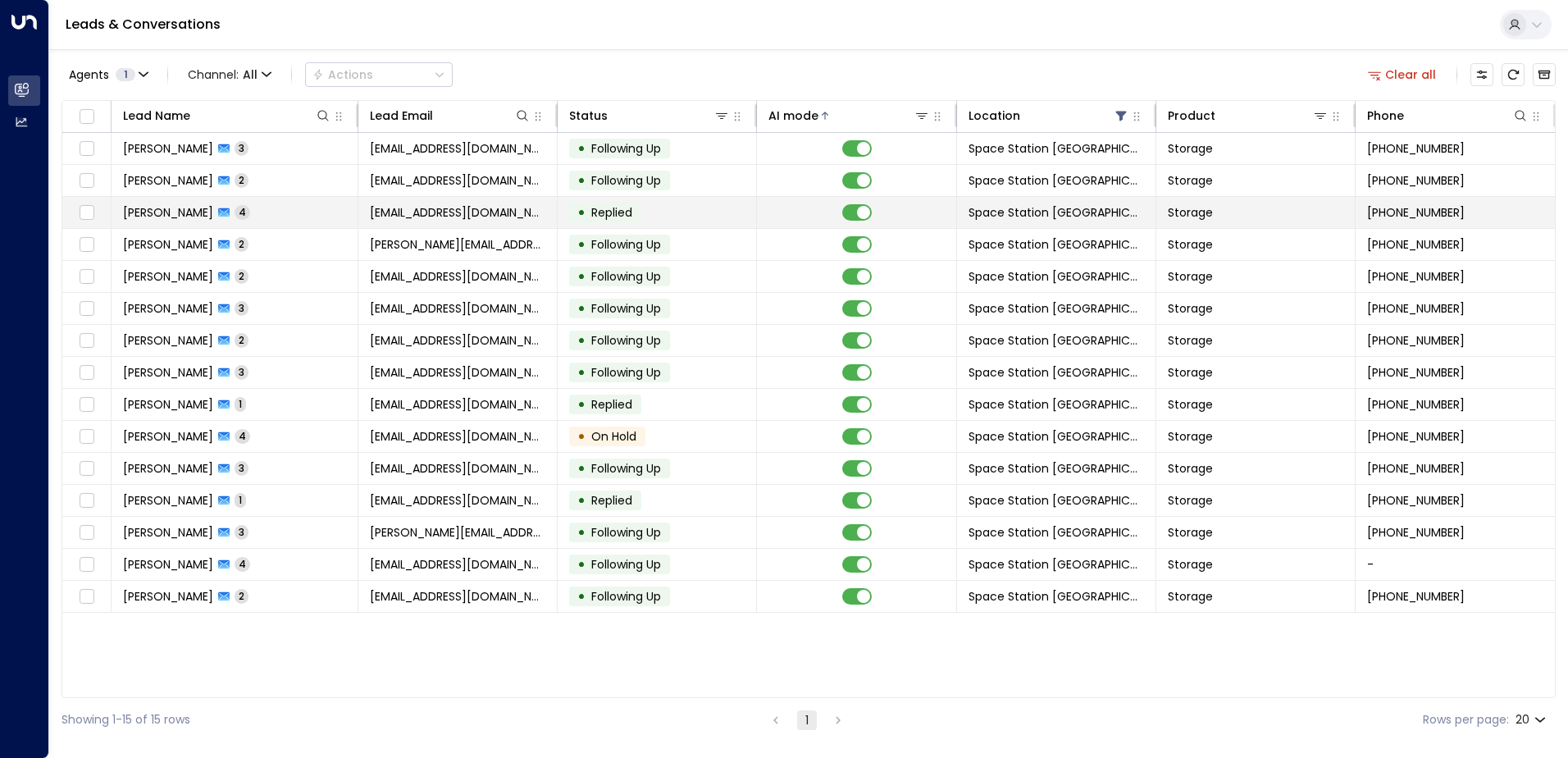
click at [642, 209] on div "• Replied" at bounding box center [605, 213] width 72 height 20
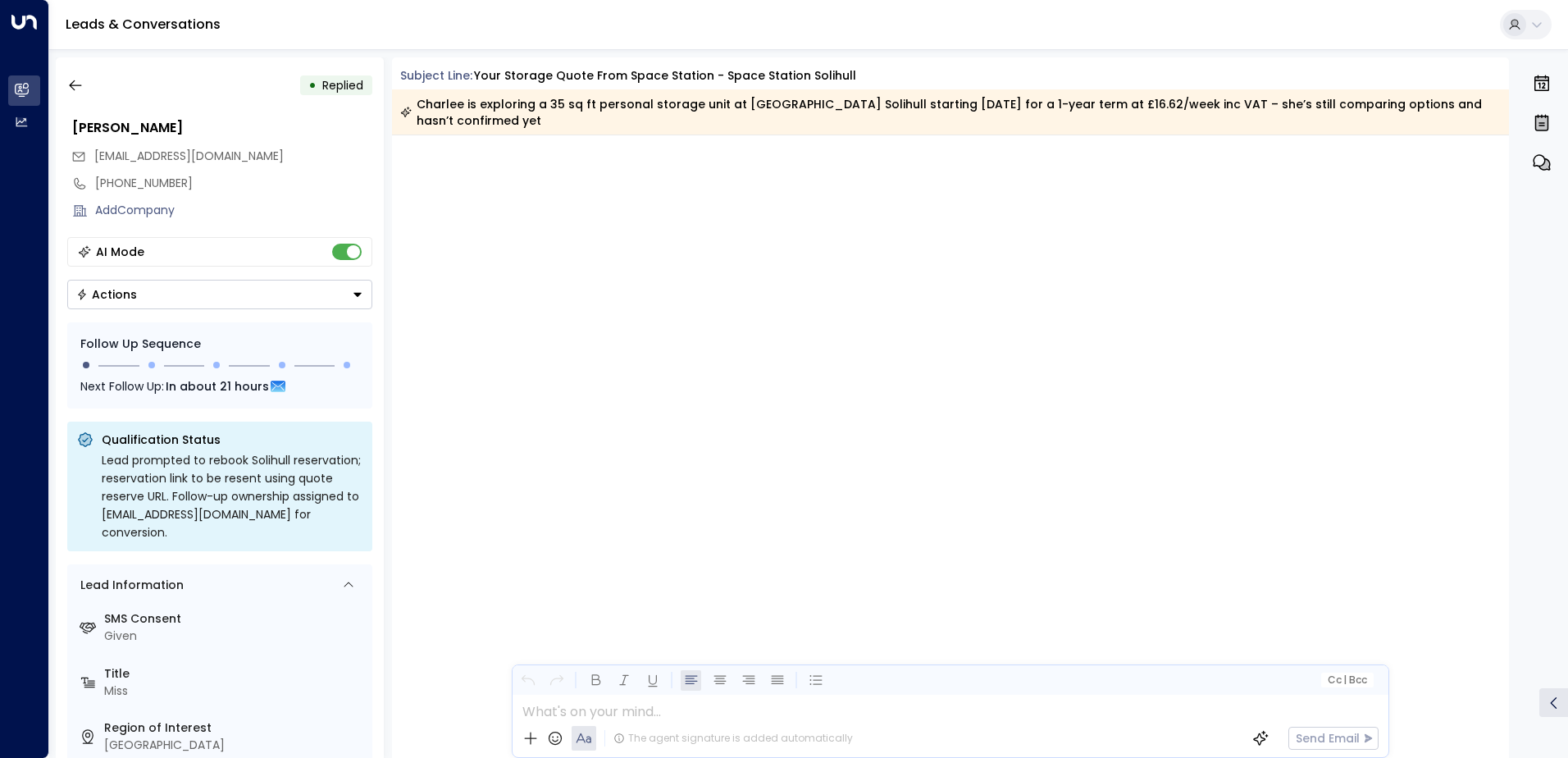
scroll to position [1709, 0]
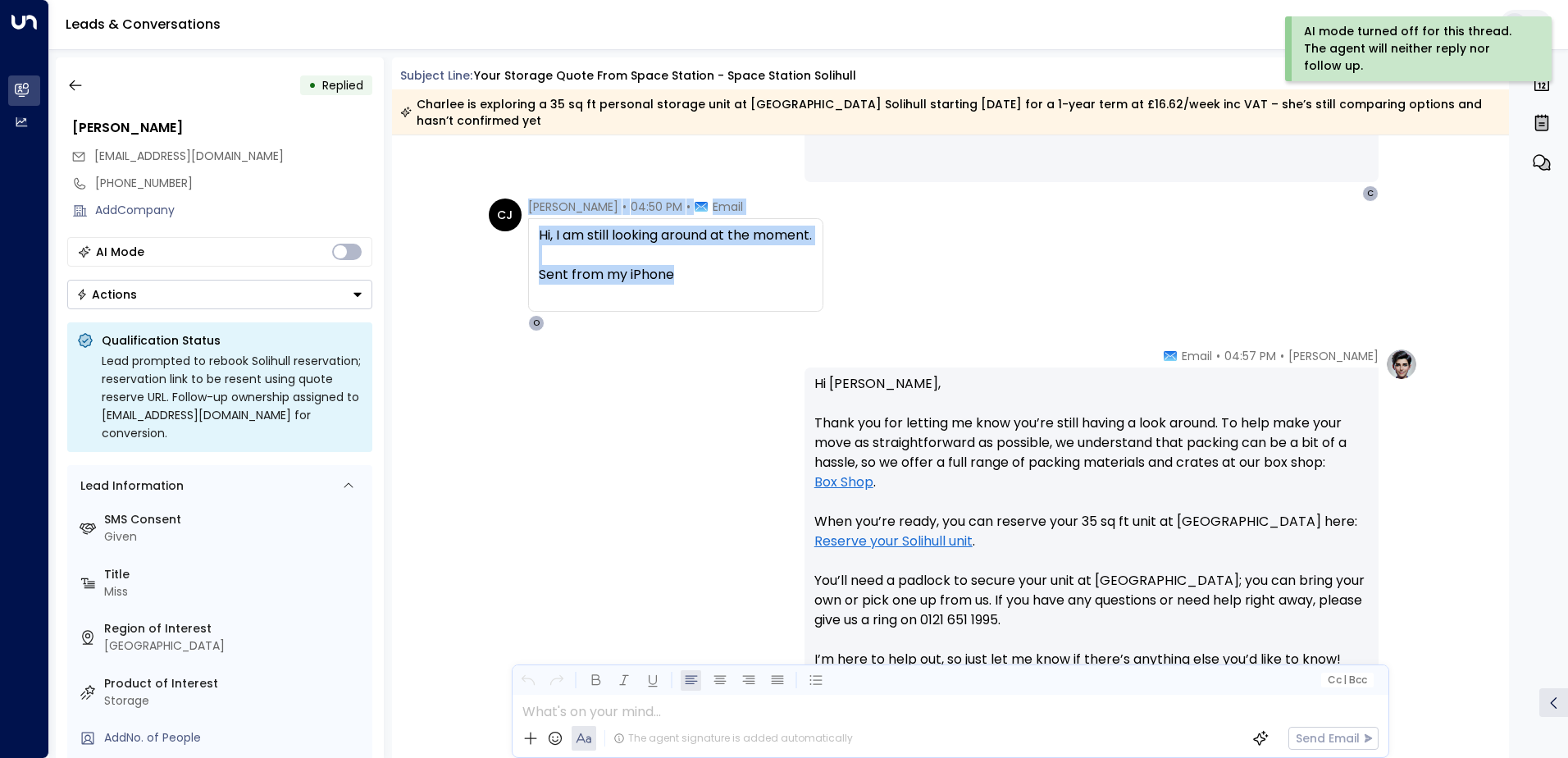
drag, startPoint x: 668, startPoint y: 284, endPoint x: 523, endPoint y: 215, distance: 160.6
click at [523, 215] on div "[PERSON_NAME] [PERSON_NAME] Jade • 04:50 PM • Email Hi, I am still looking arou…" at bounding box center [656, 265] width 335 height 133
copy div "[PERSON_NAME] • 04:50 PM • Email Hi, I am still looking around at the moment. S…"
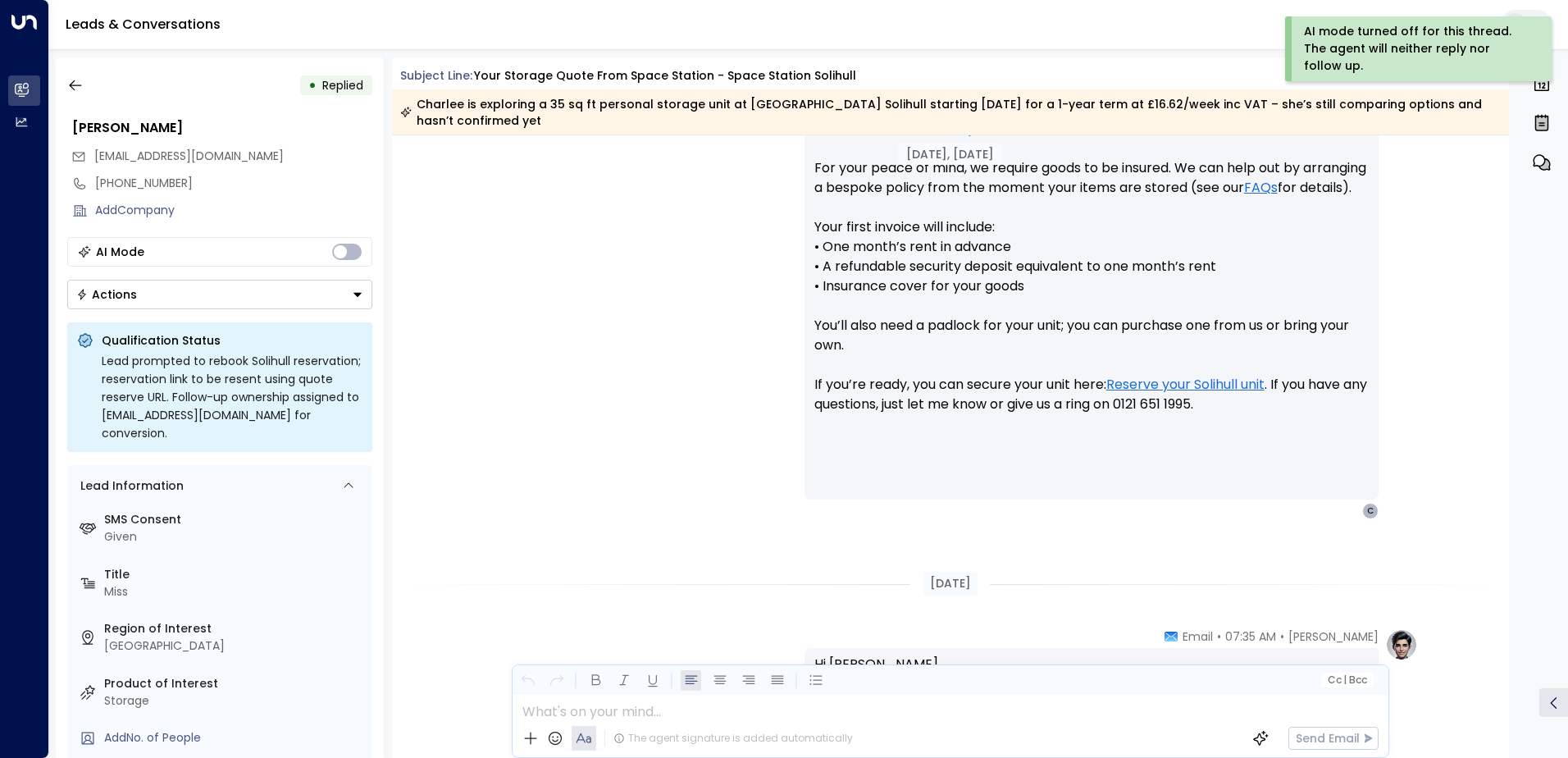
scroll to position [726, 0]
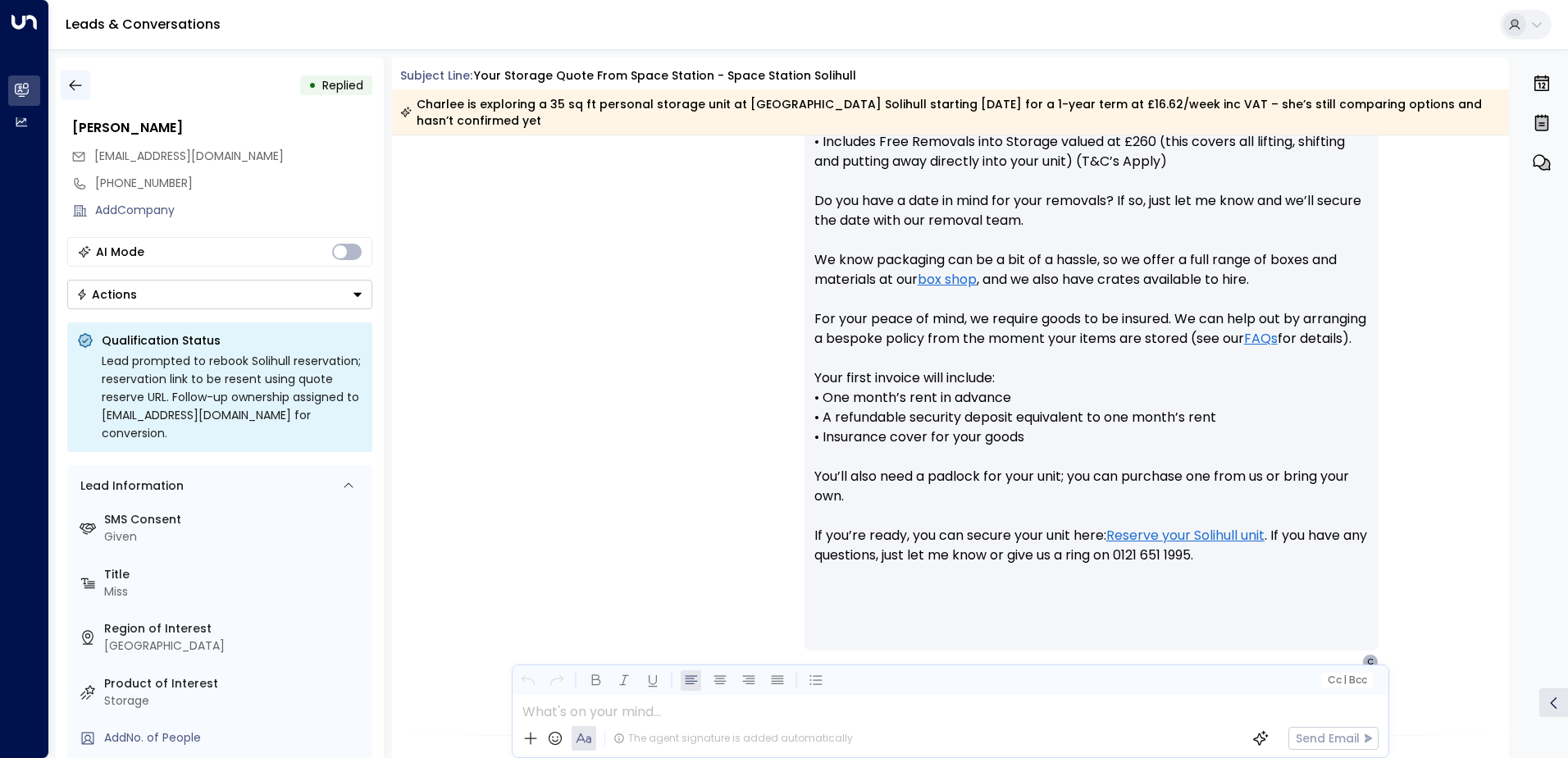
click at [85, 95] on button "button" at bounding box center [76, 86] width 30 height 30
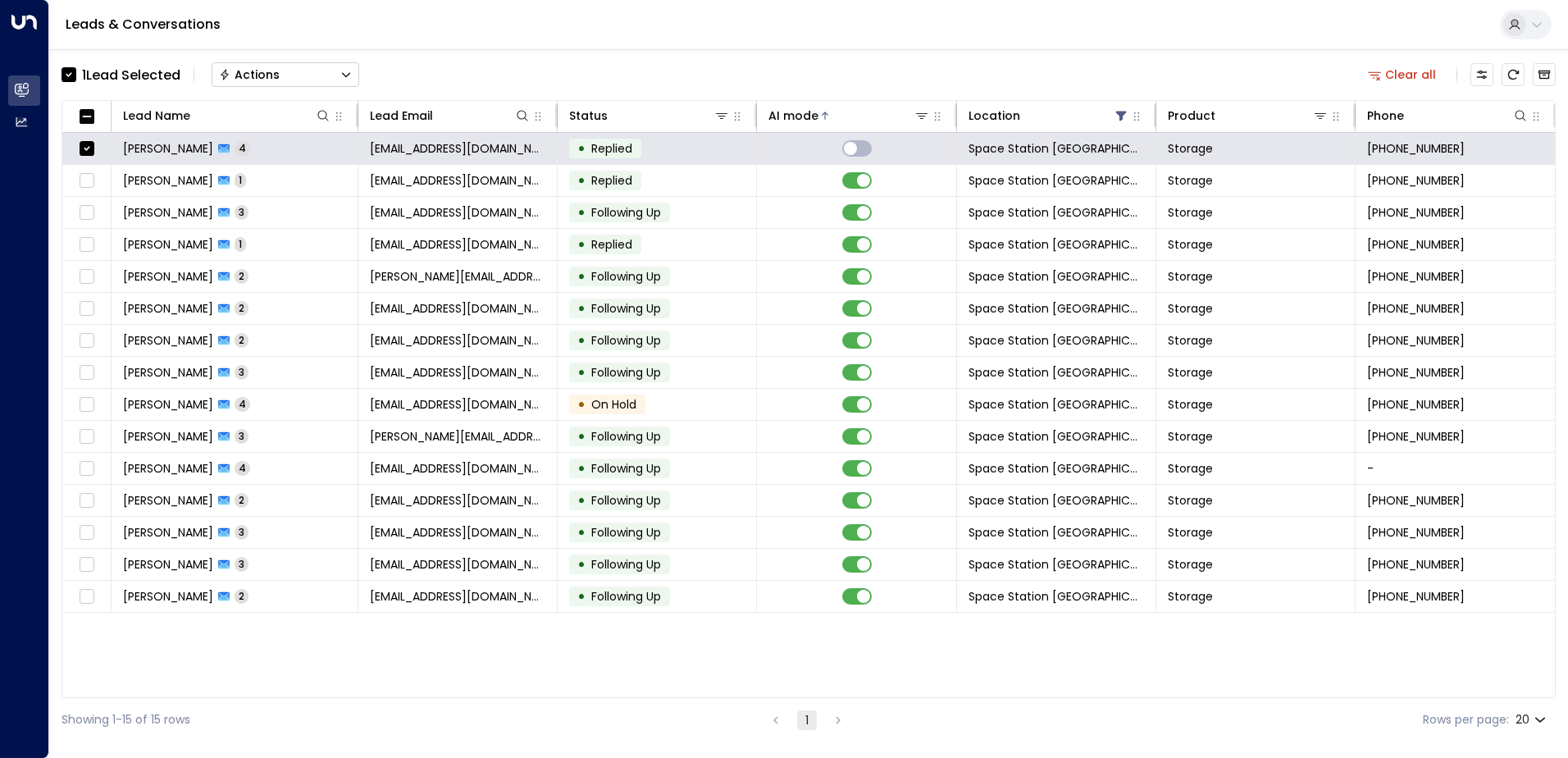
click at [355, 71] on button "Actions" at bounding box center [286, 75] width 148 height 25
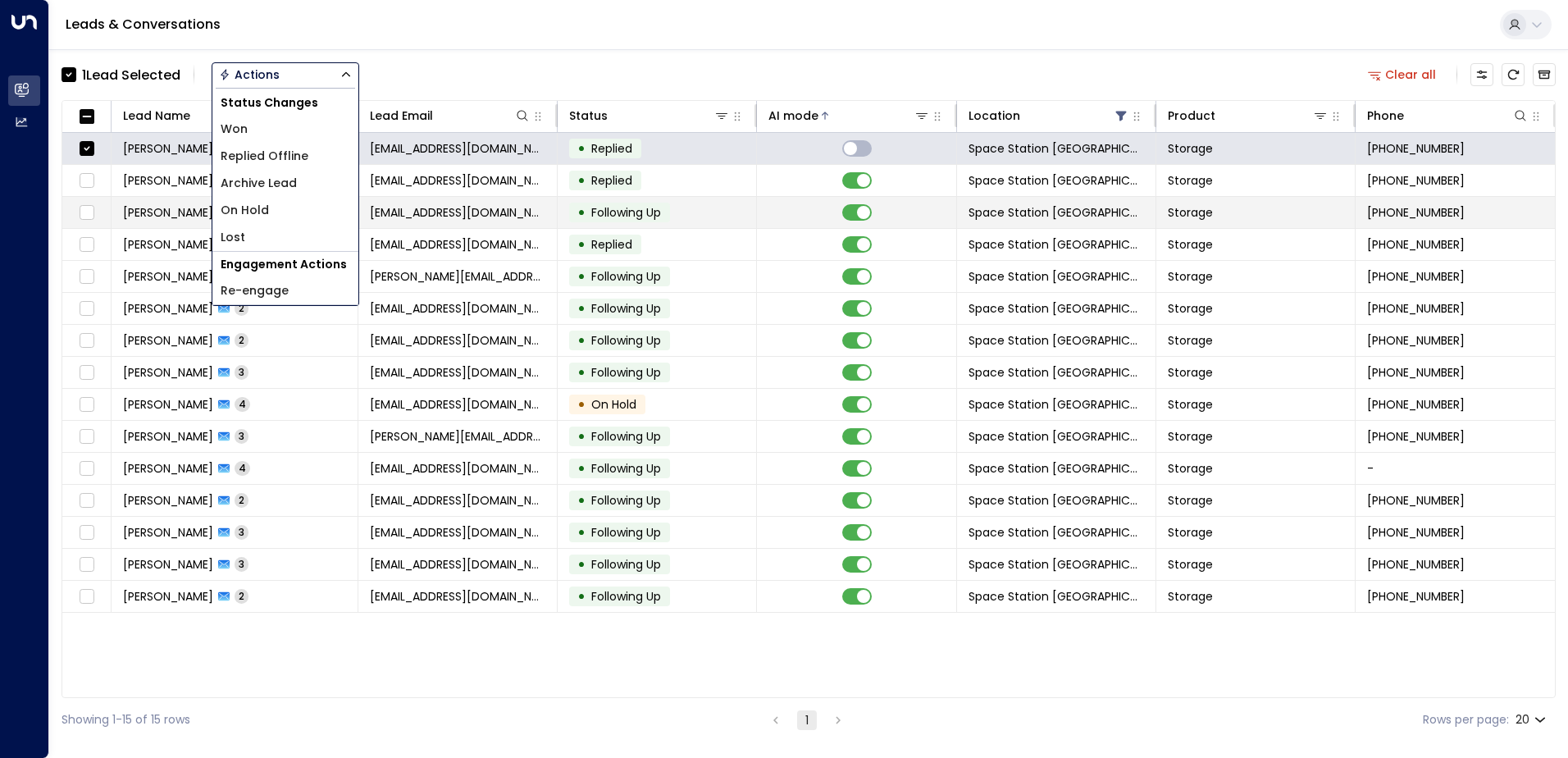
click at [299, 185] on li "Archive Lead" at bounding box center [286, 183] width 146 height 27
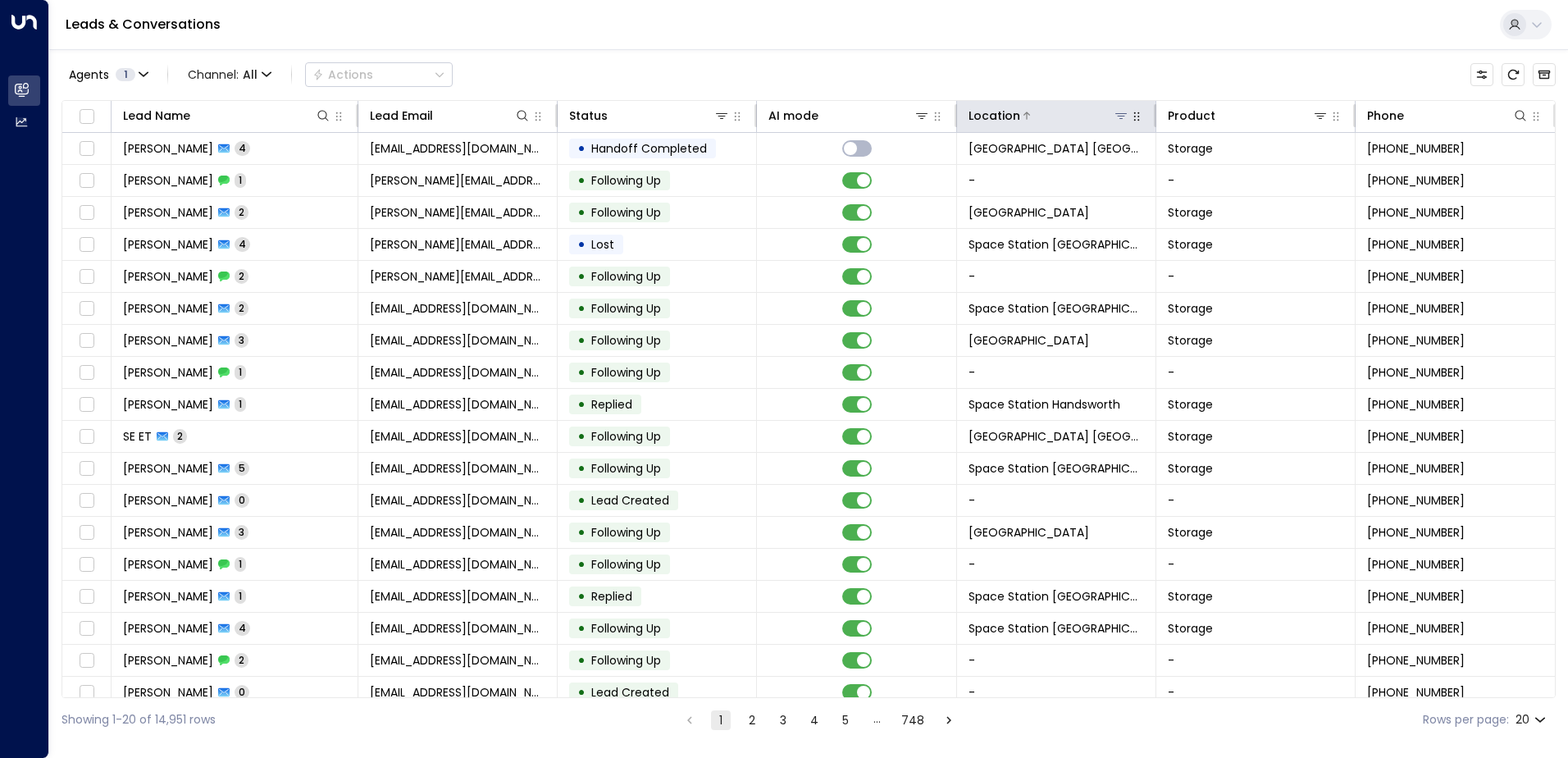
click at [1117, 118] on icon at bounding box center [1121, 115] width 12 height 6
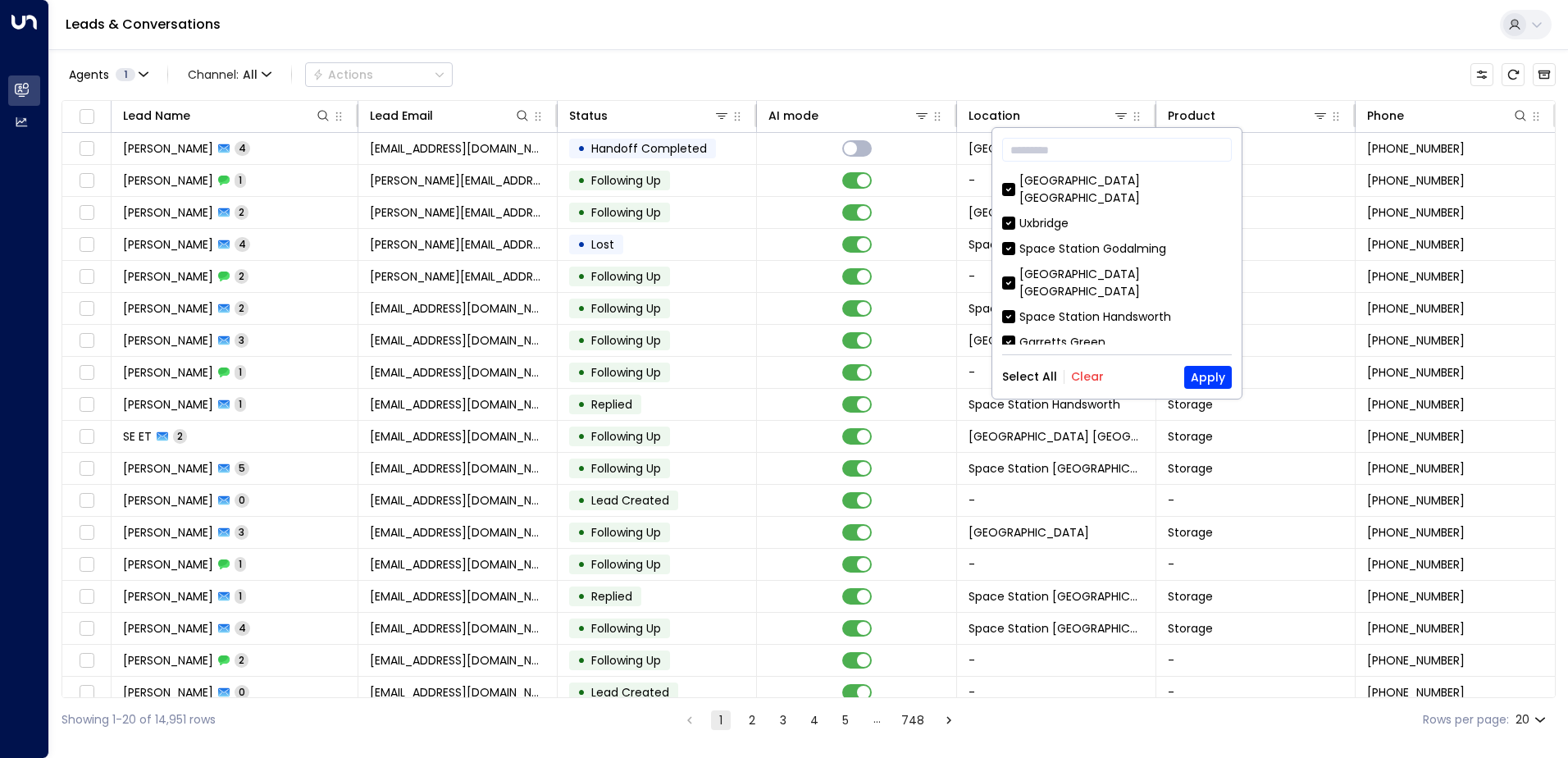
click at [1092, 364] on div "​ Space Station Kings Heath Uxbridge Space Station Godalming Space Station Cast…" at bounding box center [1117, 263] width 249 height 271
click at [1095, 374] on button "Clear" at bounding box center [1088, 377] width 33 height 13
click at [1083, 154] on input "text" at bounding box center [1117, 149] width 230 height 31
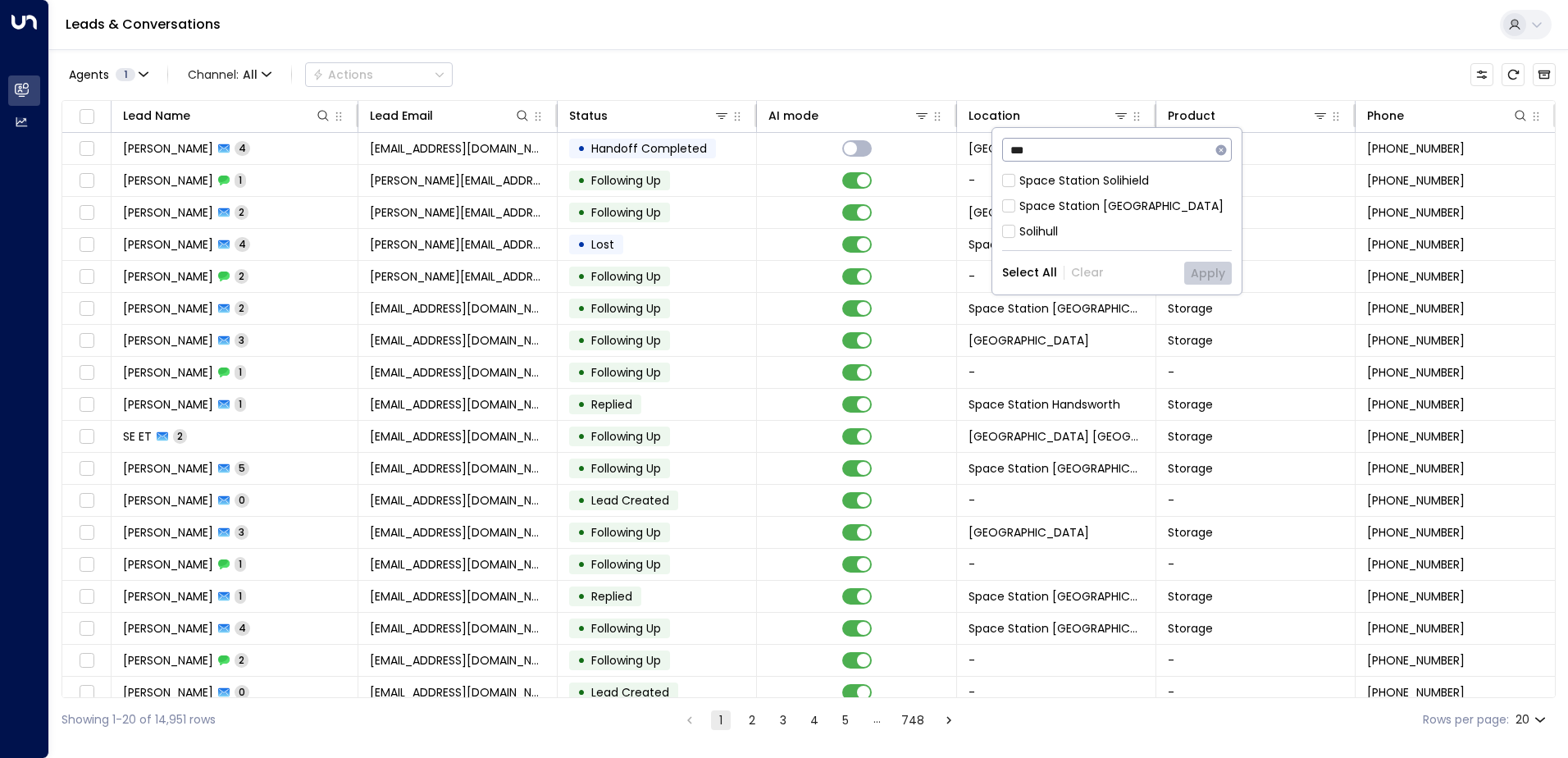
type input "***"
click at [1092, 201] on div "Space Station [GEOGRAPHIC_DATA]" at bounding box center [1121, 206] width 204 height 17
click at [1228, 269] on button "Apply" at bounding box center [1208, 273] width 47 height 23
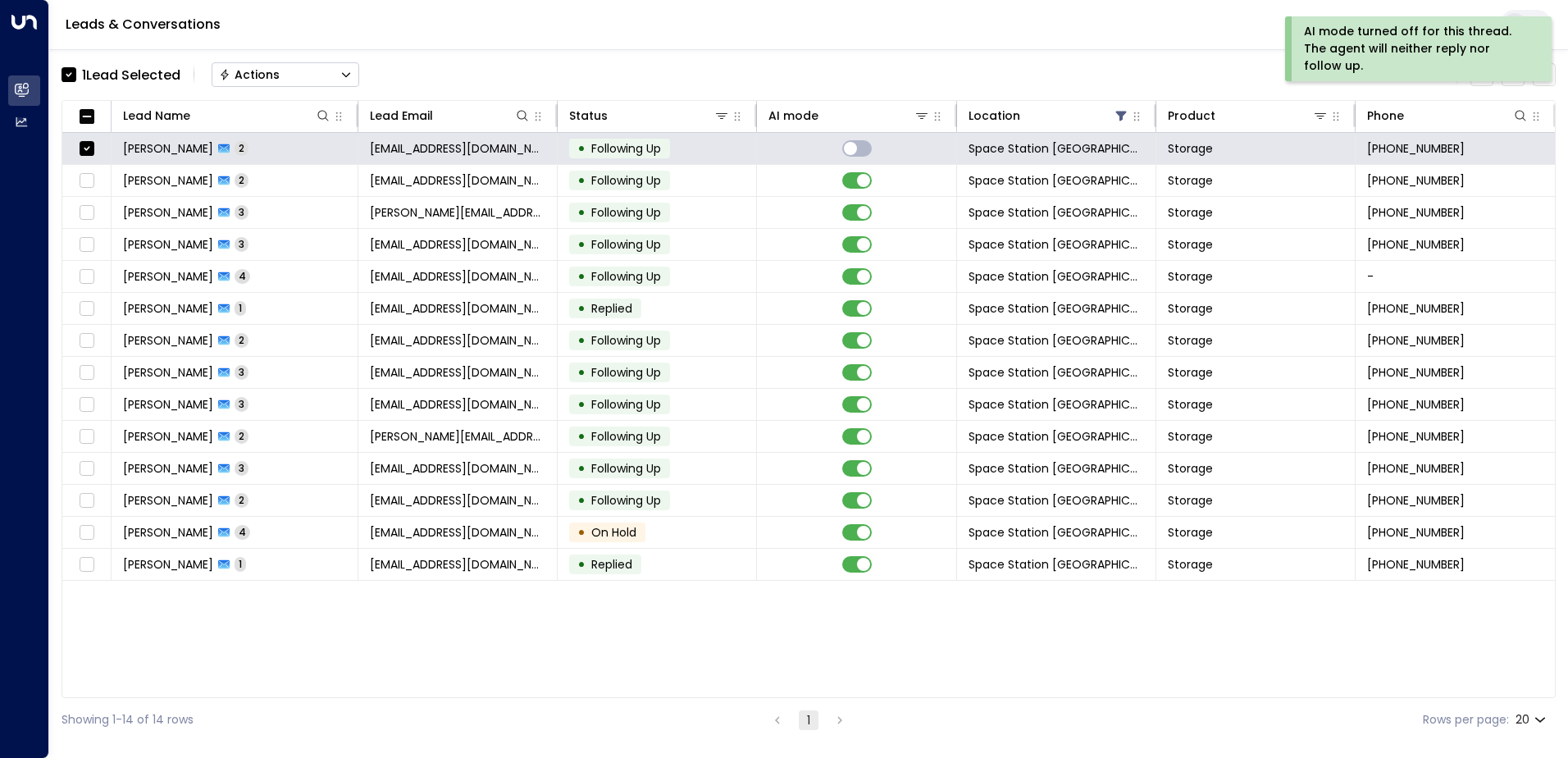
click at [350, 76] on icon "Button group with a nested menu" at bounding box center [346, 76] width 8 height 5
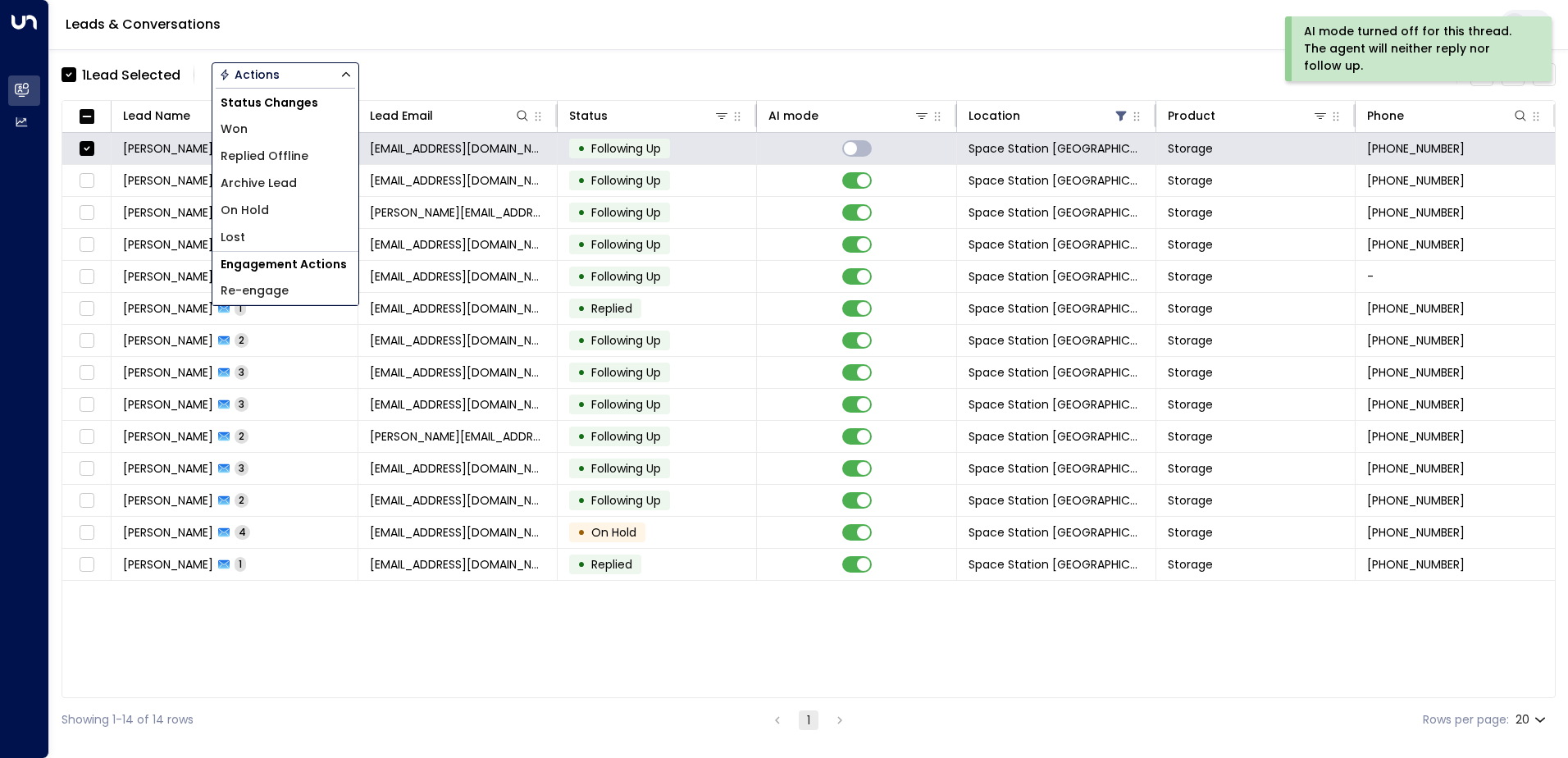
click at [272, 189] on span "Archive Lead" at bounding box center [259, 183] width 76 height 17
